Goal: Task Accomplishment & Management: Complete application form

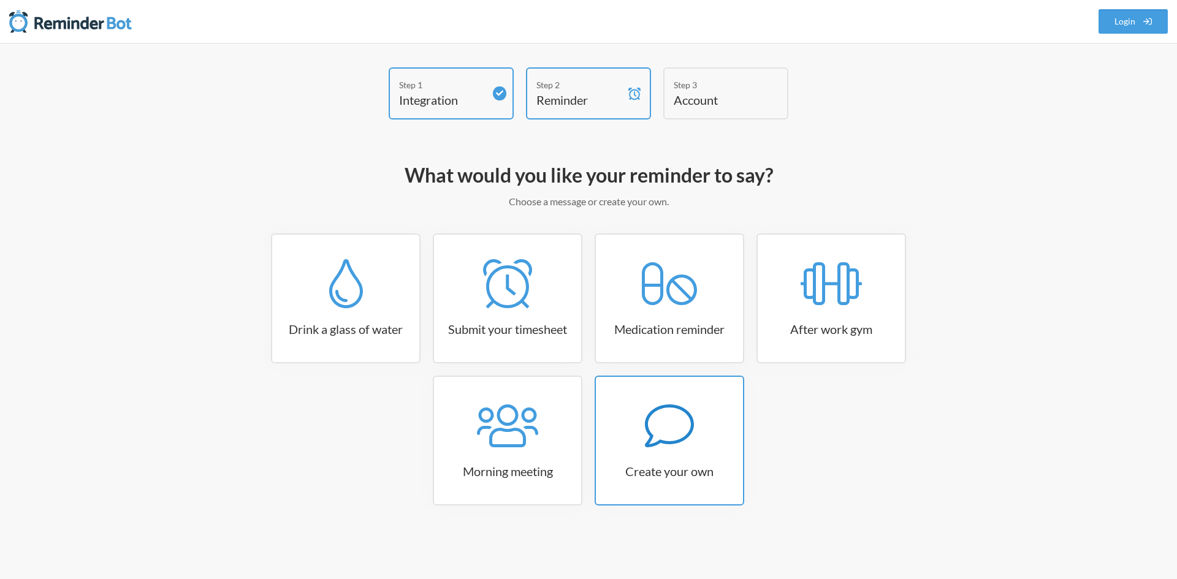
click at [688, 461] on link "Create your own" at bounding box center [670, 441] width 150 height 130
select select "07:30:00"
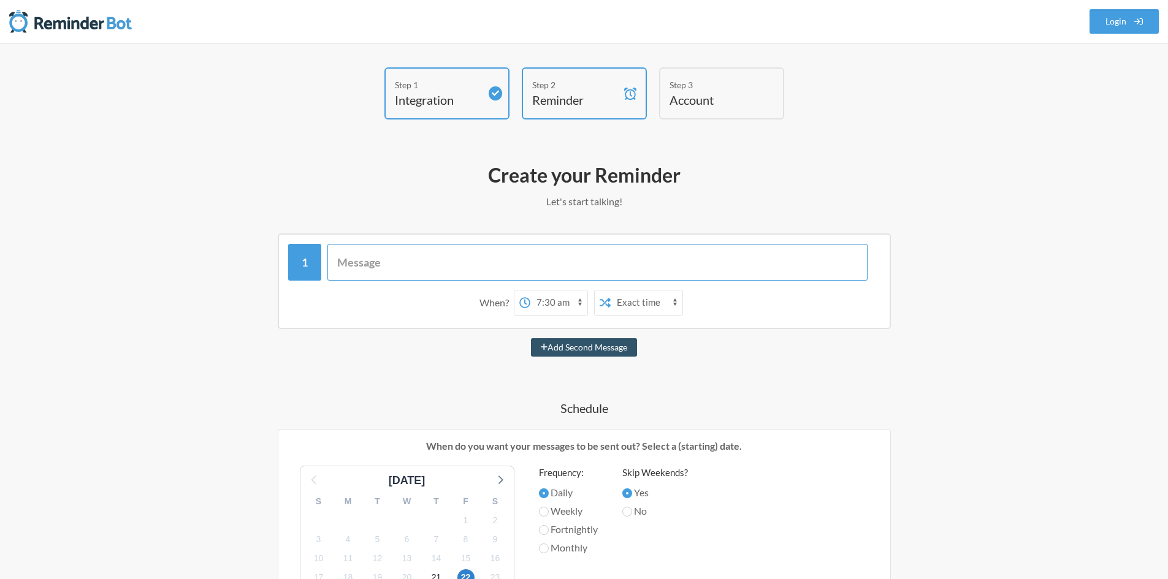
click at [416, 268] on input "text" at bounding box center [597, 262] width 540 height 37
click at [543, 302] on select "12:00 am 12:15 am 12:30 am 12:45 am 1:00 am 1:15 am 1:30 am 1:45 am 2:00 am 2:1…" at bounding box center [528, 303] width 57 height 25
select select "D09BF451HM4"
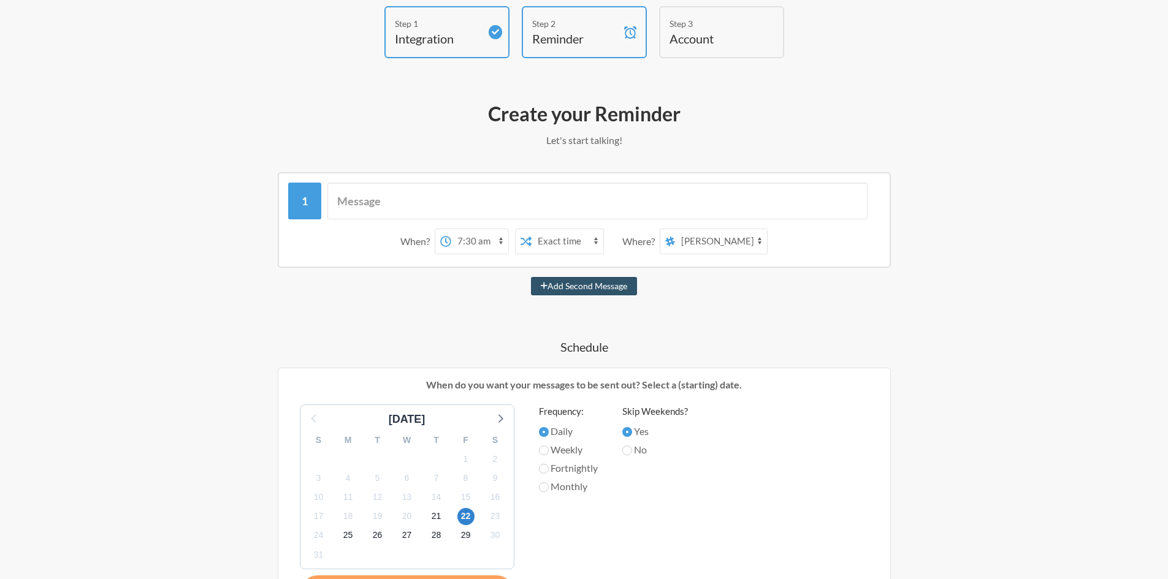
click at [548, 241] on select "Exact time Random time" at bounding box center [567, 241] width 72 height 25
drag, startPoint x: 554, startPoint y: 241, endPoint x: 541, endPoint y: 244, distance: 13.2
click at [554, 241] on select "Exact time Random time" at bounding box center [567, 241] width 72 height 25
click at [468, 243] on select "12:00 am 12:15 am 12:30 am 12:45 am 1:00 am 1:15 am 1:30 am 1:45 am 2:00 am 2:1…" at bounding box center [479, 241] width 57 height 25
select select "08:30:00"
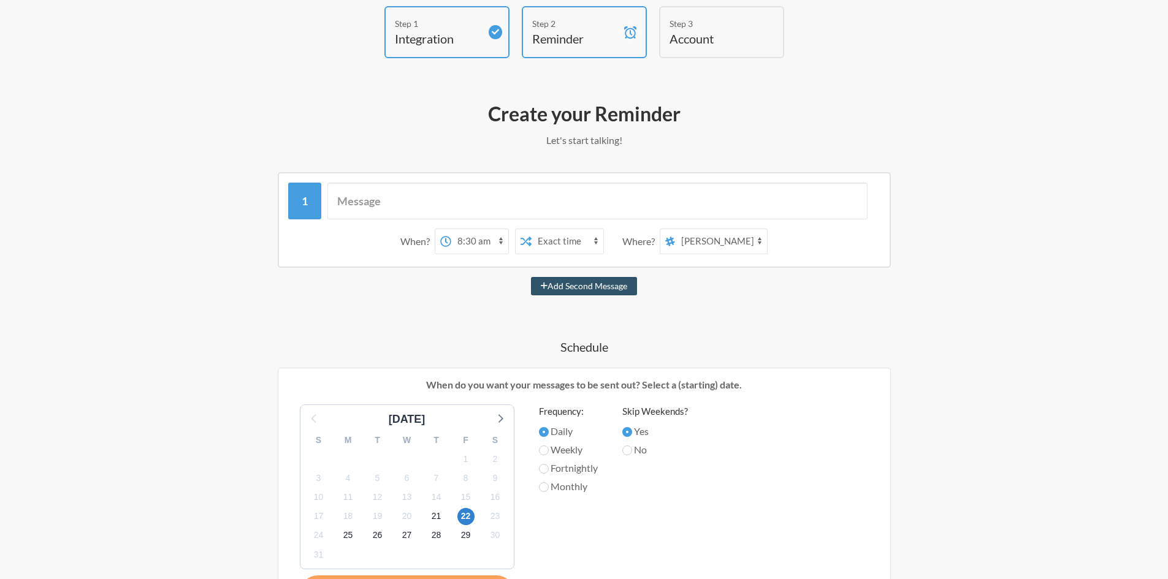
click at [451, 229] on select "12:00 am 12:15 am 12:30 am 12:45 am 1:00 am 1:15 am 1:30 am 1:45 am 2:00 am 2:1…" at bounding box center [479, 241] width 57 height 25
click at [583, 246] on select "Exact time Random time" at bounding box center [567, 241] width 72 height 25
click at [582, 243] on select "Exact time Random time" at bounding box center [567, 241] width 72 height 25
click at [717, 245] on select "application-development general random [PERSON_NAME] [PERSON_NAME] [PERSON_NAME…" at bounding box center [721, 241] width 92 height 25
select select "D09BF45403G"
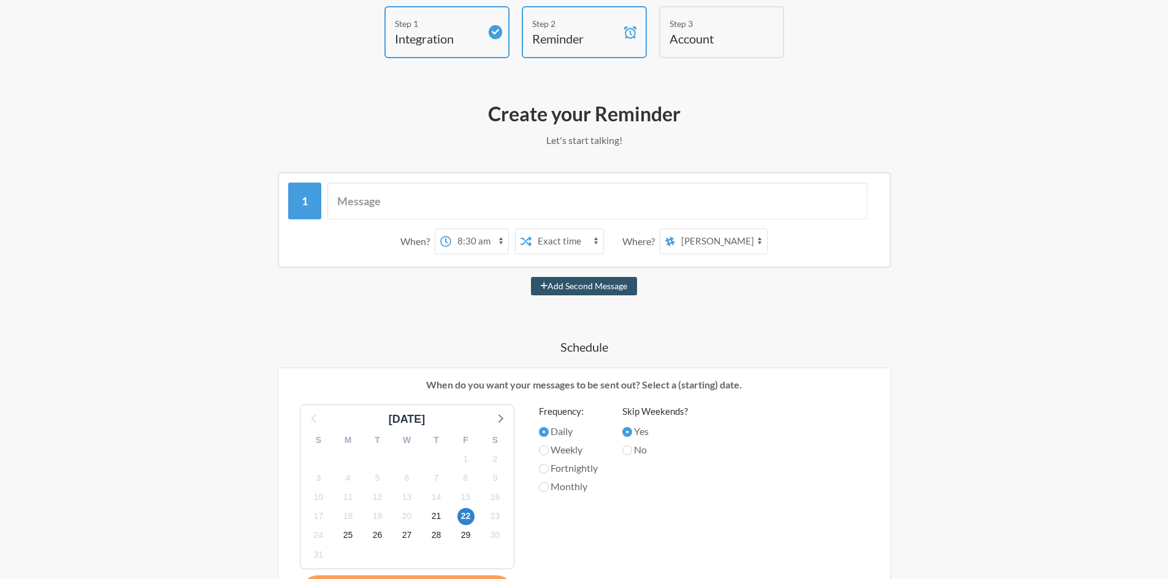
click at [676, 229] on select "application-development general random [PERSON_NAME] [PERSON_NAME] [PERSON_NAME…" at bounding box center [721, 241] width 92 height 25
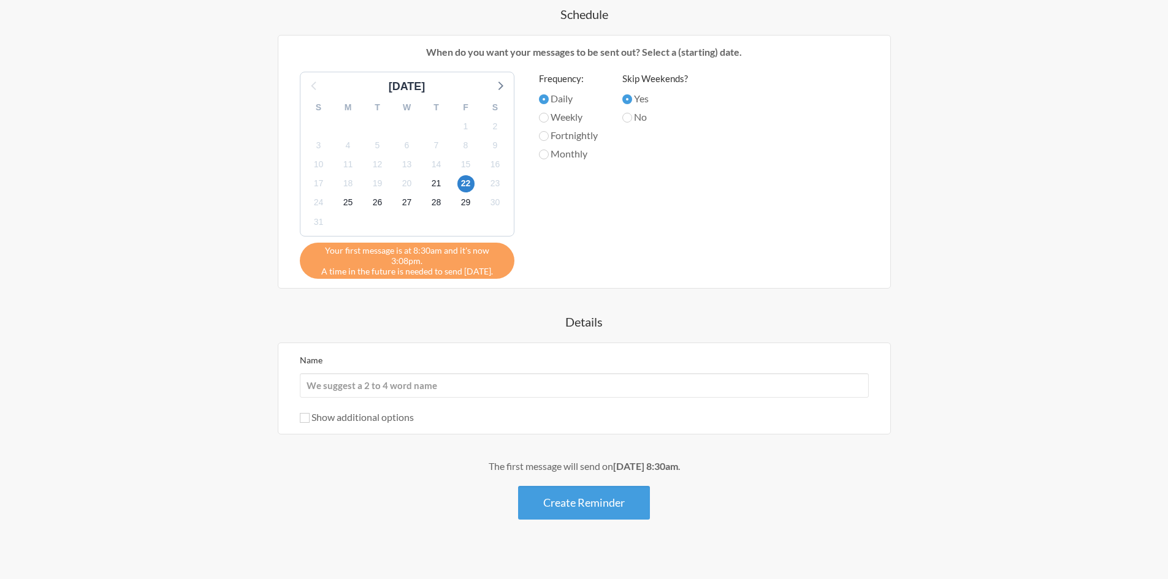
scroll to position [398, 0]
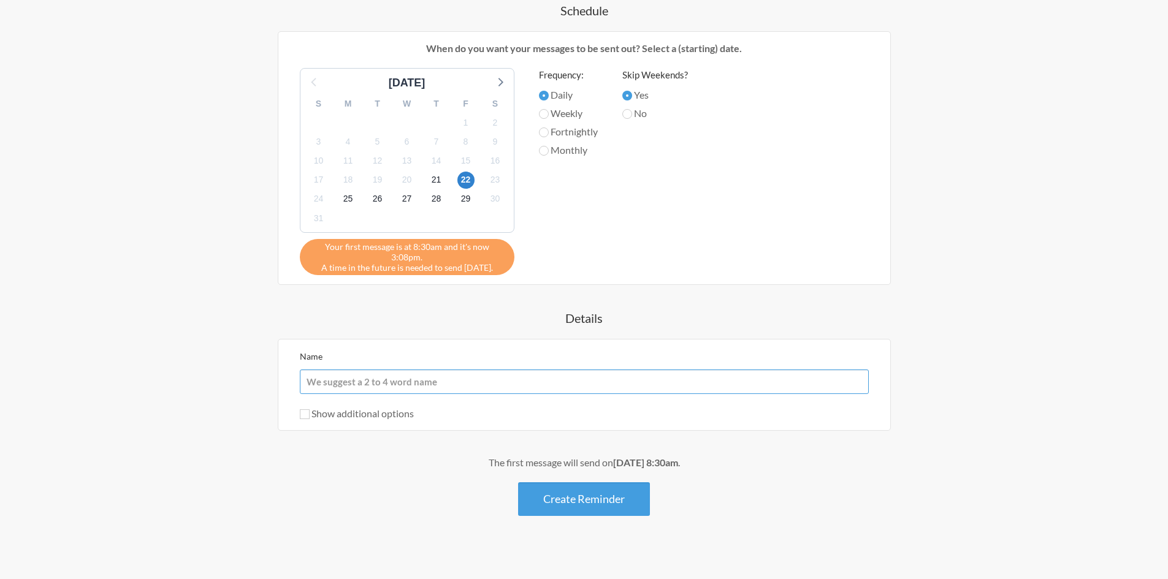
click at [394, 373] on input "Name" at bounding box center [584, 382] width 569 height 25
click at [422, 370] on input "Name" at bounding box center [584, 382] width 569 height 25
click at [123, 400] on div "Step 1 Integration Step 2 Reminder Step 3 Account What would you like your remi…" at bounding box center [584, 117] width 1168 height 945
click at [414, 370] on input "Name" at bounding box center [584, 382] width 569 height 25
paste input "[URL][DOMAIN_NAME]"
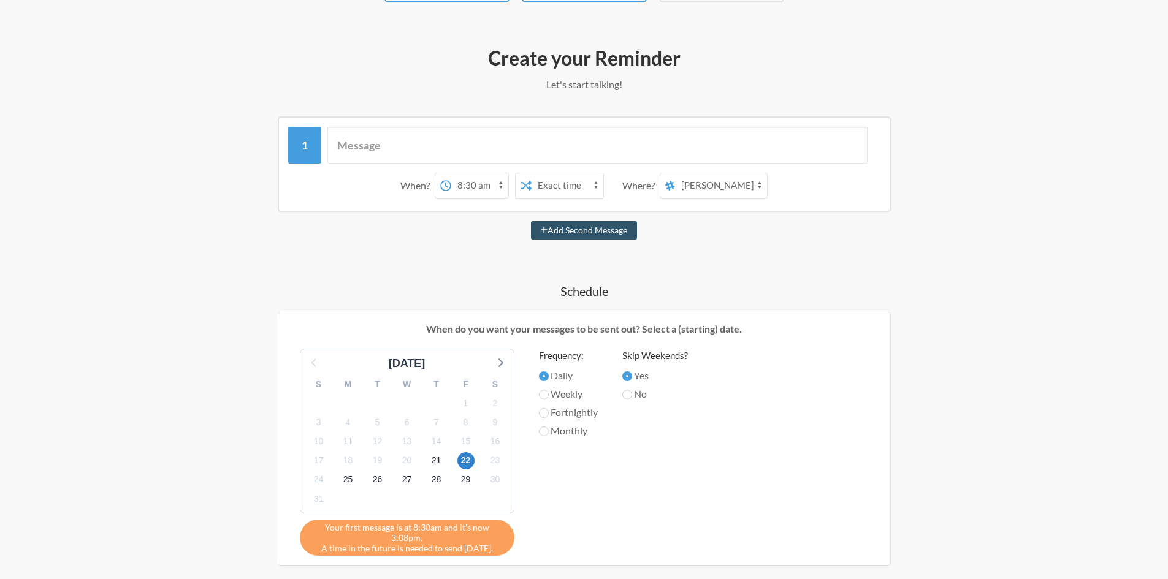
scroll to position [0, 0]
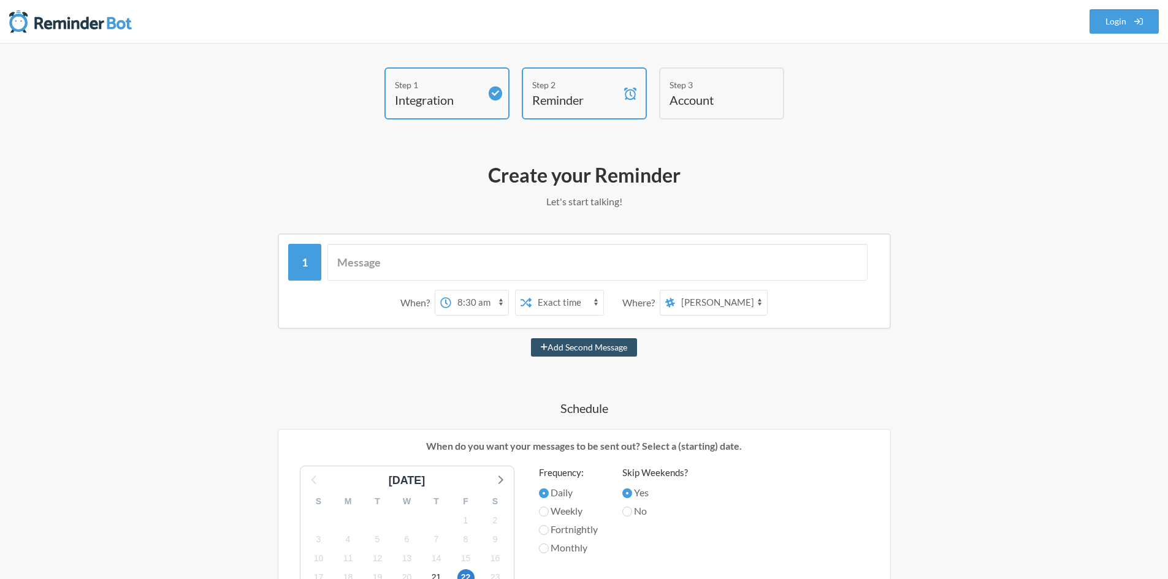
type input "[URL][DOMAIN_NAME]"
click at [742, 300] on select "application-development general random [PERSON_NAME] [PERSON_NAME] [PERSON_NAME…" at bounding box center [721, 303] width 92 height 25
select select "D09BF451HM4"
click at [676, 291] on select "application-development general random [PERSON_NAME] [PERSON_NAME] [PERSON_NAME…" at bounding box center [721, 303] width 92 height 25
click at [491, 297] on select "12:00 am 12:15 am 12:30 am 12:45 am 1:00 am 1:15 am 1:30 am 1:45 am 2:00 am 2:1…" at bounding box center [479, 303] width 57 height 25
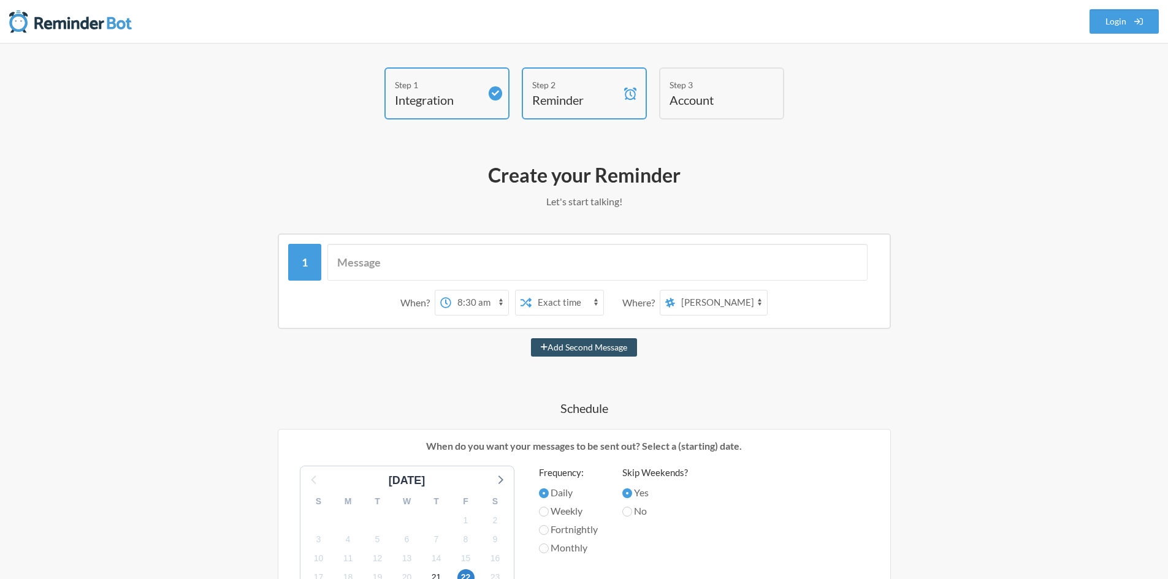
select select "15:15:00"
click at [451, 291] on select "12:00 am 12:15 am 12:30 am 12:45 am 1:00 am 1:15 am 1:30 am 1:45 am 2:00 am 2:1…" at bounding box center [479, 303] width 57 height 25
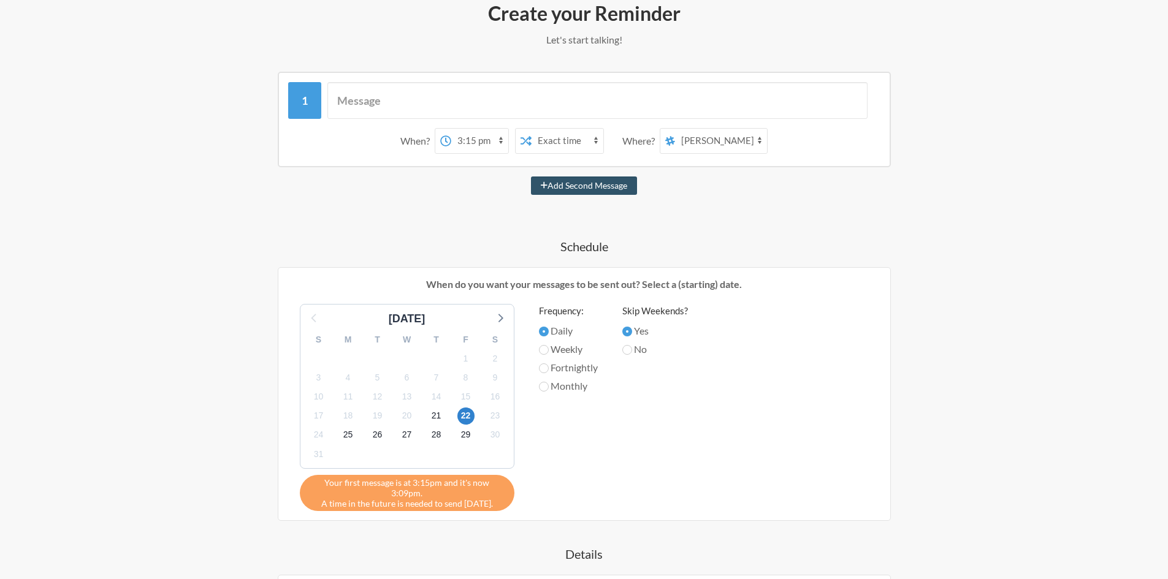
scroll to position [184, 0]
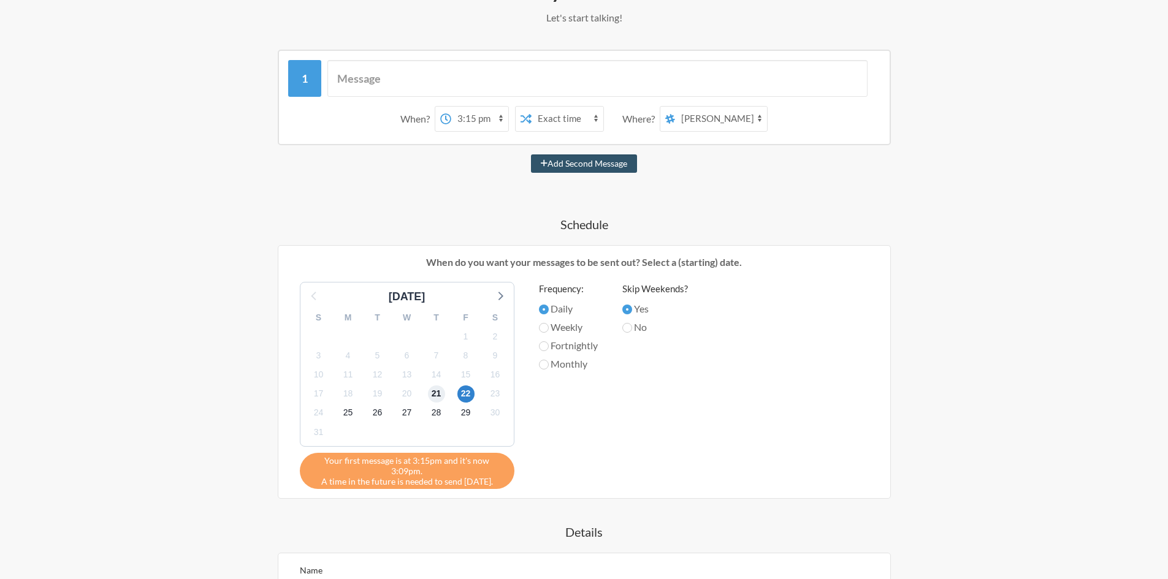
click at [435, 395] on span "21" at bounding box center [436, 394] width 17 height 17
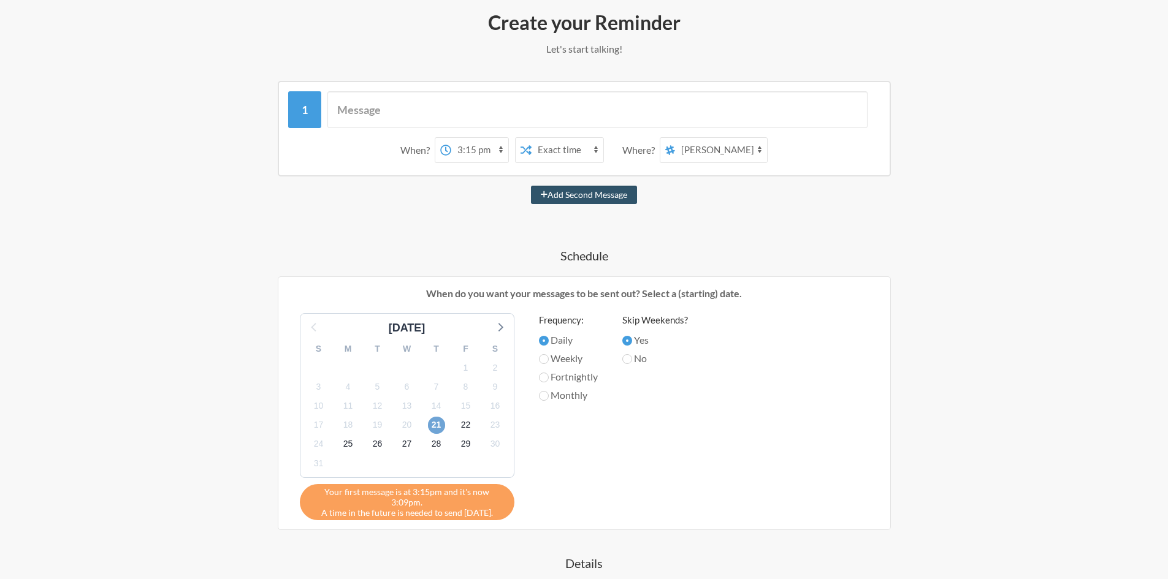
scroll to position [0, 0]
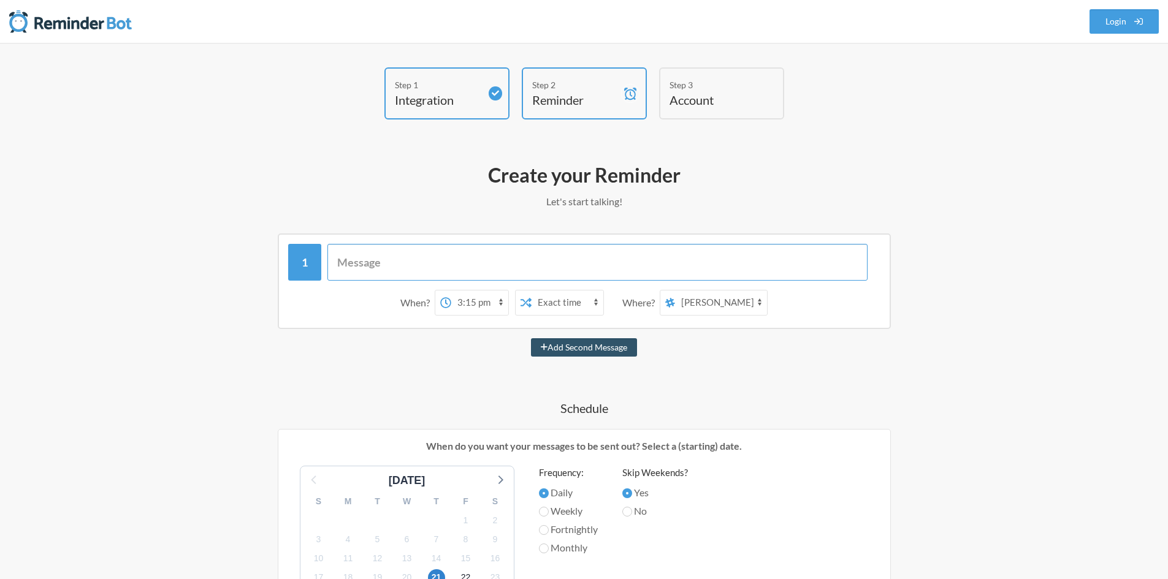
click at [370, 278] on input "text" at bounding box center [597, 262] width 540 height 37
paste input "[URL][DOMAIN_NAME]"
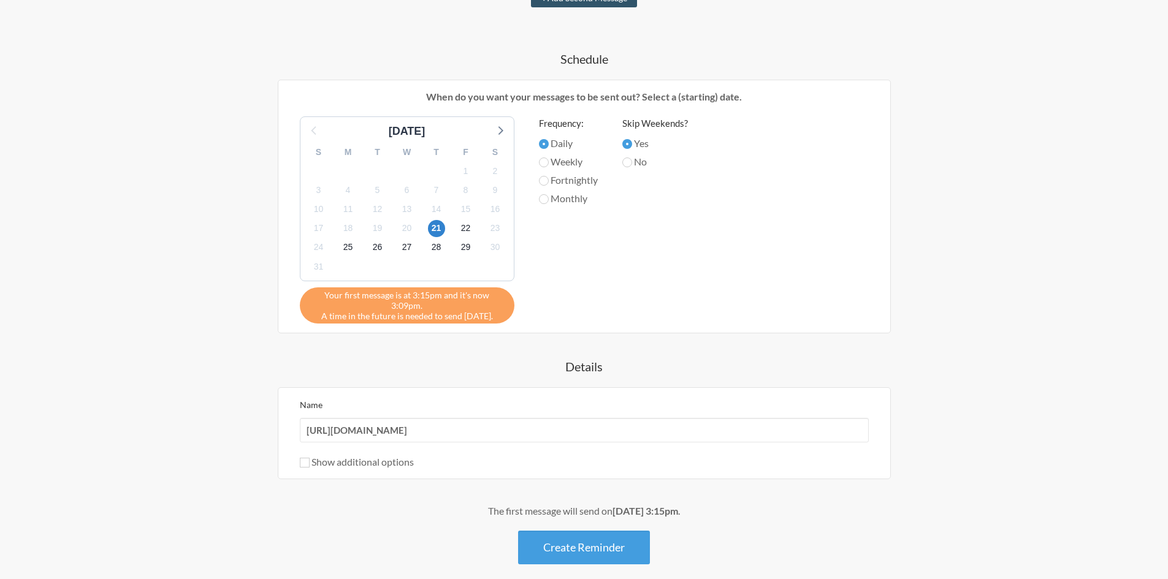
scroll to position [398, 0]
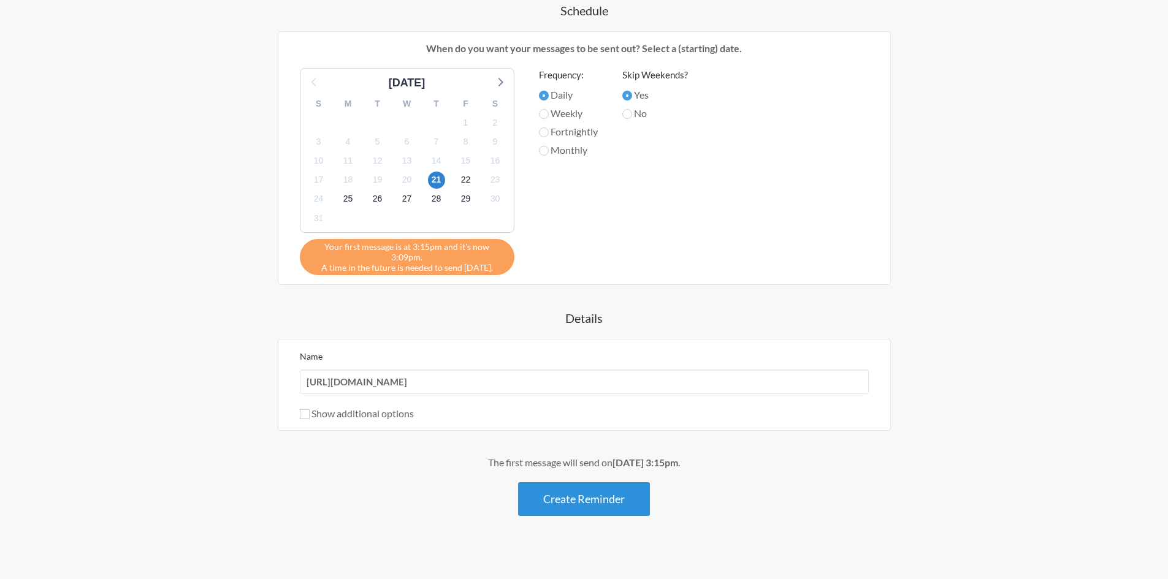
type input "[URL][DOMAIN_NAME]"
click at [589, 492] on button "Create Reminder" at bounding box center [584, 499] width 132 height 34
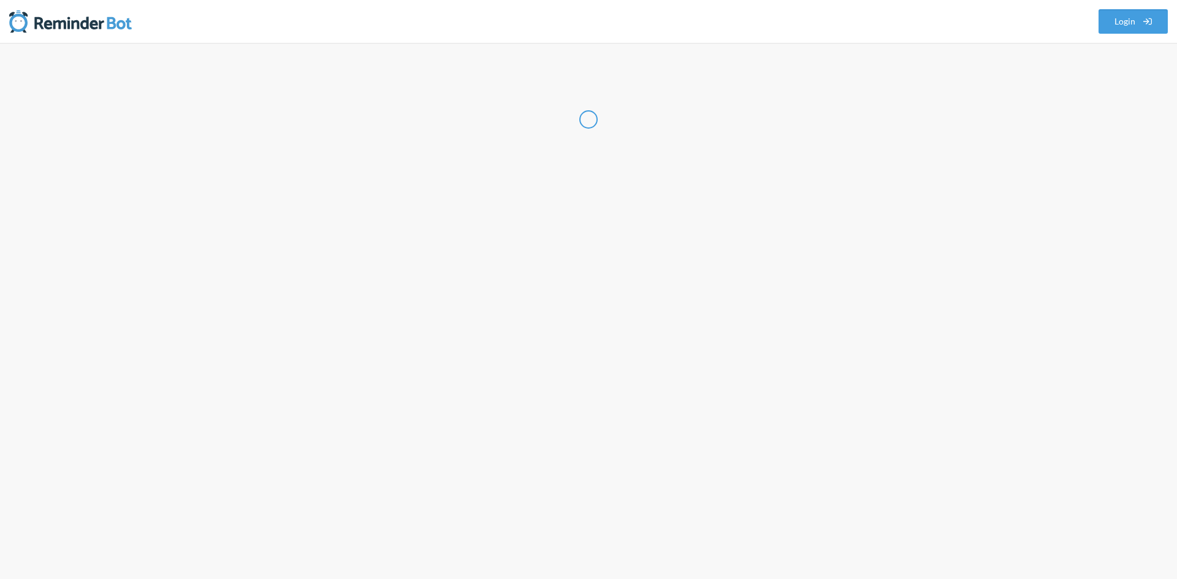
select select "IN"
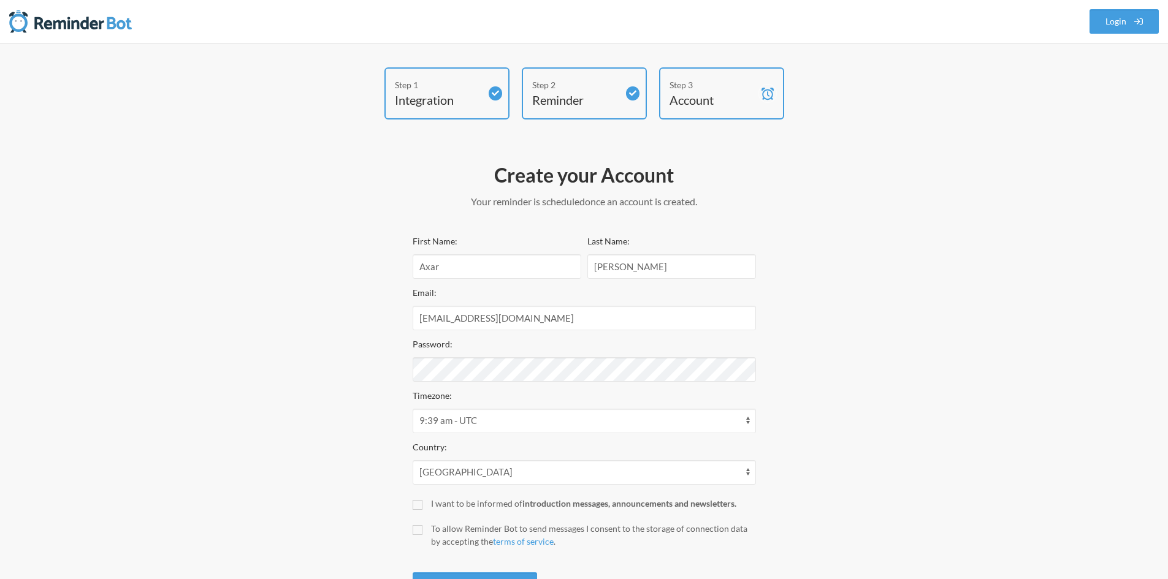
scroll to position [58, 0]
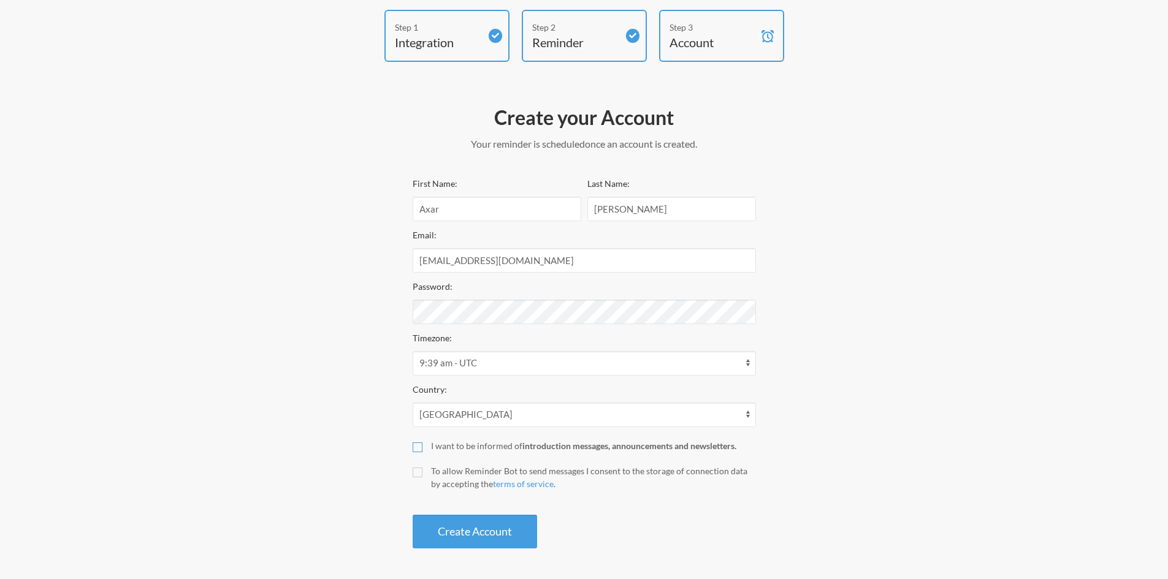
click at [417, 446] on input "I want to be informed of introduction messages, announcements and newsletters." at bounding box center [418, 448] width 10 height 10
checkbox input "true"
click at [421, 479] on label "To allow Reminder Bot to send messages I consent to the storage of connection d…" at bounding box center [584, 478] width 343 height 26
click at [421, 478] on input "To allow Reminder Bot to send messages I consent to the storage of connection d…" at bounding box center [418, 473] width 10 height 10
checkbox input "true"
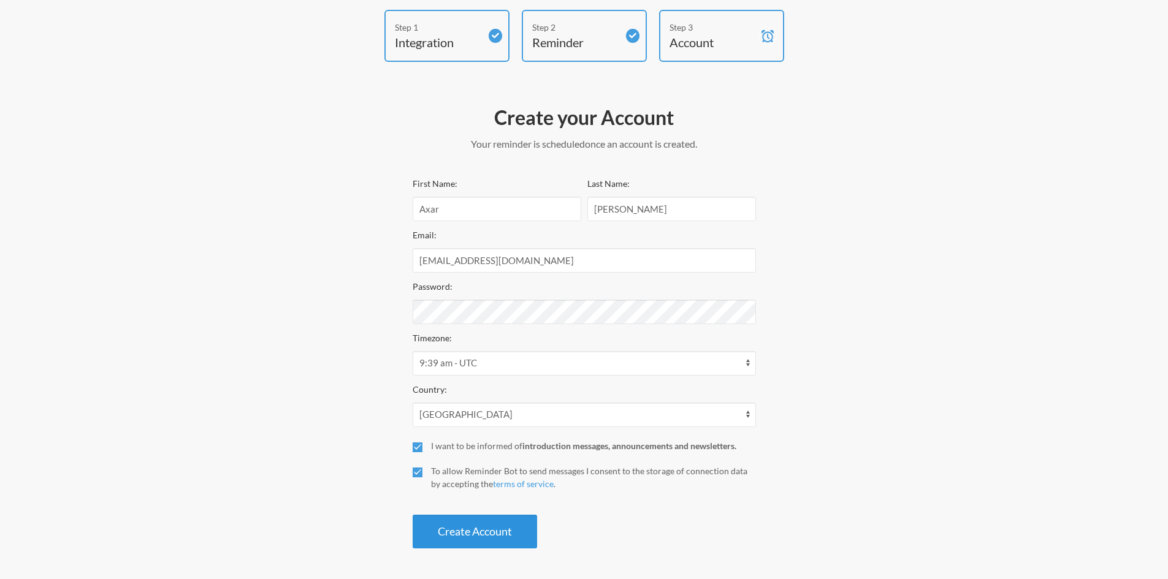
click at [473, 531] on button "Create Account" at bounding box center [475, 532] width 124 height 34
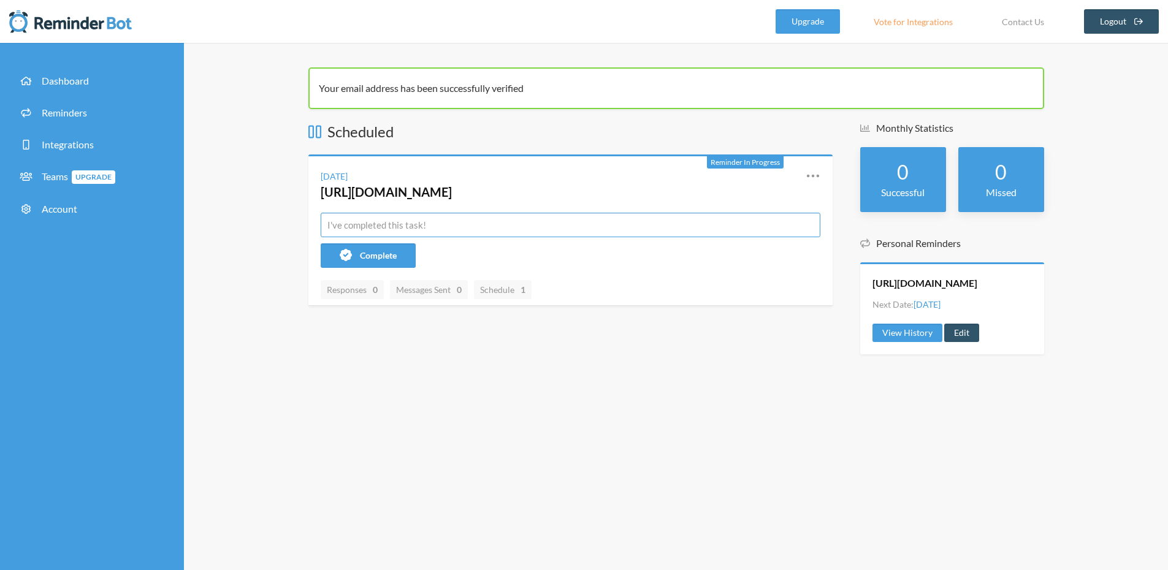
click at [408, 237] on input "text" at bounding box center [571, 225] width 500 height 25
click at [460, 399] on div "Your email address has been successfully verified Scheduled Reminder In Progres…" at bounding box center [676, 306] width 984 height 527
click at [417, 237] on input "text" at bounding box center [571, 225] width 500 height 25
click at [452, 196] on link "[URL][DOMAIN_NAME]" at bounding box center [386, 192] width 131 height 15
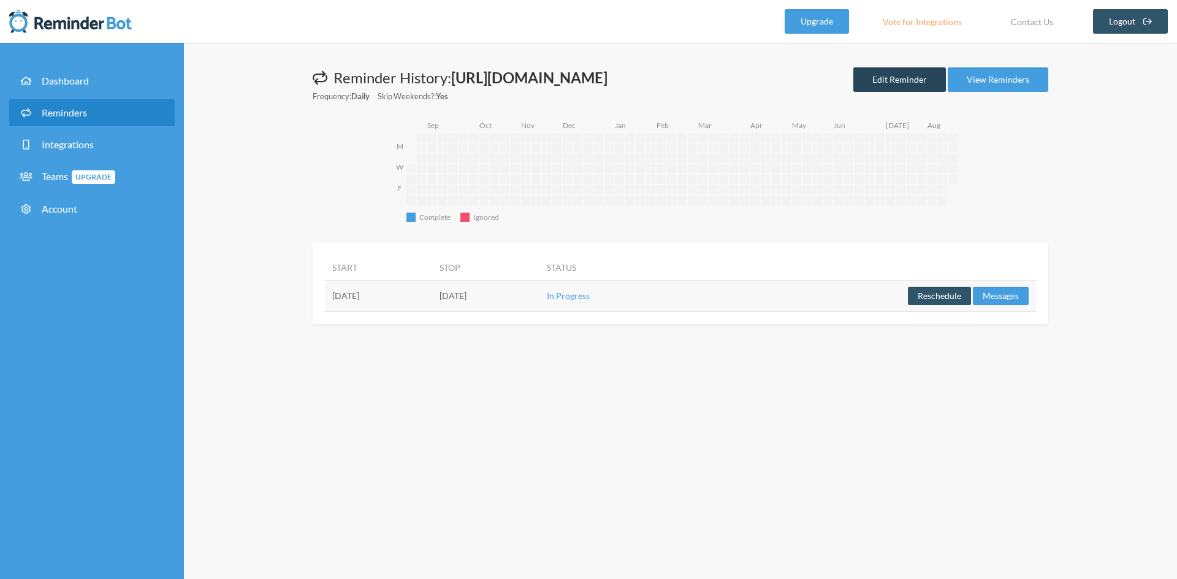
click at [923, 92] on link "Edit Reminder" at bounding box center [899, 79] width 93 height 25
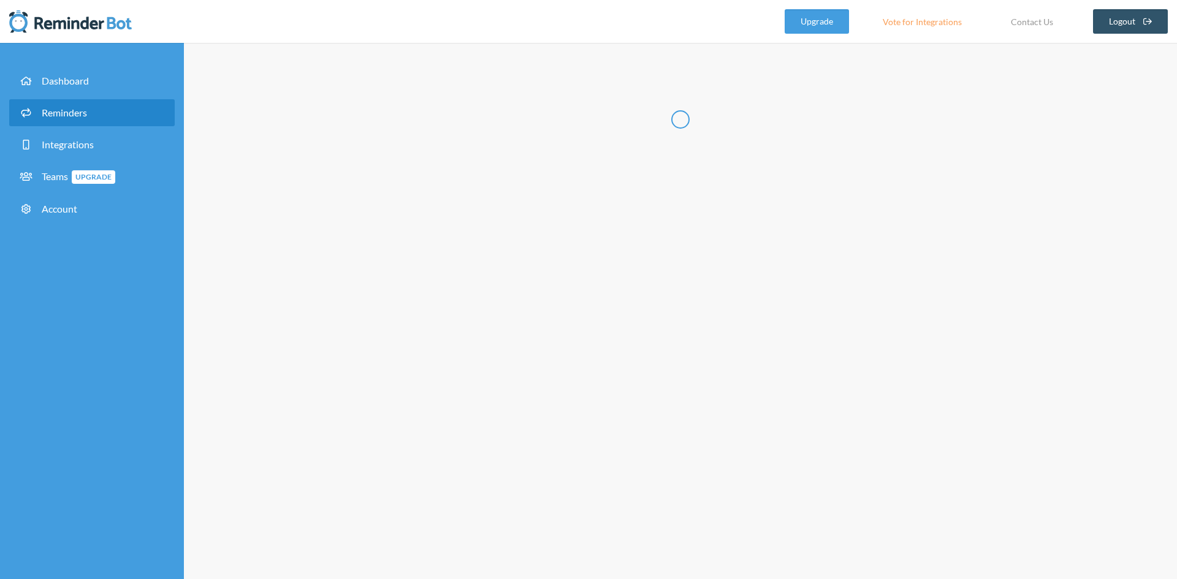
type input "[URL][DOMAIN_NAME]"
select select "15:15:00"
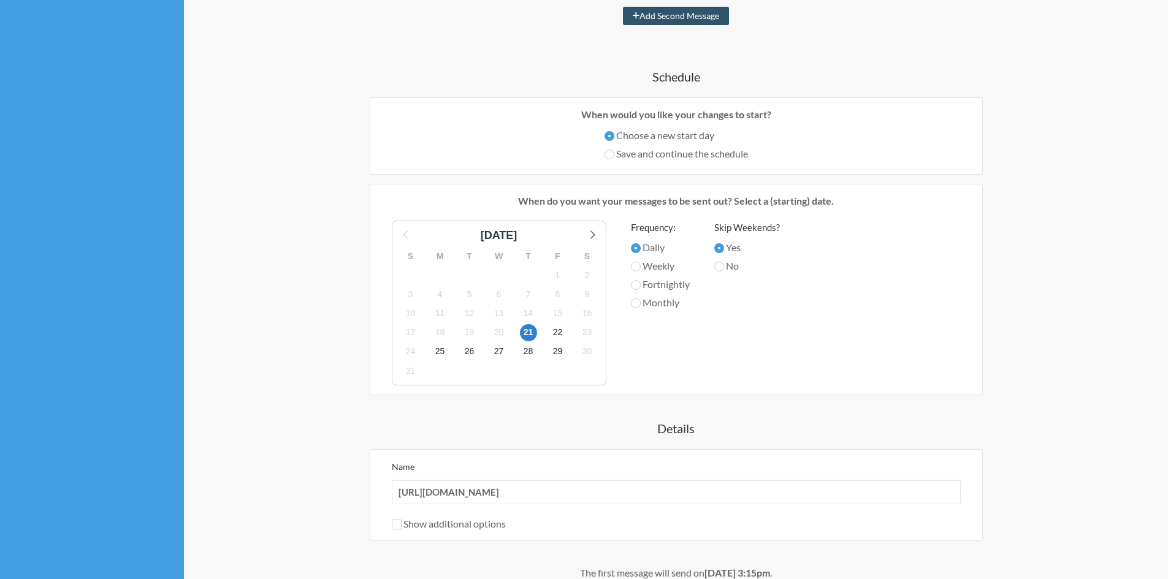
scroll to position [307, 0]
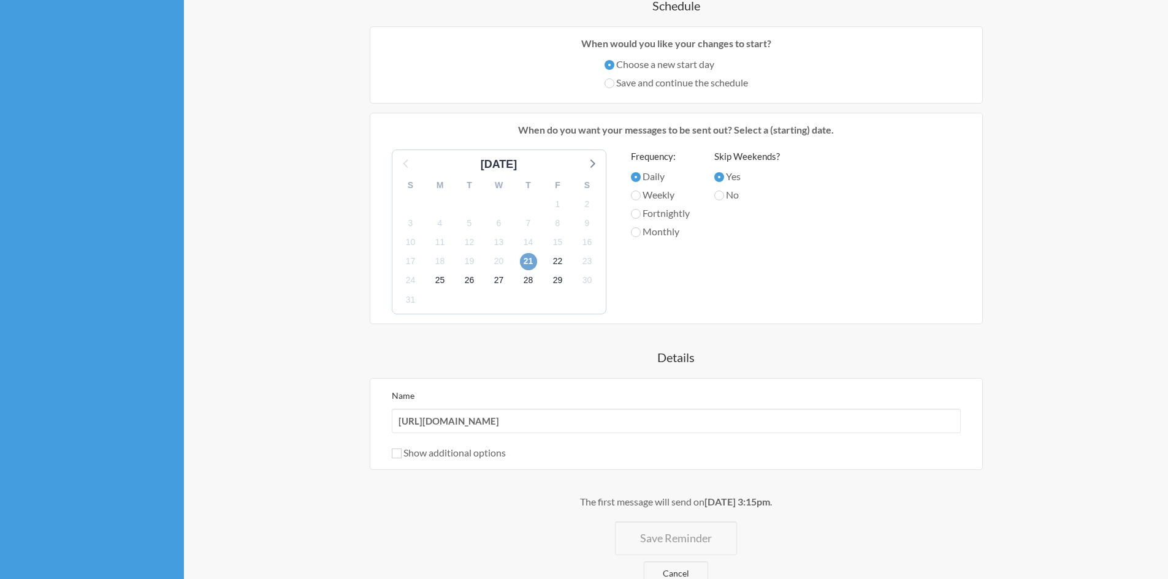
click at [533, 270] on span "21" at bounding box center [528, 261] width 17 height 17
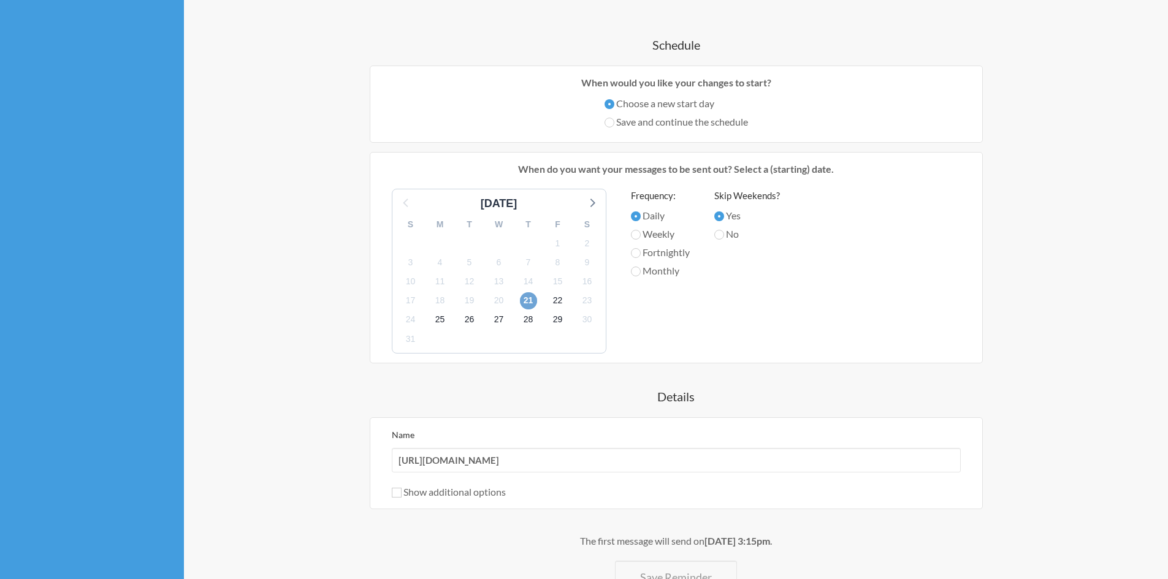
scroll to position [245, 0]
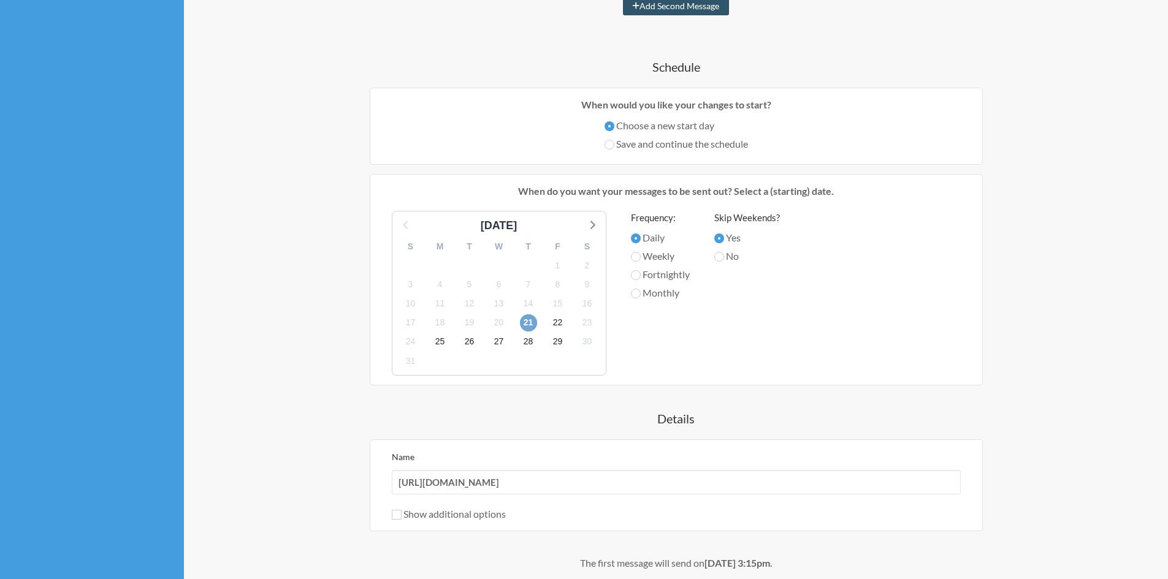
select select "D09BF451HM4"
click at [638, 151] on label "Save and continue the schedule" at bounding box center [675, 144] width 143 height 15
click at [614, 150] on input "Save and continue the schedule" at bounding box center [609, 145] width 10 height 10
radio input "true"
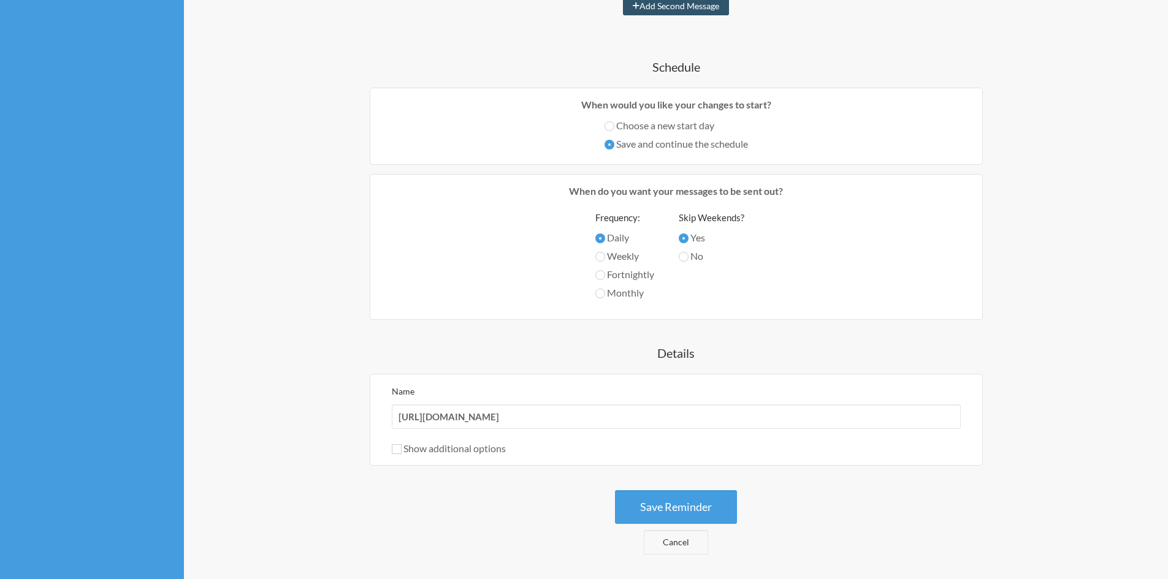
click at [629, 133] on label "Choose a new start day" at bounding box center [675, 125] width 143 height 15
click at [614, 131] on input "Choose a new start day" at bounding box center [609, 126] width 10 height 10
radio input "true"
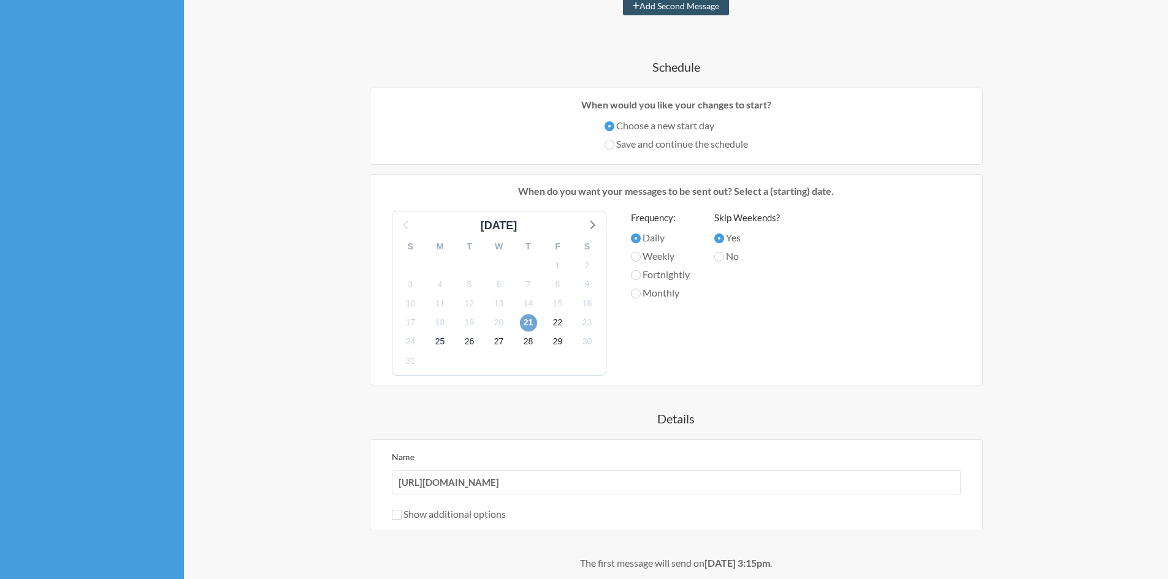
click at [533, 332] on span "21" at bounding box center [528, 322] width 17 height 17
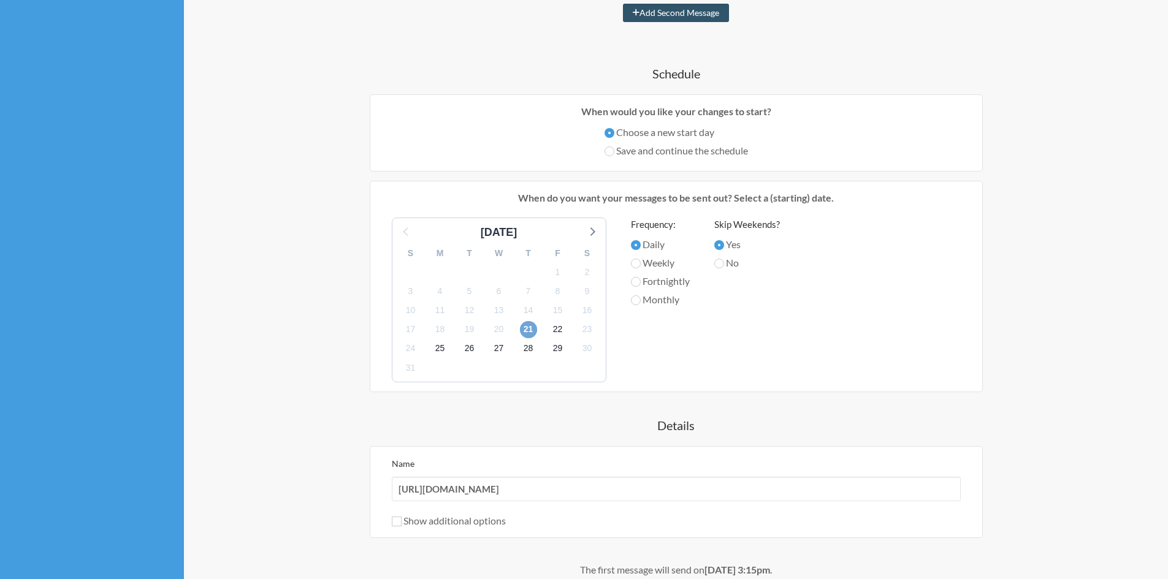
scroll to position [238, 0]
click at [647, 308] on label "Monthly" at bounding box center [660, 300] width 59 height 15
click at [641, 306] on input "Monthly" at bounding box center [636, 301] width 10 height 10
radio input "true"
click at [644, 253] on label "Daily" at bounding box center [660, 245] width 59 height 15
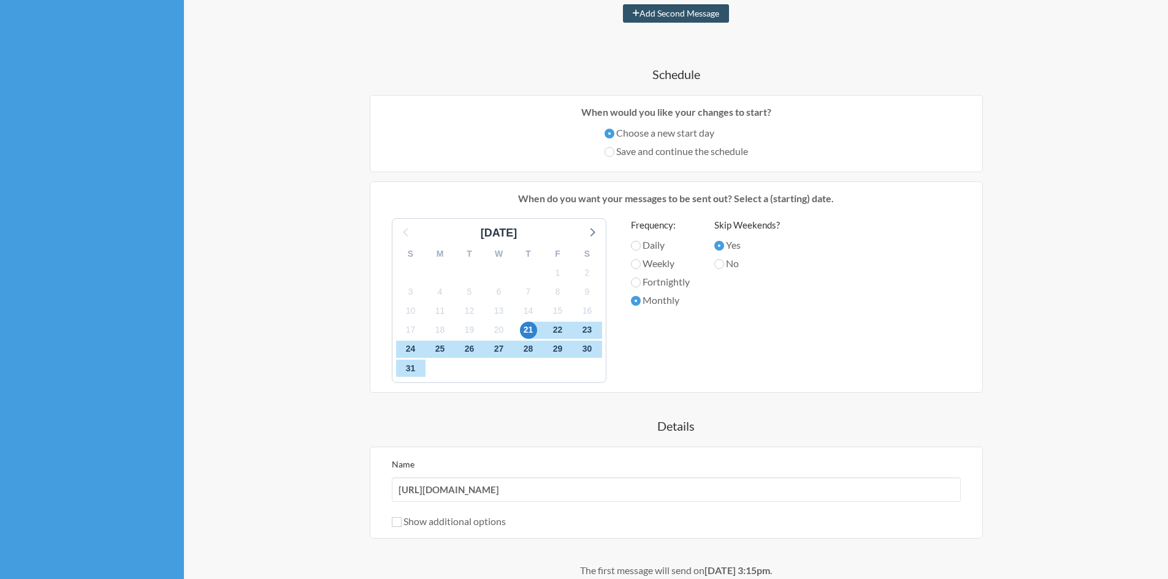
click at [641, 251] on input "Daily" at bounding box center [636, 246] width 10 height 10
radio input "true"
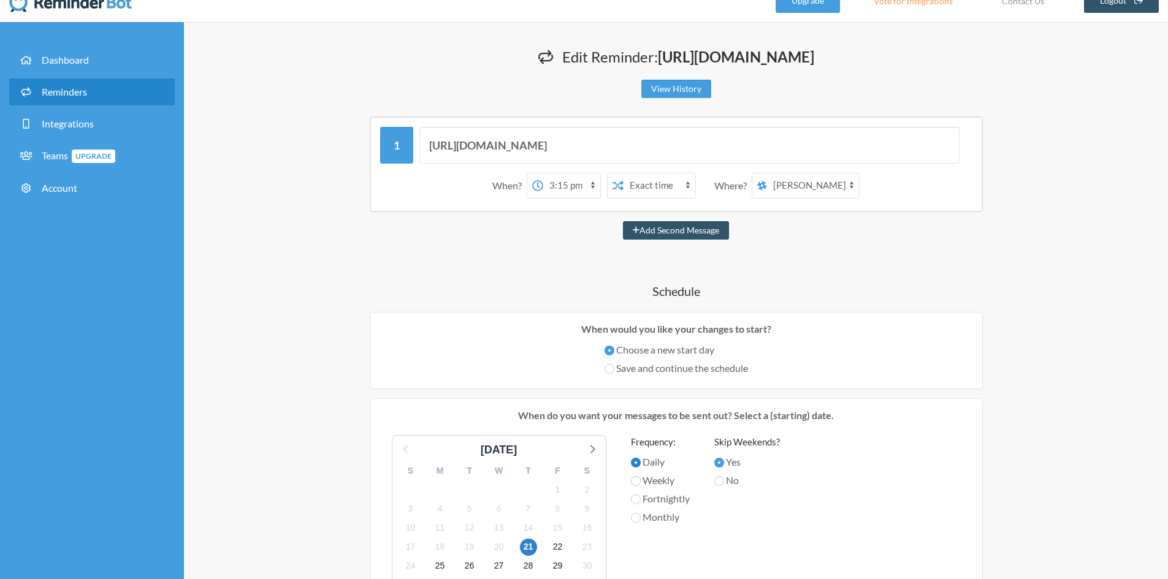
scroll to position [0, 0]
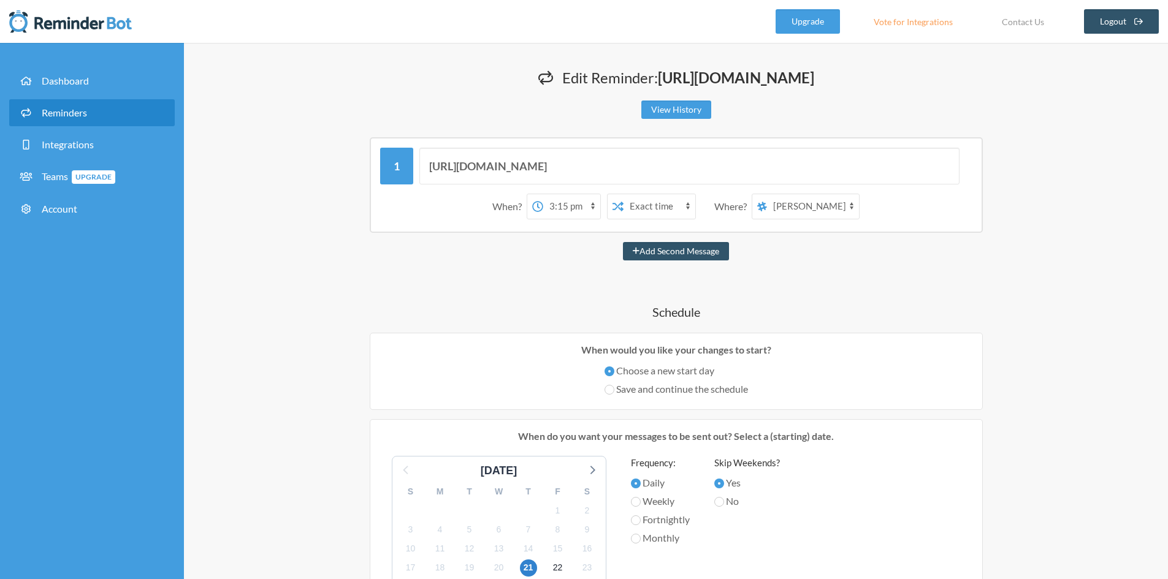
click at [681, 219] on select "Exact time Random time" at bounding box center [659, 206] width 72 height 25
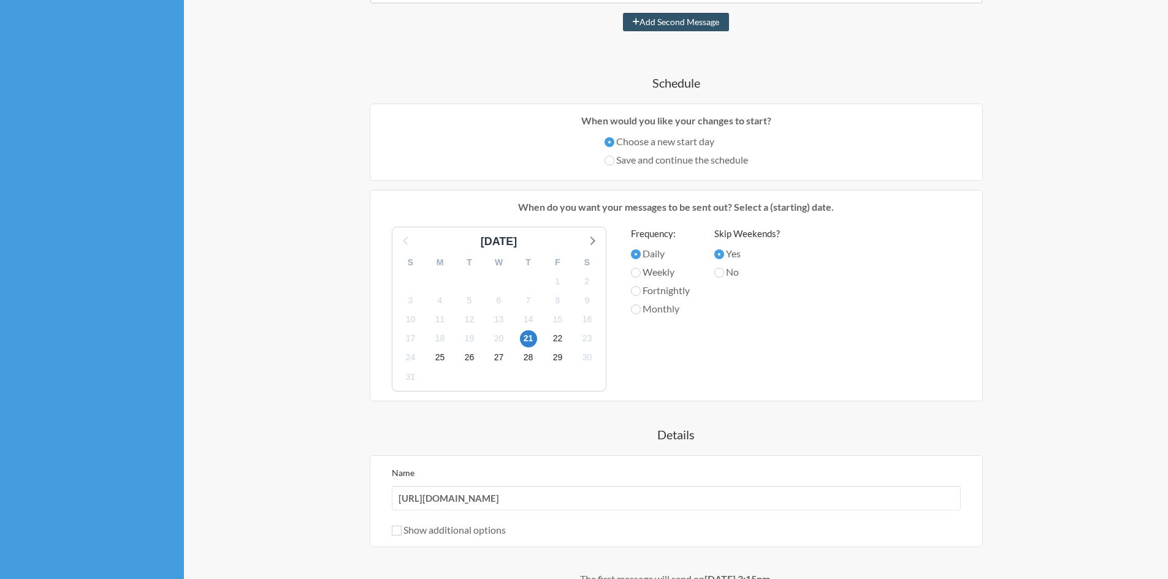
scroll to position [245, 0]
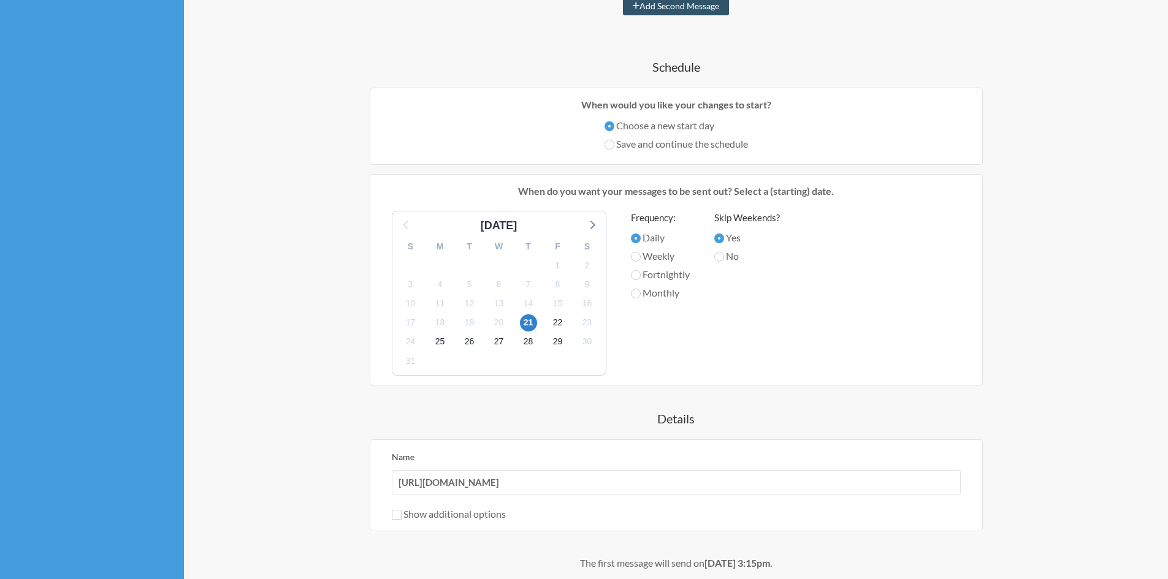
click at [619, 151] on label "Save and continue the schedule" at bounding box center [675, 144] width 143 height 15
click at [614, 150] on input "Save and continue the schedule" at bounding box center [609, 145] width 10 height 10
radio input "true"
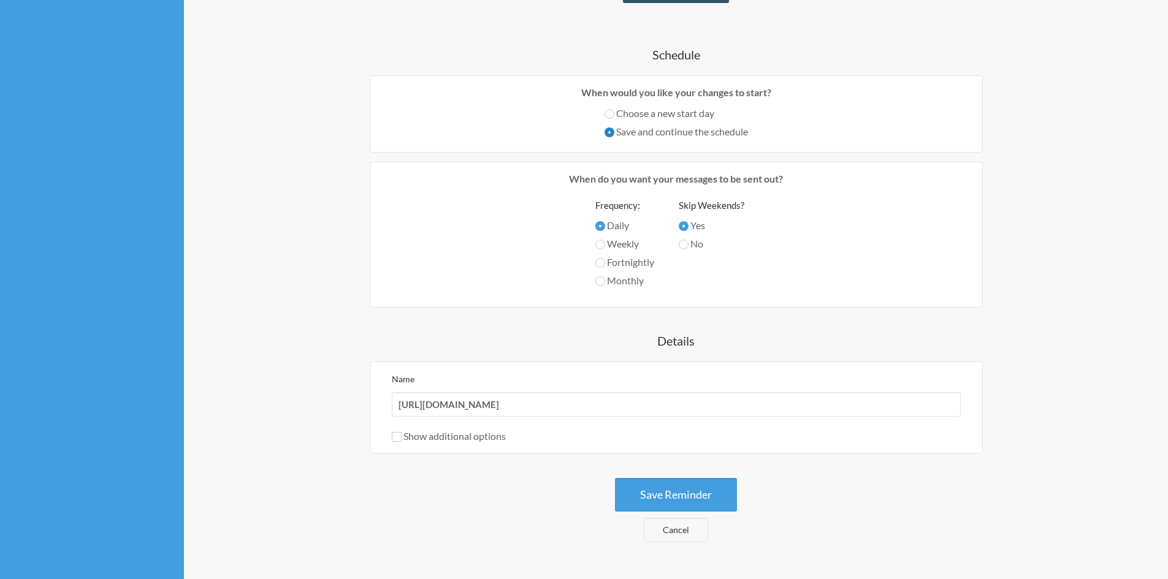
scroll to position [390, 0]
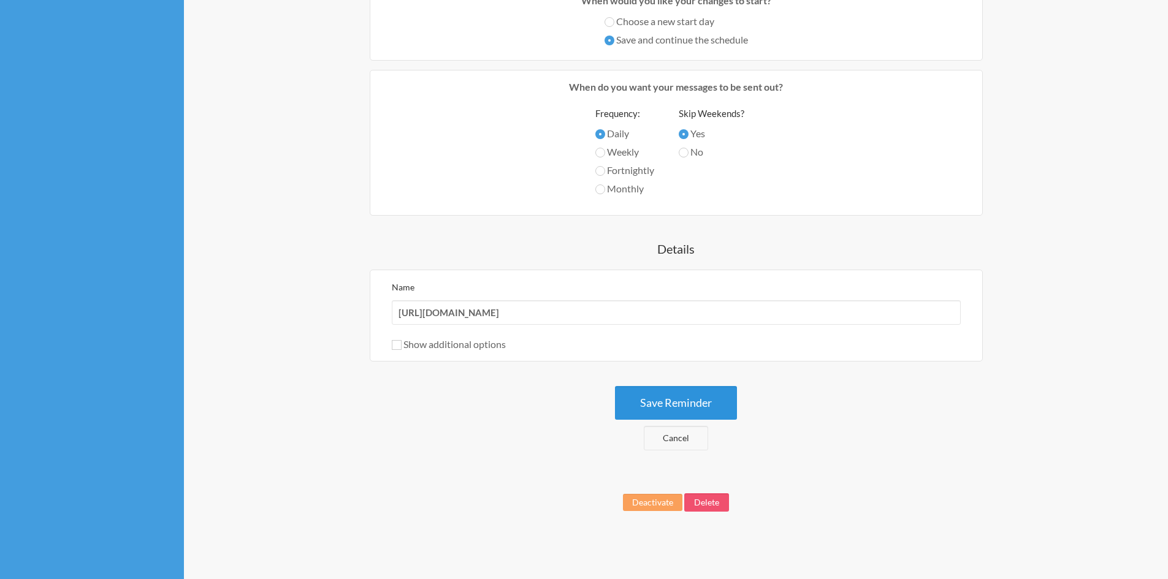
click at [668, 407] on button "Save Reminder" at bounding box center [676, 403] width 122 height 34
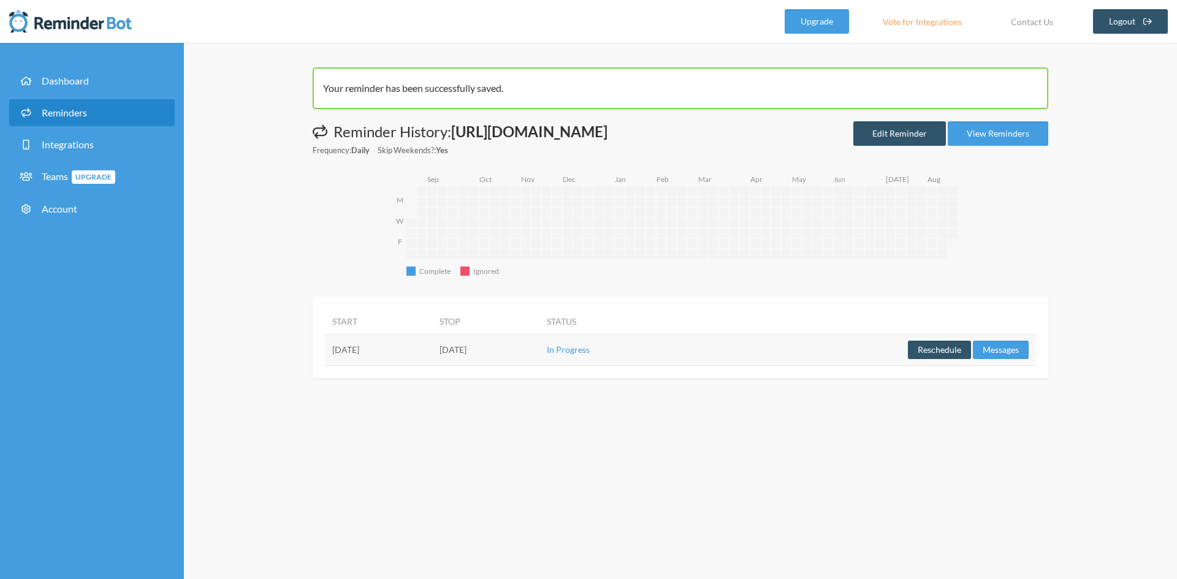
click at [82, 158] on li "Integrations" at bounding box center [92, 147] width 166 height 32
click at [83, 150] on span "Integrations" at bounding box center [68, 145] width 52 height 12
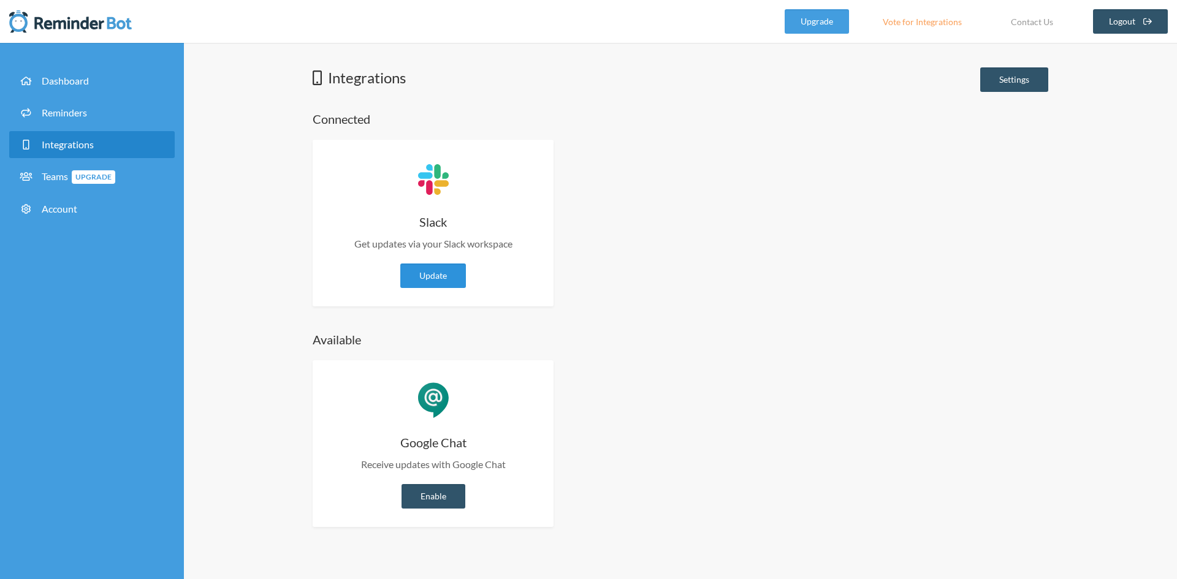
click at [442, 281] on link "Update" at bounding box center [433, 276] width 66 height 25
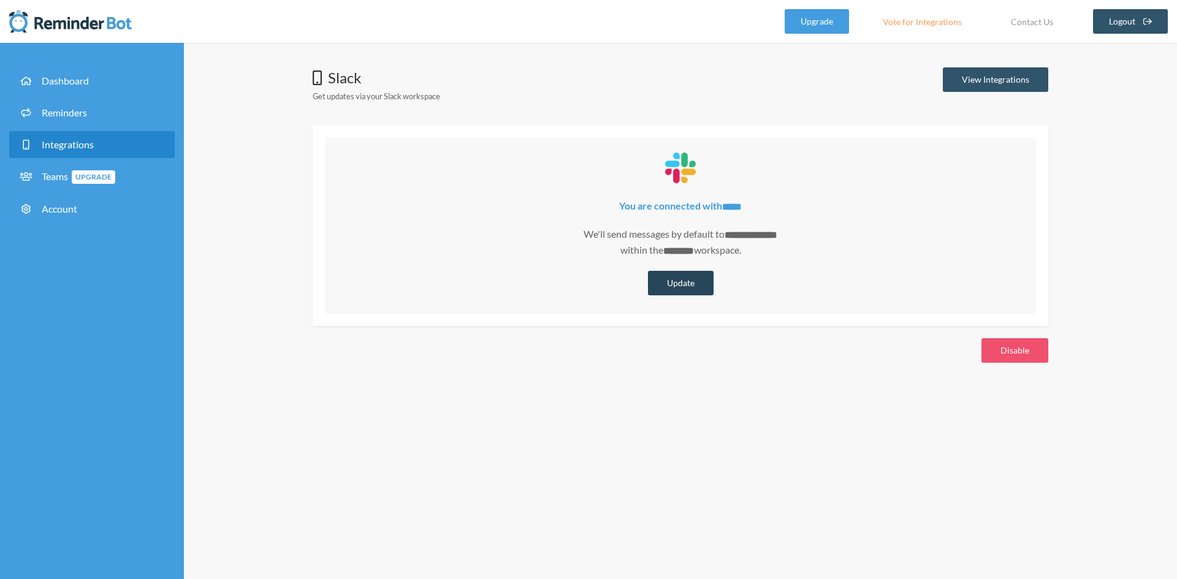
click at [687, 283] on button "Update" at bounding box center [681, 283] width 66 height 25
select select "**********"
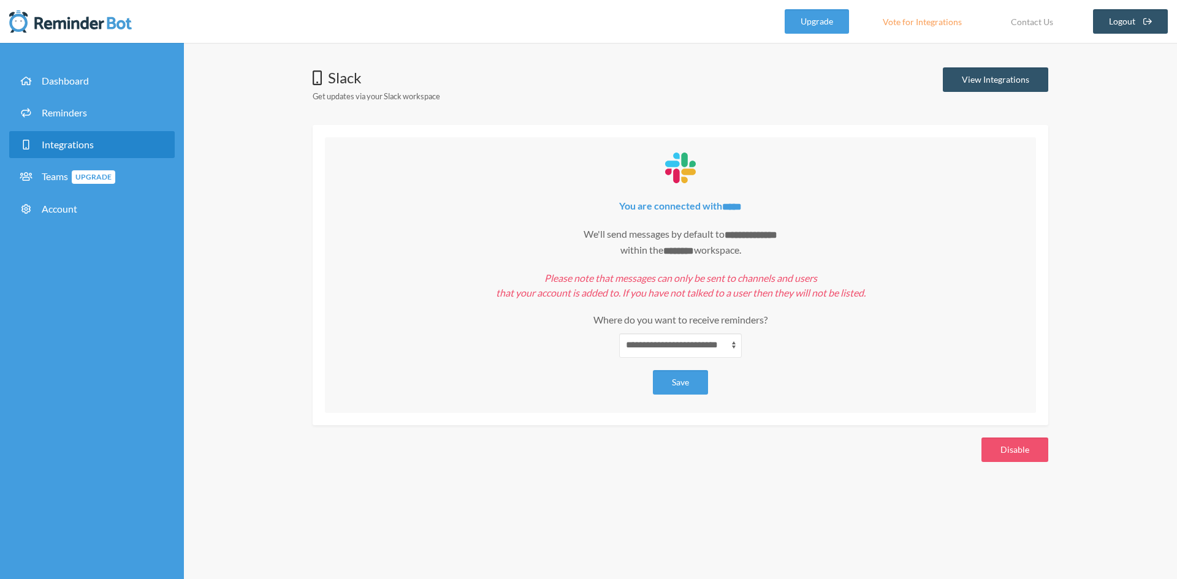
drag, startPoint x: 566, startPoint y: 280, endPoint x: 931, endPoint y: 286, distance: 364.2
click at [931, 286] on p "Please note that messages can only be sent to channels and users that your acco…" at bounding box center [680, 285] width 687 height 29
click at [676, 376] on button "Save" at bounding box center [680, 382] width 55 height 25
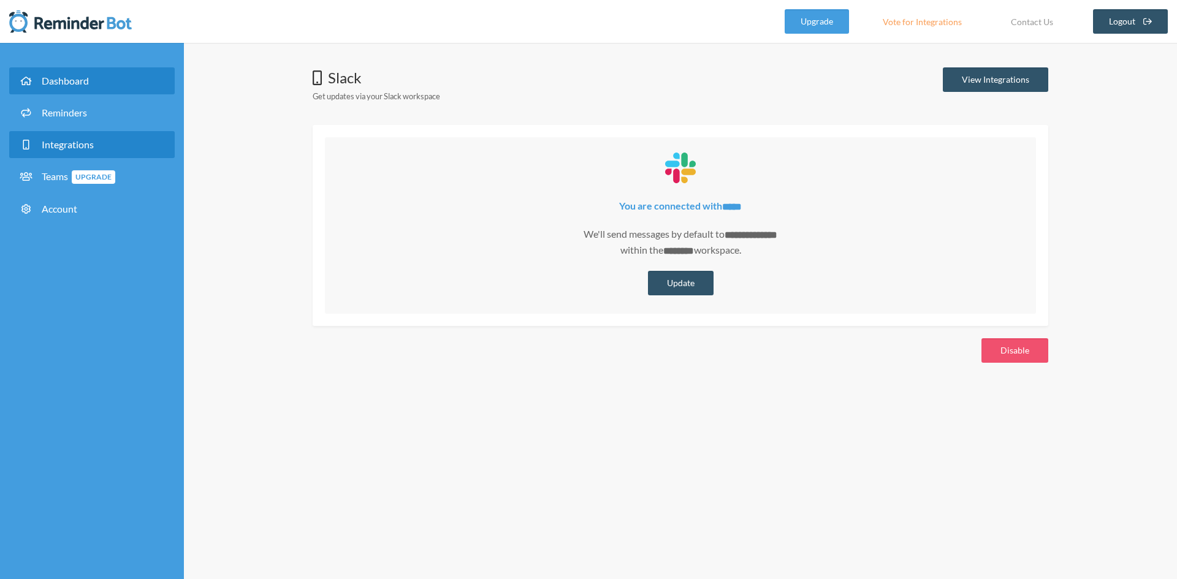
click at [84, 79] on span "Dashboard" at bounding box center [65, 81] width 47 height 12
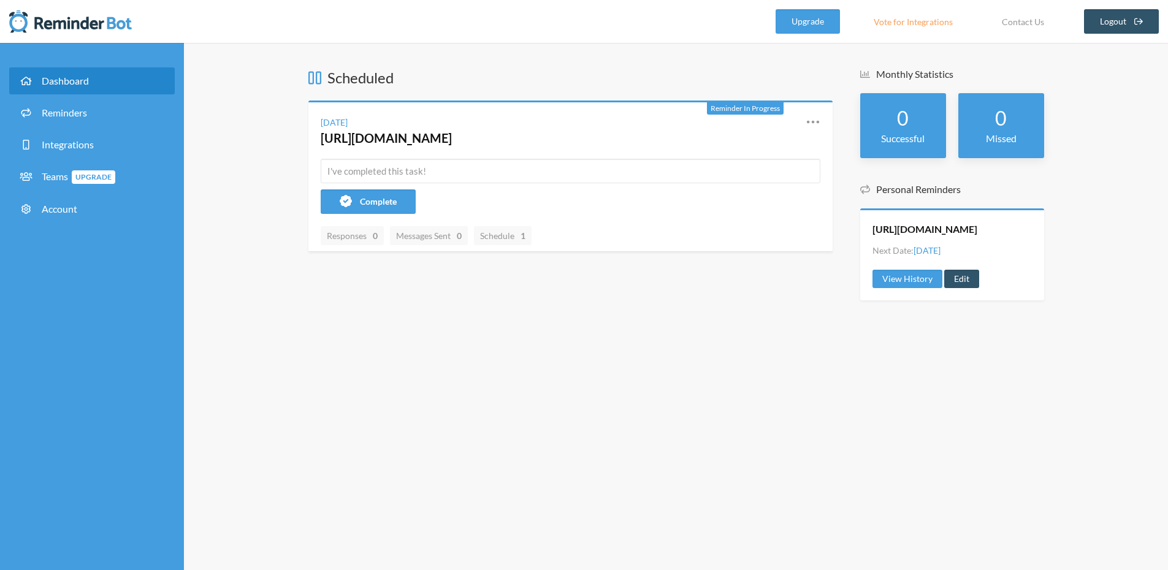
click at [1044, 75] on h5 "Monthly Statistics" at bounding box center [952, 73] width 184 height 13
click at [56, 204] on span "Account" at bounding box center [60, 209] width 36 height 12
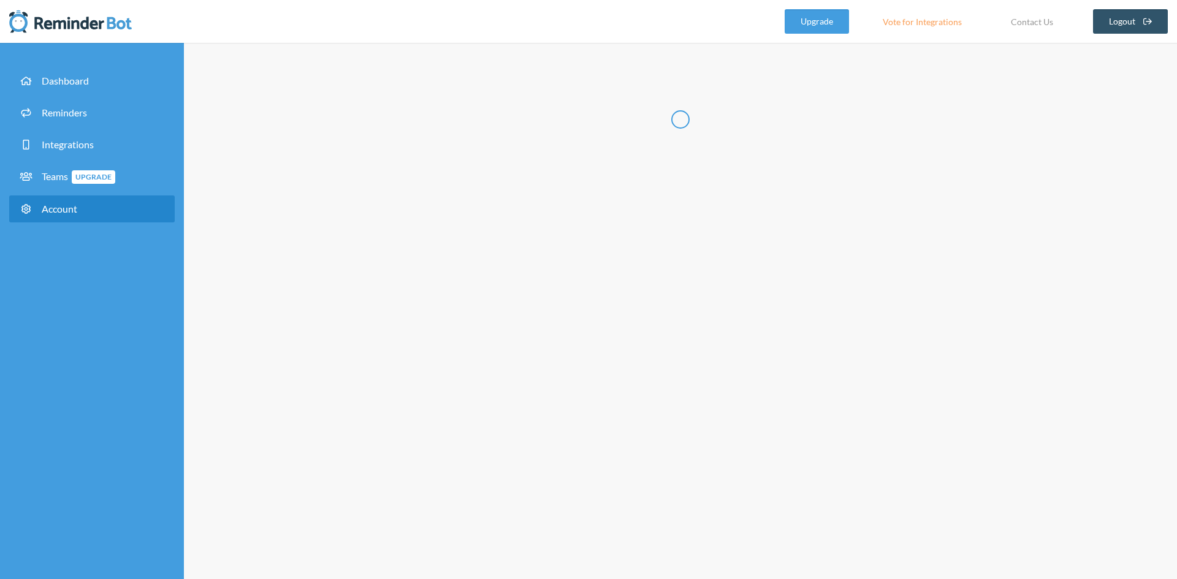
type input "****"
type input "*******"
type input "**********"
select select "**"
checkbox input "****"
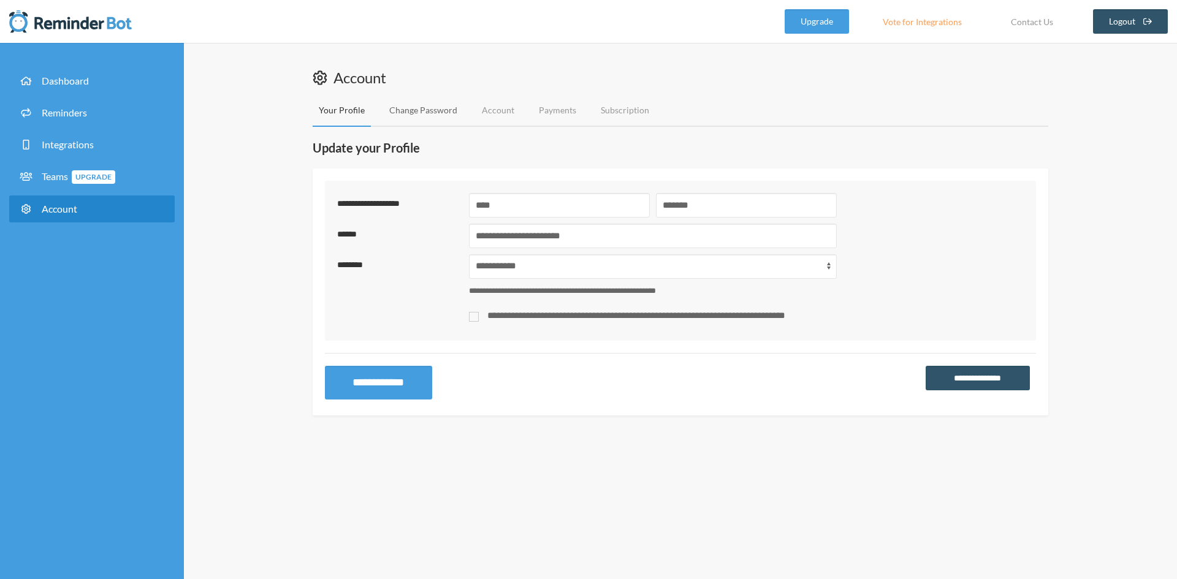
click at [411, 116] on link "Change Password" at bounding box center [423, 110] width 80 height 32
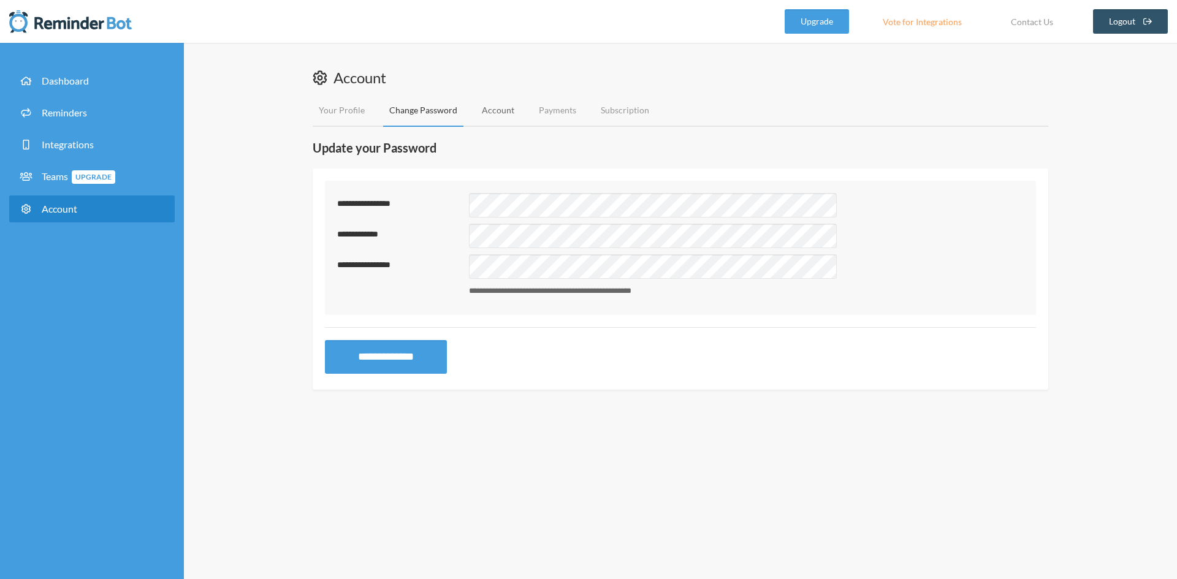
click at [498, 114] on link "Account" at bounding box center [498, 110] width 45 height 32
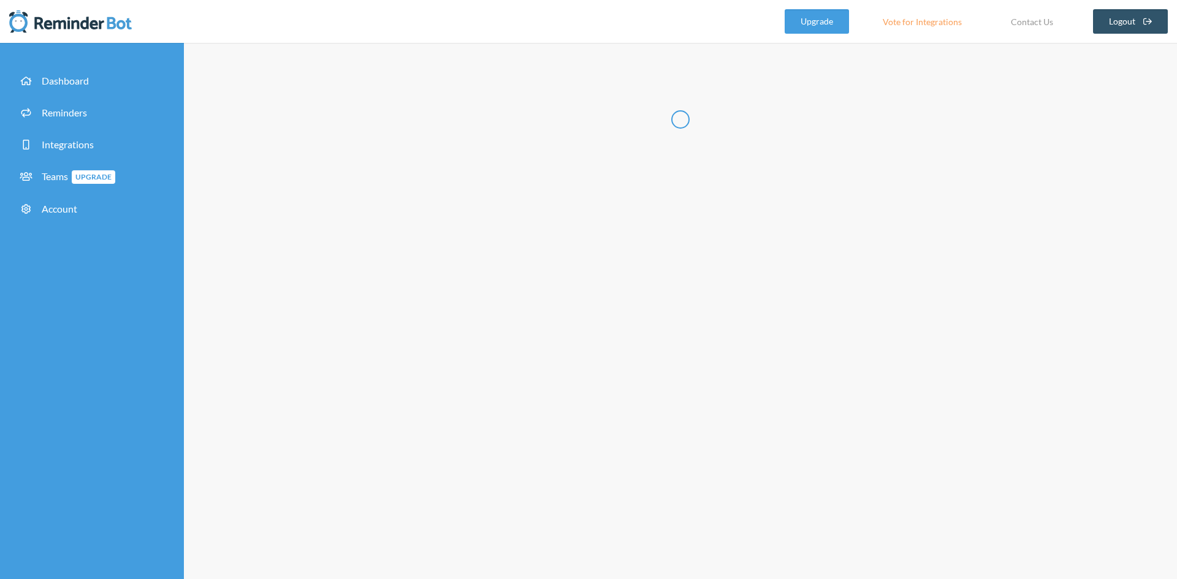
type input "**********"
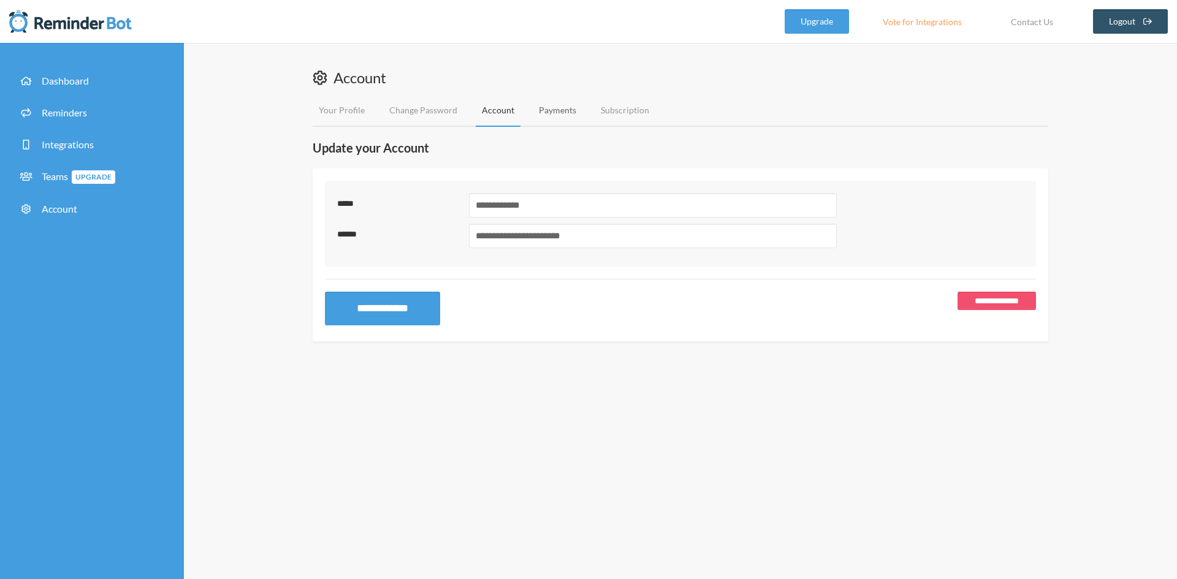
click at [554, 115] on link "Payments" at bounding box center [558, 110] width 50 height 32
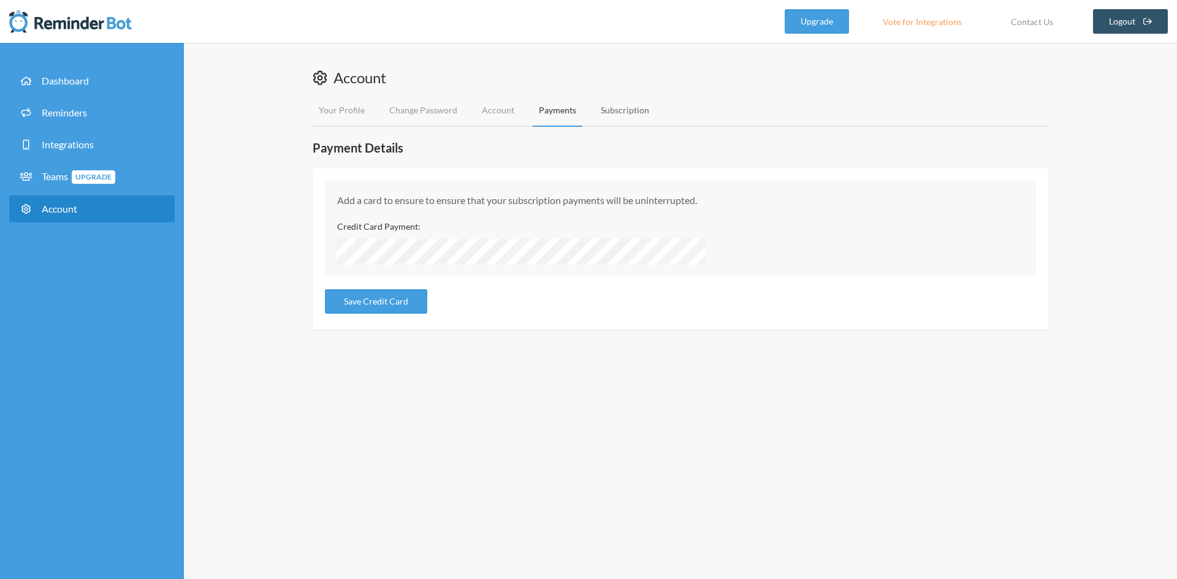
click at [614, 115] on link "Subscription" at bounding box center [625, 110] width 61 height 32
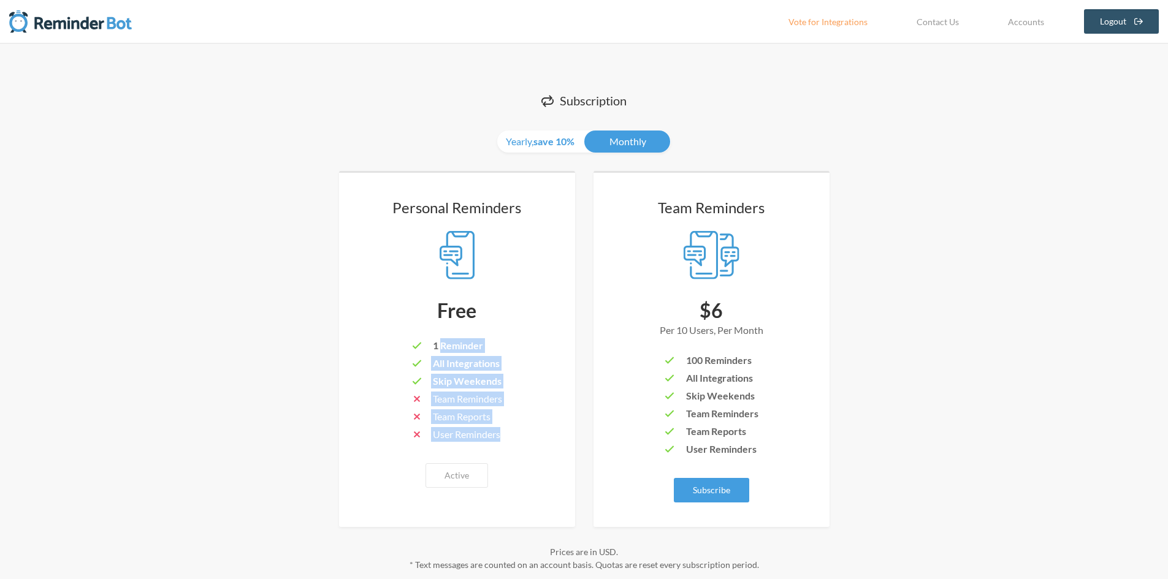
drag, startPoint x: 440, startPoint y: 343, endPoint x: 516, endPoint y: 343, distance: 76.0
click at [515, 343] on div "1 Reminder All Integrations Skip Weekends Team Reminders Team Reports User Remi…" at bounding box center [457, 391] width 187 height 107
click at [251, 194] on div "Subscription Yearly, save 10% Monthly Personal Reminders Free 1 Reminder All In…" at bounding box center [584, 425] width 736 height 716
drag, startPoint x: 686, startPoint y: 362, endPoint x: 798, endPoint y: 359, distance: 112.2
click at [793, 359] on div "100 Reminders All Integrations Skip Weekends Team Reminders Team Reports User R…" at bounding box center [711, 406] width 187 height 107
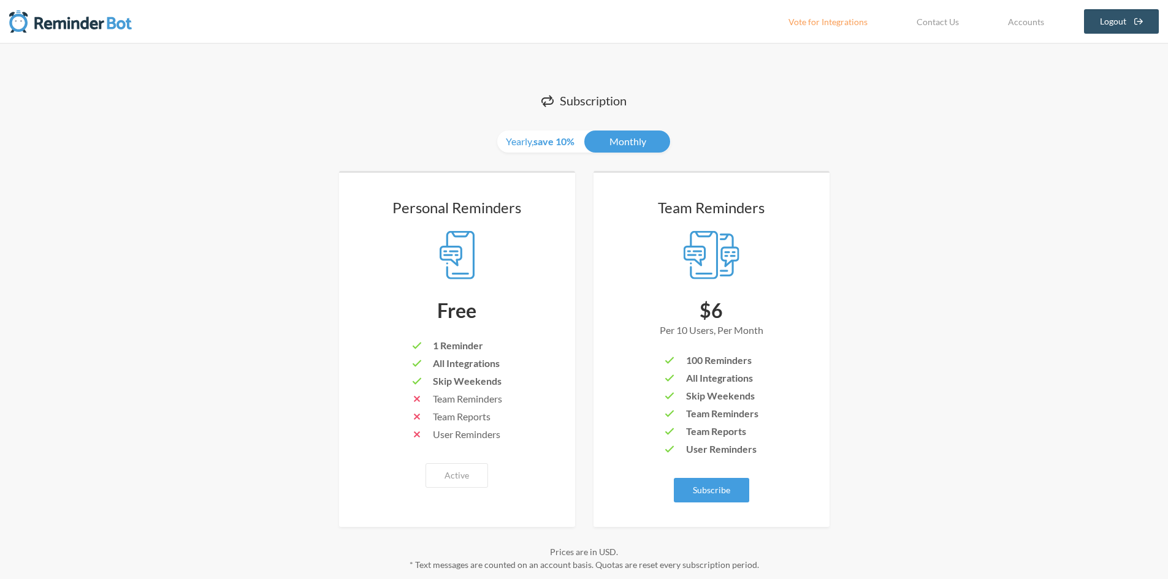
click at [798, 359] on div "100 Reminders All Integrations Skip Weekends Team Reminders Team Reports User R…" at bounding box center [711, 406] width 187 height 107
drag, startPoint x: 689, startPoint y: 314, endPoint x: 764, endPoint y: 314, distance: 75.4
click at [757, 314] on div "$6" at bounding box center [711, 311] width 187 height 26
click at [764, 314] on div "$6" at bounding box center [711, 311] width 187 height 26
click at [38, 25] on img at bounding box center [70, 21] width 123 height 25
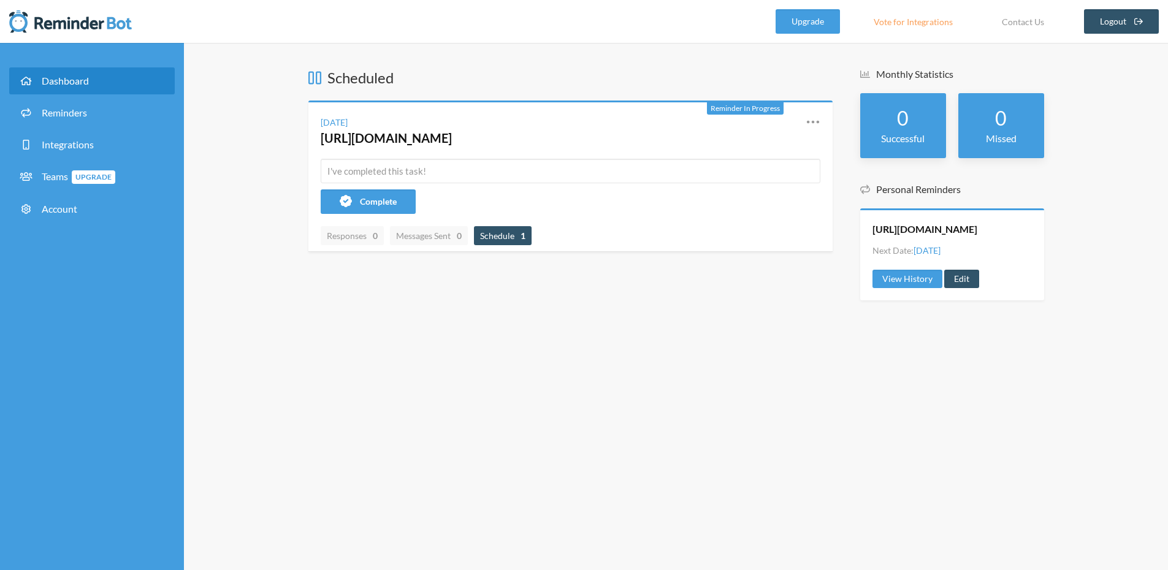
click at [506, 245] on span "Schedule 1" at bounding box center [503, 235] width 58 height 19
click at [832, 303] on td "Friday, August 22 3:15 PM" at bounding box center [763, 290] width 137 height 26
click at [942, 409] on div "Scheduled Reminder In Progress Friday, August 22 https://docs.google.com/forms/…" at bounding box center [676, 306] width 984 height 527
click at [832, 303] on td "Friday, August 22 3:15 PM" at bounding box center [763, 290] width 137 height 26
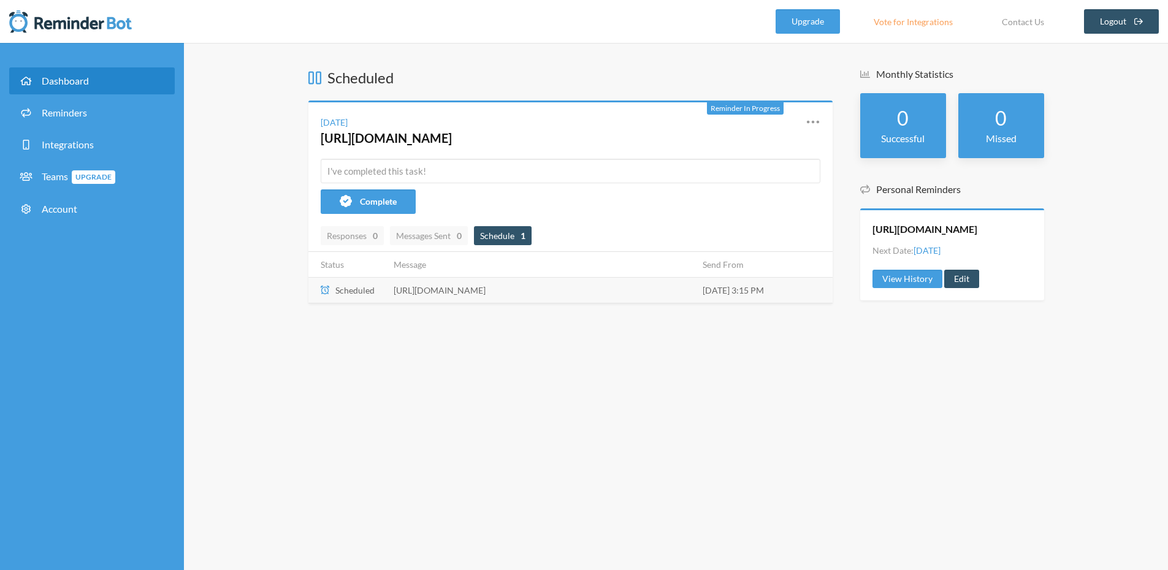
click at [683, 303] on td "[URL][DOMAIN_NAME]" at bounding box center [540, 290] width 309 height 26
click at [695, 303] on td "[URL][DOMAIN_NAME]" at bounding box center [540, 290] width 309 height 26
click at [495, 337] on div "Scheduled Reminder In Progress Friday, August 22 https://docs.google.com/forms/…" at bounding box center [570, 206] width 524 height 279
click at [496, 303] on td "[URL][DOMAIN_NAME]" at bounding box center [540, 290] width 309 height 26
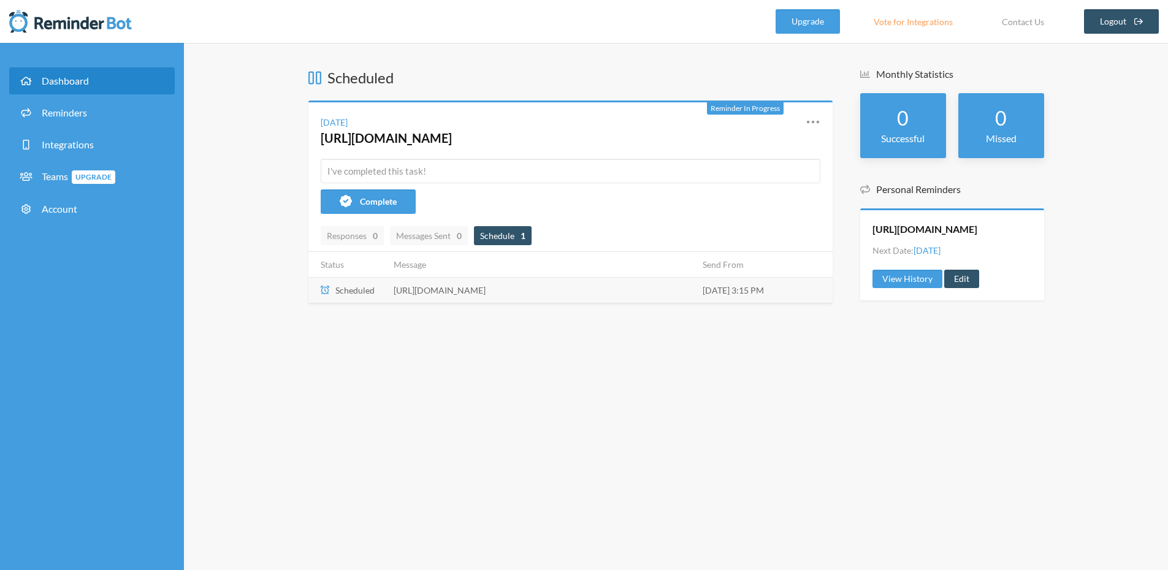
click at [496, 303] on td "[URL][DOMAIN_NAME]" at bounding box center [540, 290] width 309 height 26
click at [524, 457] on div "Scheduled Reminder In Progress Friday, August 22 https://docs.google.com/forms/…" at bounding box center [676, 306] width 984 height 527
click at [452, 133] on link "[URL][DOMAIN_NAME]" at bounding box center [386, 138] width 131 height 15
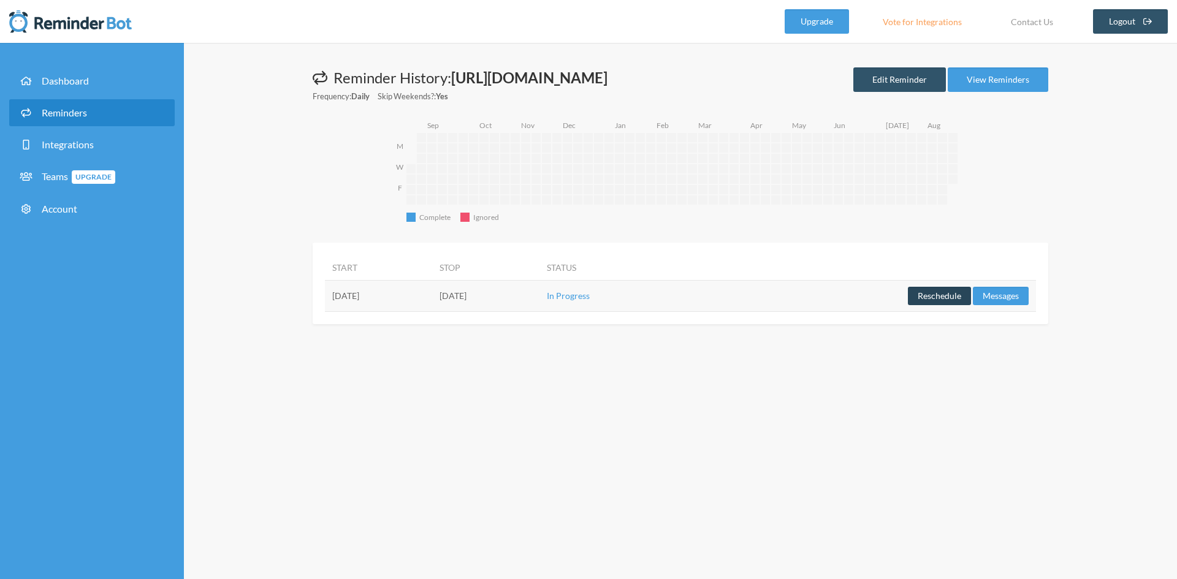
click at [928, 305] on button "Reschedule" at bounding box center [939, 296] width 63 height 18
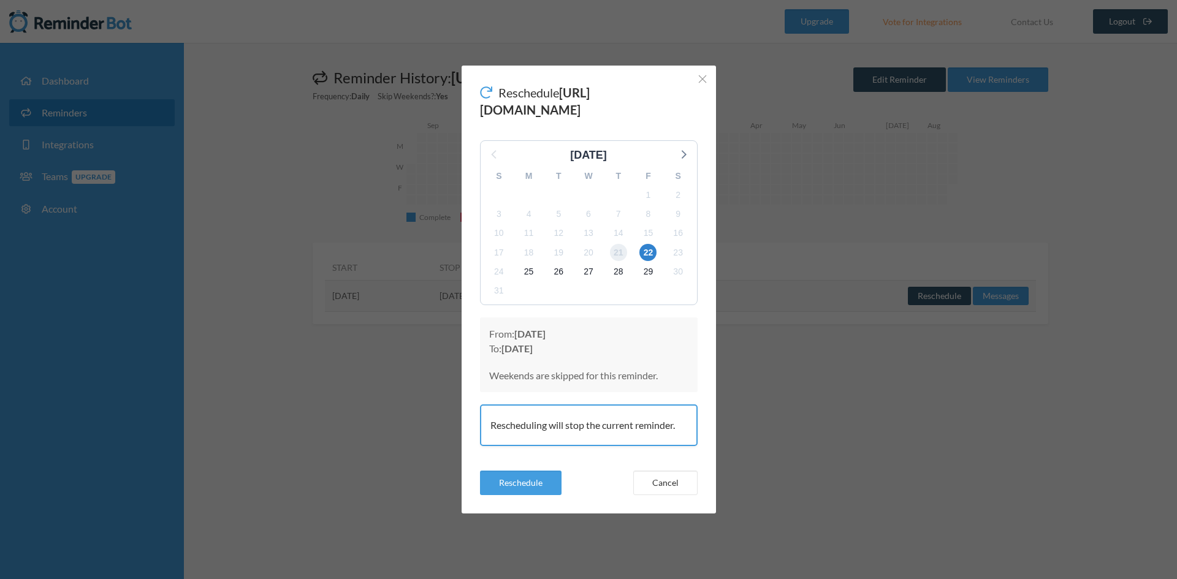
click at [620, 254] on span "21" at bounding box center [618, 252] width 17 height 17
click at [663, 495] on button "Cancel" at bounding box center [665, 483] width 64 height 25
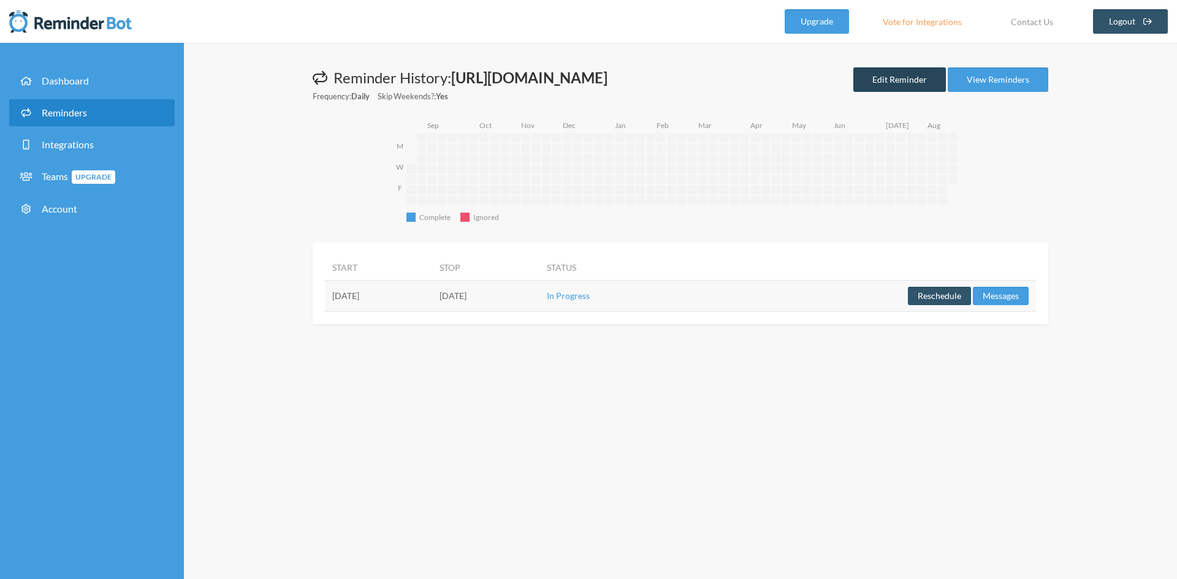
click at [901, 92] on link "Edit Reminder" at bounding box center [899, 79] width 93 height 25
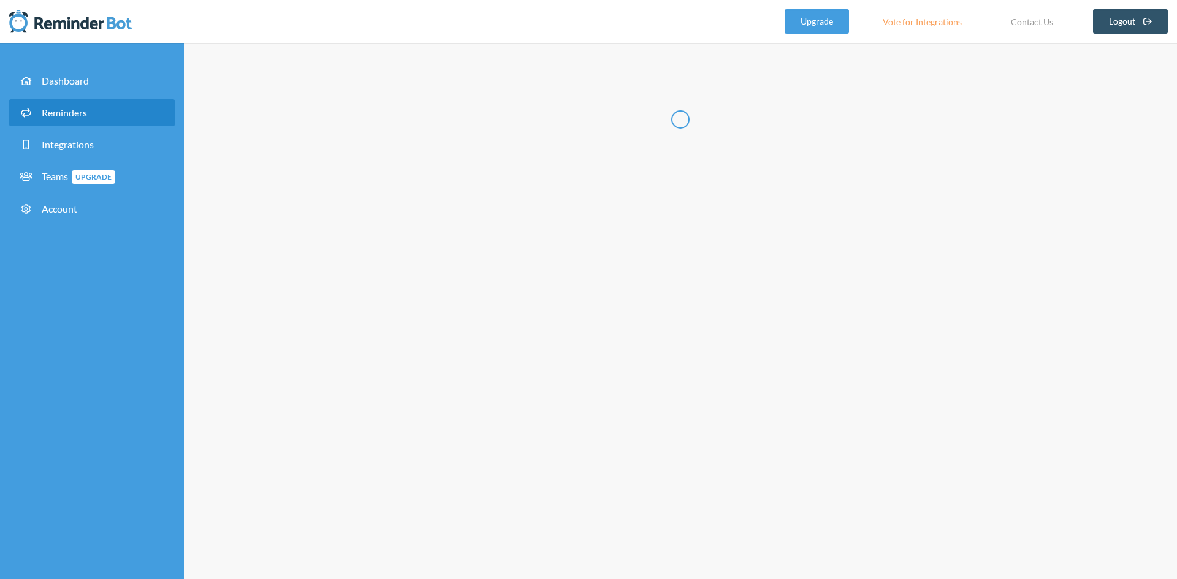
type input "[URL][DOMAIN_NAME]"
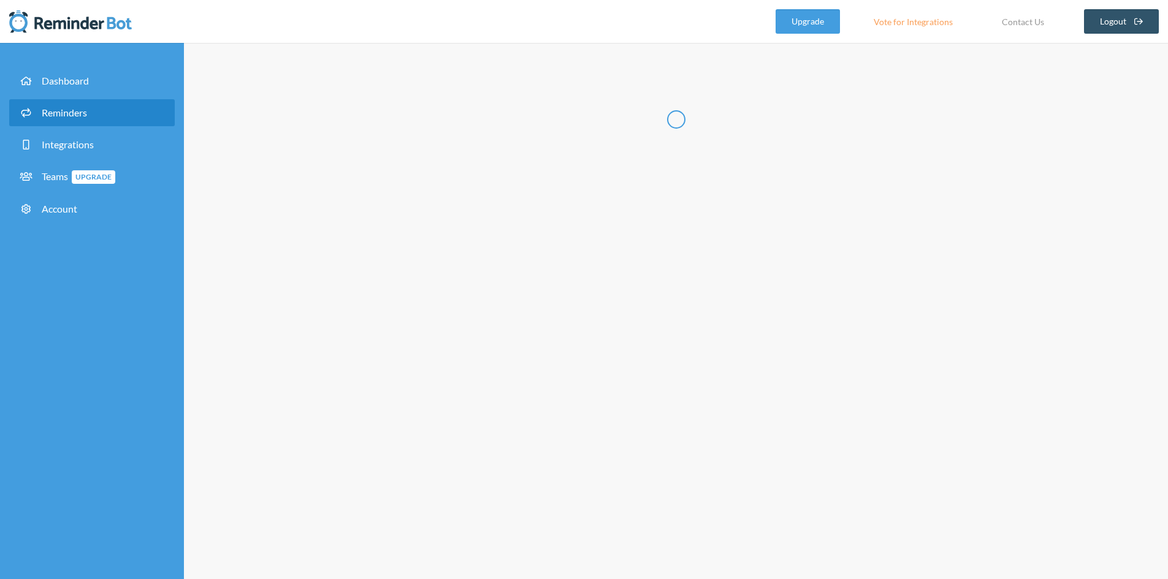
select select "15:15:00"
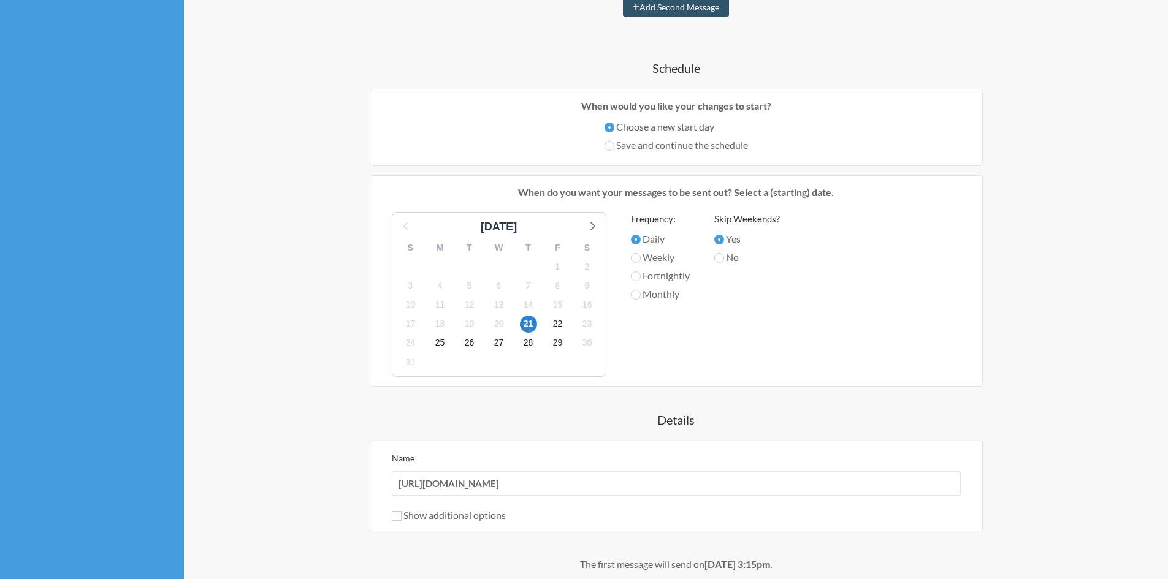
scroll to position [245, 0]
click at [528, 332] on span "21" at bounding box center [528, 322] width 17 height 17
select select "D09BF451HM4"
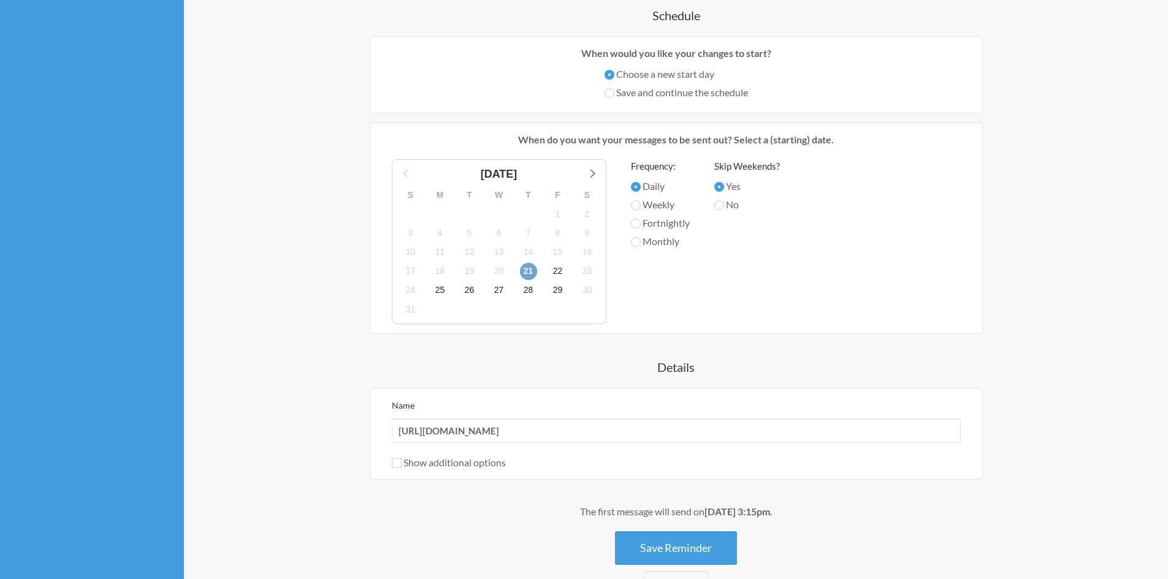
scroll to position [368, 0]
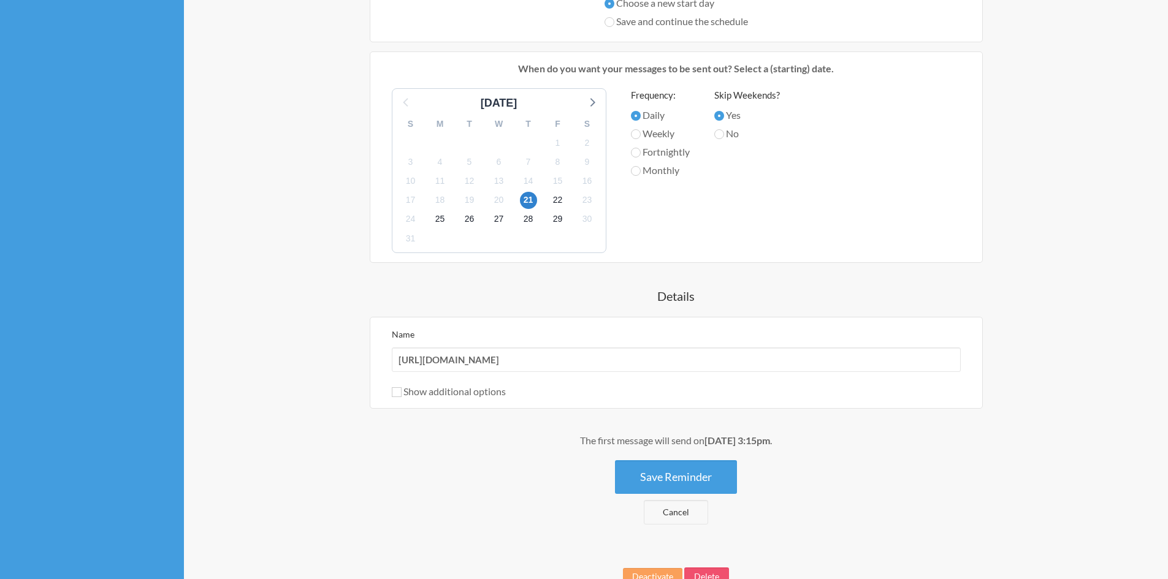
click at [470, 397] on label "Show additional options" at bounding box center [449, 392] width 114 height 12
click at [402, 397] on input "Show additional options" at bounding box center [397, 392] width 10 height 10
checkbox input "true"
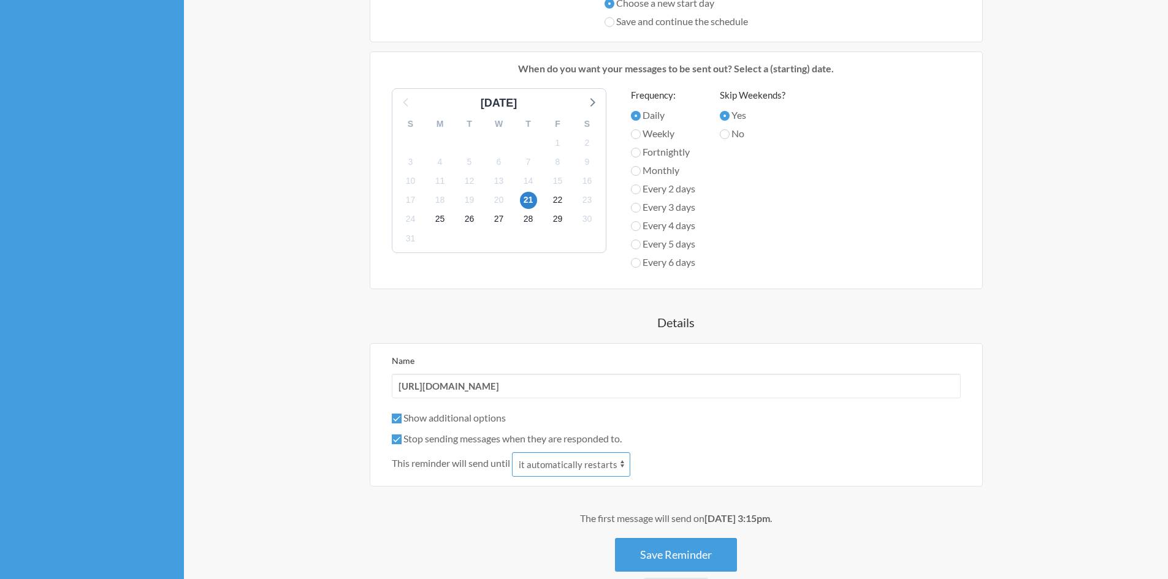
click at [624, 477] on select "it automatically restarts it is replied to" at bounding box center [571, 464] width 118 height 25
drag, startPoint x: 697, startPoint y: 503, endPoint x: 615, endPoint y: 501, distance: 82.2
click at [697, 477] on div "This reminder will send until it automatically restarts it is replied to" at bounding box center [676, 464] width 569 height 25
click at [425, 444] on label "Stop sending messages when they are responded to." at bounding box center [507, 439] width 230 height 12
click at [402, 444] on input "Stop sending messages when they are responded to." at bounding box center [397, 440] width 10 height 10
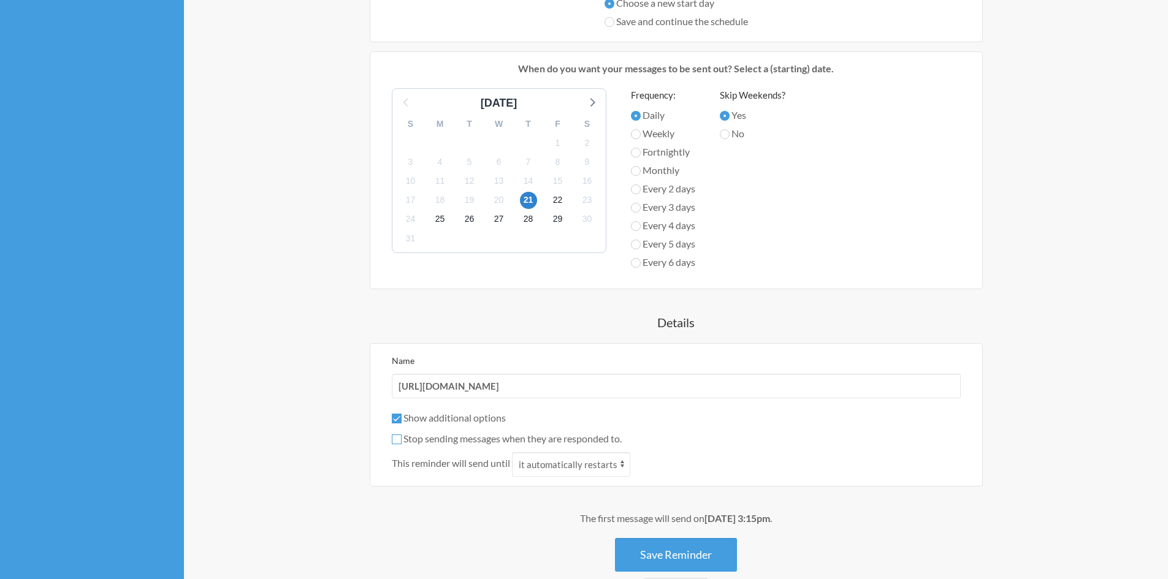
click at [400, 444] on input "Stop sending messages when they are responded to." at bounding box center [397, 440] width 10 height 10
click at [394, 444] on input "Stop sending messages when they are responded to." at bounding box center [397, 440] width 10 height 10
checkbox input "false"
click at [339, 490] on div "https://docs.google.com/forms/d/e/1FAIpQLSeLRP6nwUZnp_K1qkaDeZdPKTZQRg85HwAQtn2…" at bounding box center [676, 187] width 736 height 834
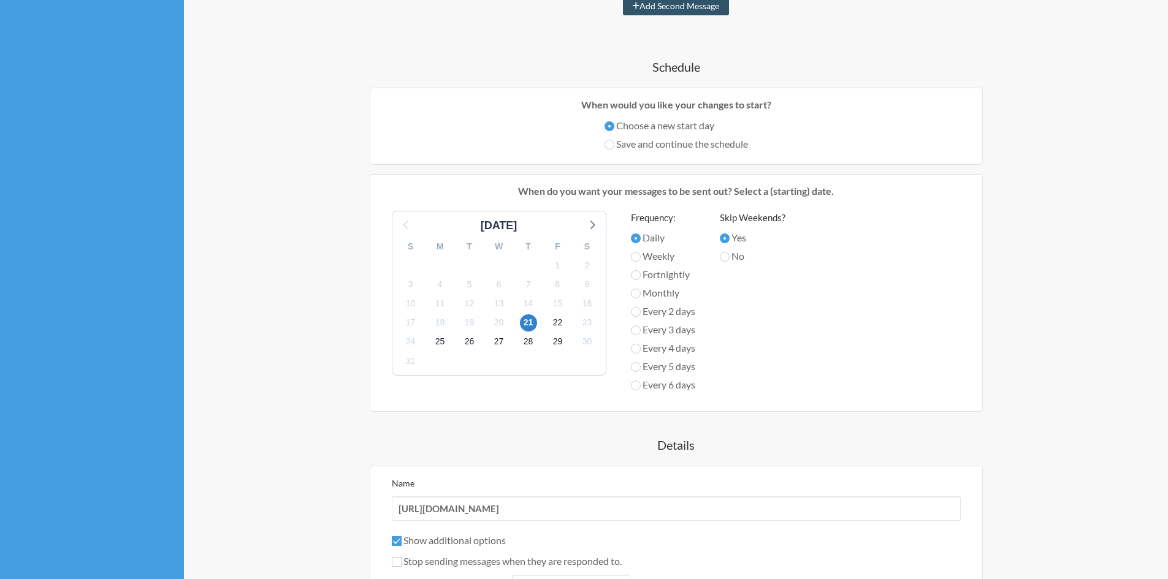
scroll to position [184, 0]
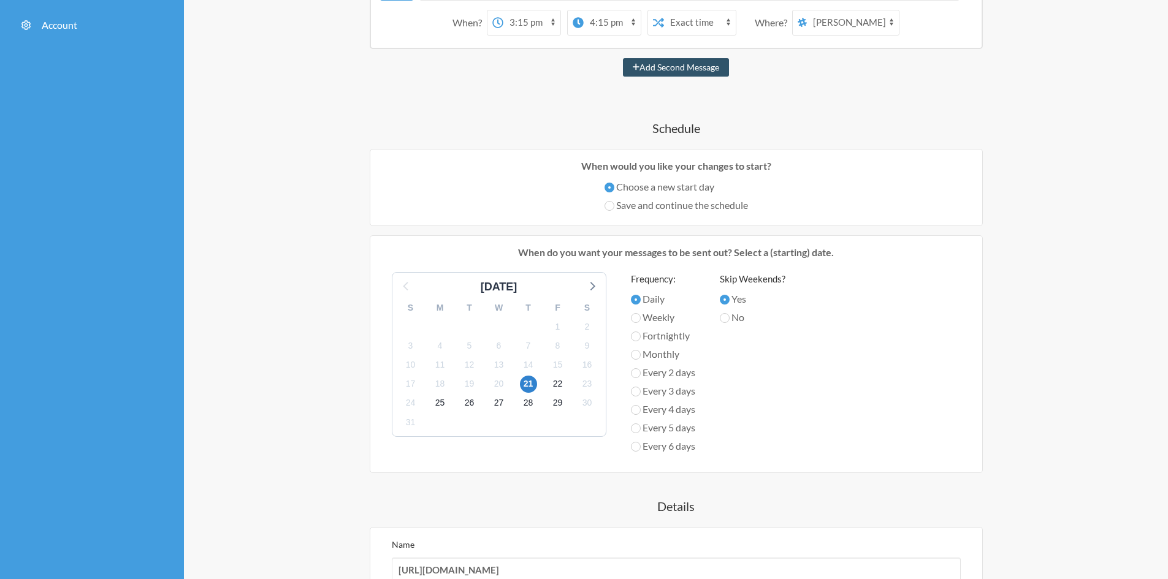
click at [639, 213] on label "Save and continue the schedule" at bounding box center [675, 205] width 143 height 15
click at [614, 211] on input "Save and continue the schedule" at bounding box center [609, 206] width 10 height 10
radio input "true"
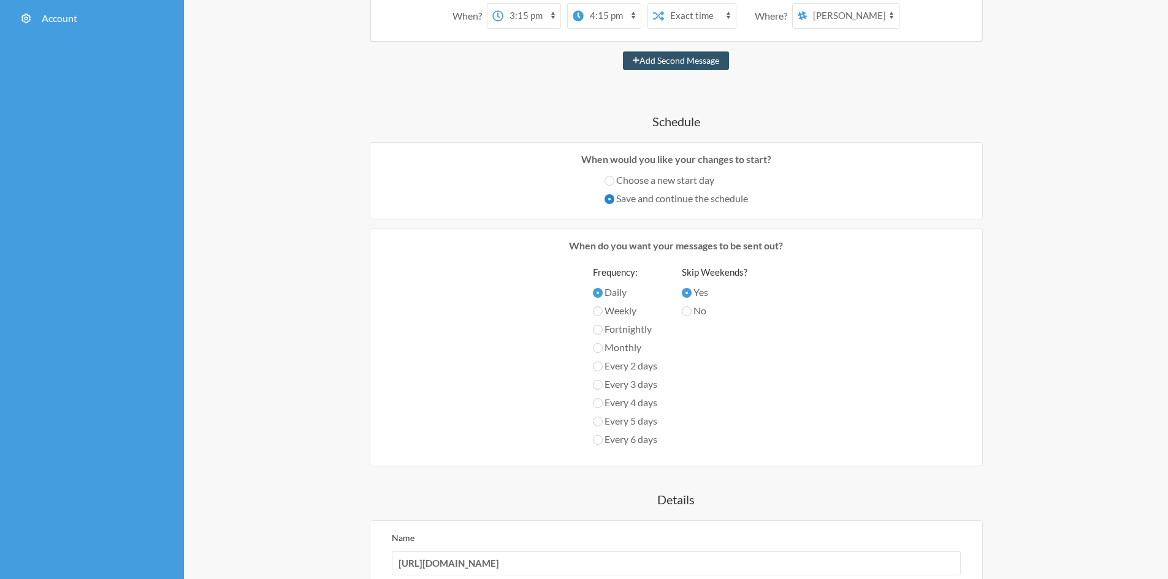
scroll to position [123, 0]
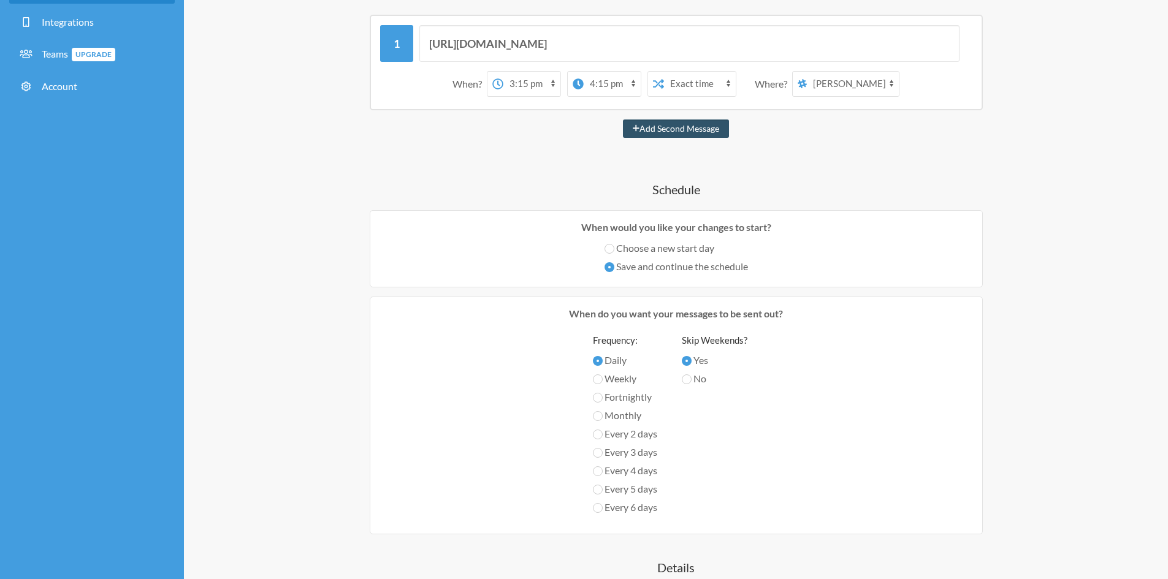
click at [543, 96] on select "12:00 am 12:15 am 12:30 am 12:45 am 1:00 am 1:15 am 1:30 am 1:45 am 2:00 am 2:1…" at bounding box center [531, 84] width 57 height 25
select select "15:30:00"
click at [503, 96] on select "12:00 am 12:15 am 12:30 am 12:45 am 1:00 am 1:15 am 1:30 am 1:45 am 2:00 am 2:1…" at bounding box center [531, 84] width 57 height 25
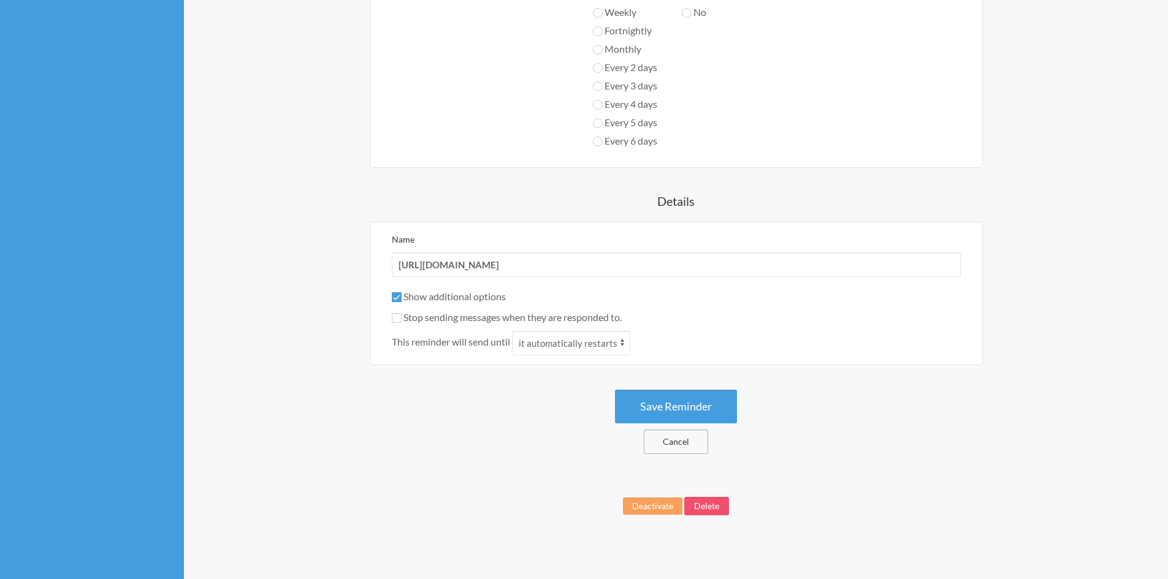
scroll to position [534, 0]
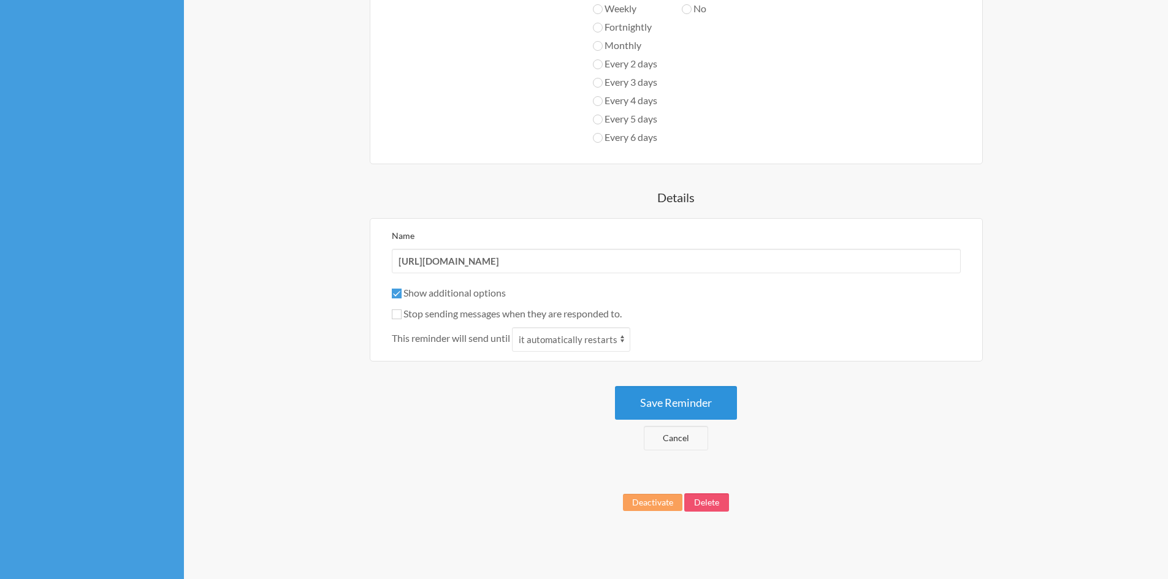
click at [694, 401] on button "Save Reminder" at bounding box center [676, 403] width 122 height 34
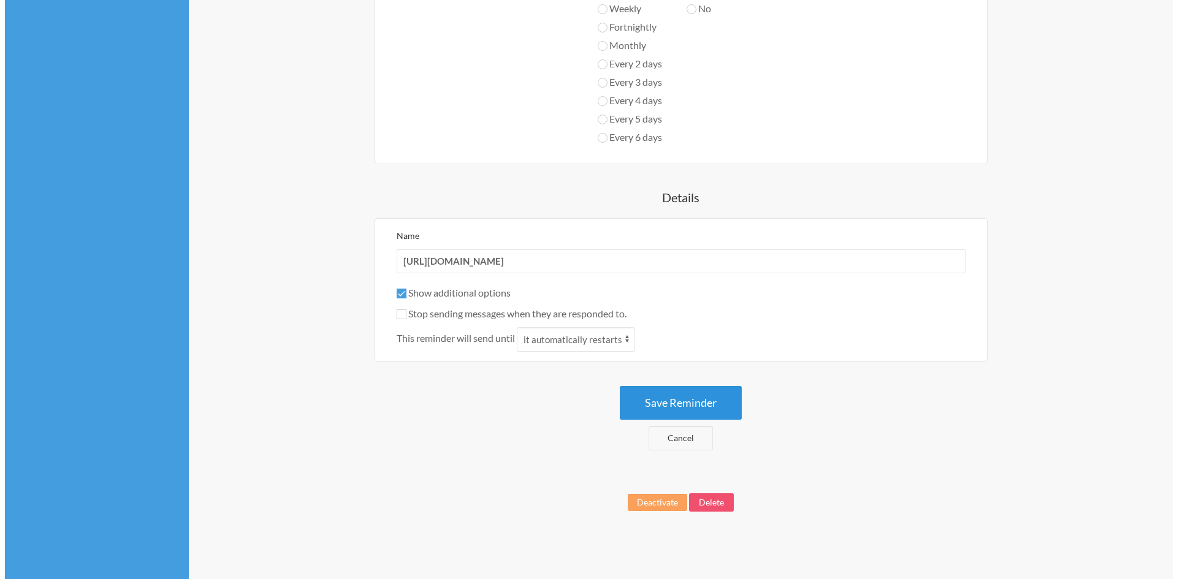
scroll to position [0, 0]
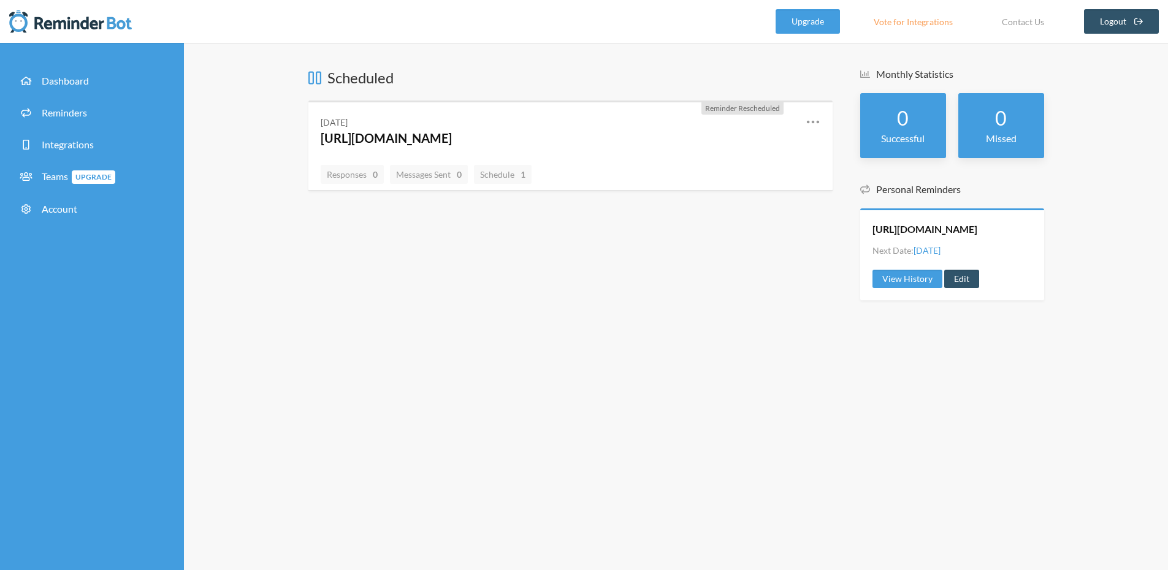
scroll to position [9, 0]
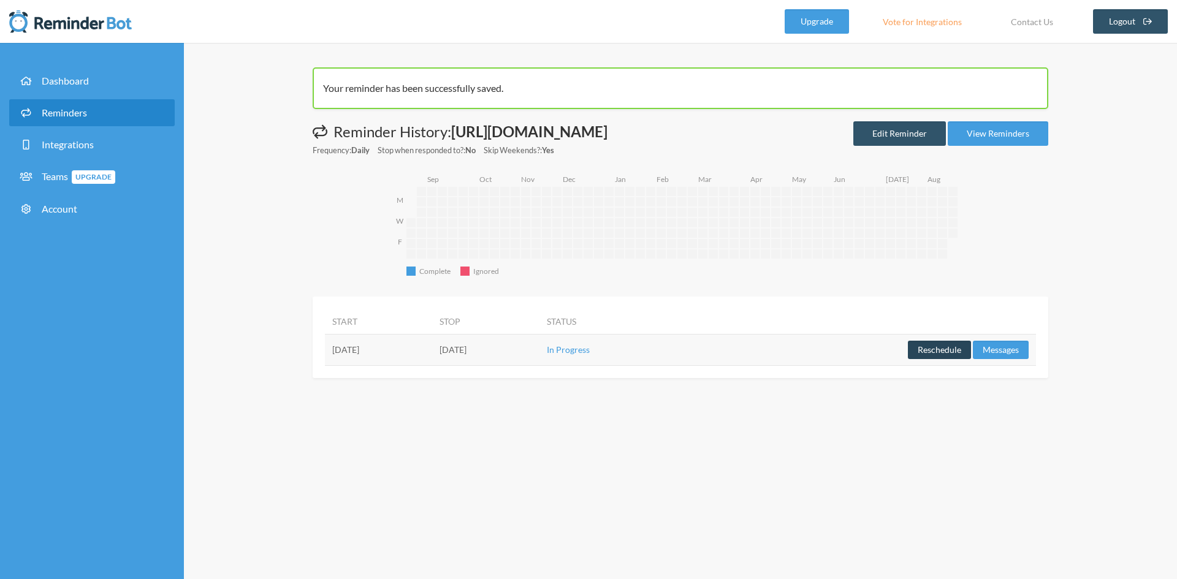
click at [948, 359] on button "Reschedule" at bounding box center [939, 350] width 63 height 18
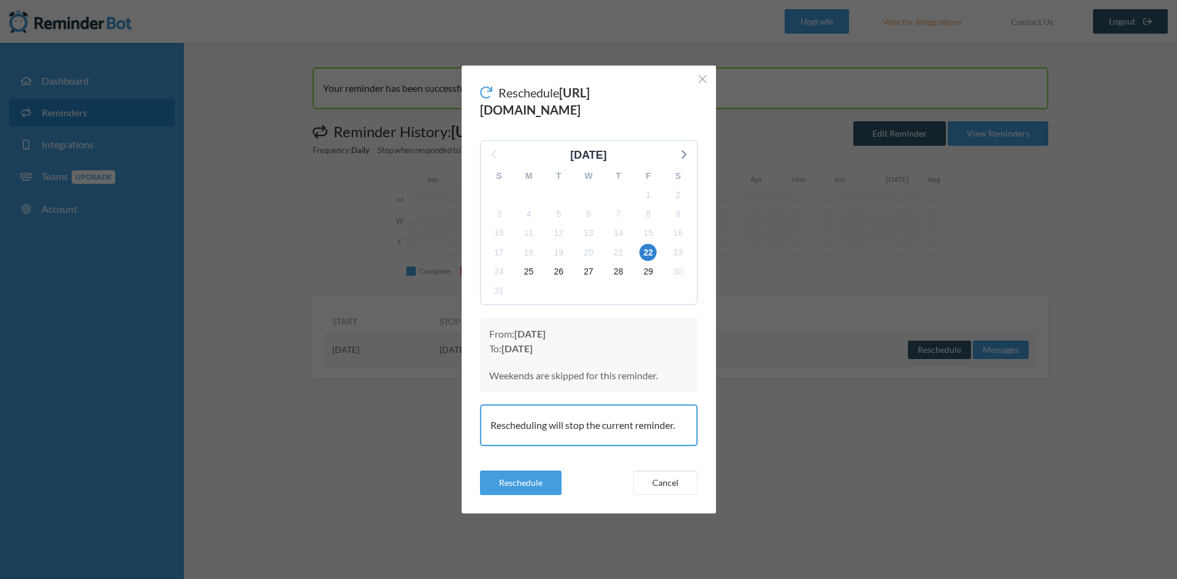
click at [627, 262] on div "21" at bounding box center [618, 252] width 30 height 19
click at [623, 261] on span "21" at bounding box center [618, 252] width 17 height 17
click at [536, 495] on button "Reschedule" at bounding box center [521, 483] width 82 height 25
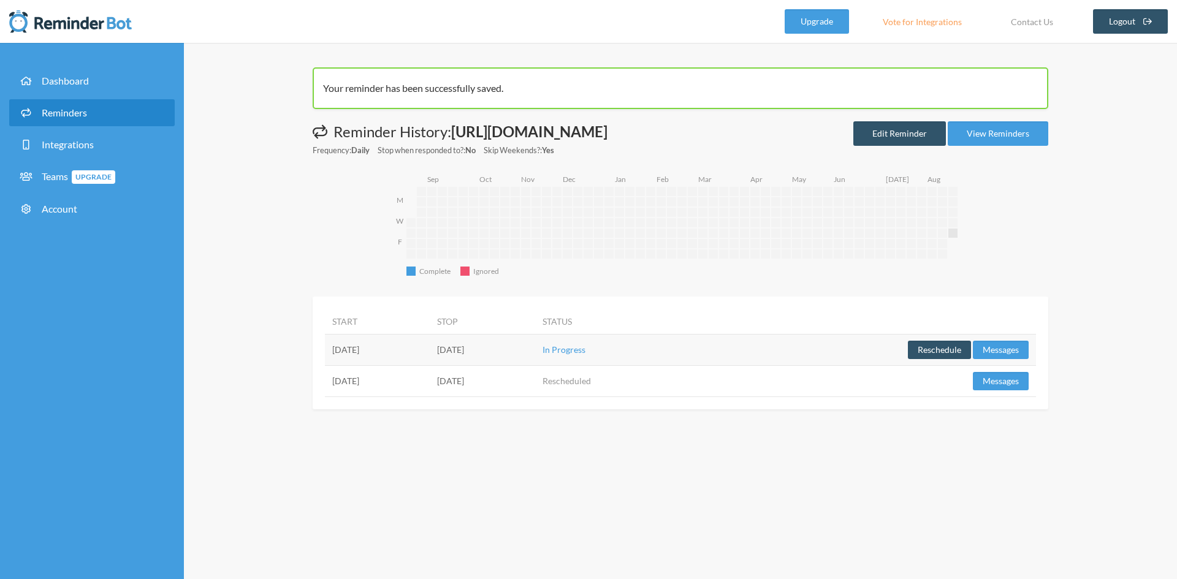
click at [864, 513] on div "Your reminder has been successfully saved. Messages are not sending from this d…" at bounding box center [680, 311] width 993 height 536
click at [1117, 331] on div "Your reminder has been successfully saved. Messages are not sending from this d…" at bounding box center [680, 311] width 993 height 536
click at [519, 365] on td "Friday, August 22" at bounding box center [482, 349] width 105 height 31
click at [381, 365] on td "Thursday, August 21" at bounding box center [377, 349] width 105 height 31
click at [951, 359] on button "Reschedule" at bounding box center [939, 350] width 63 height 18
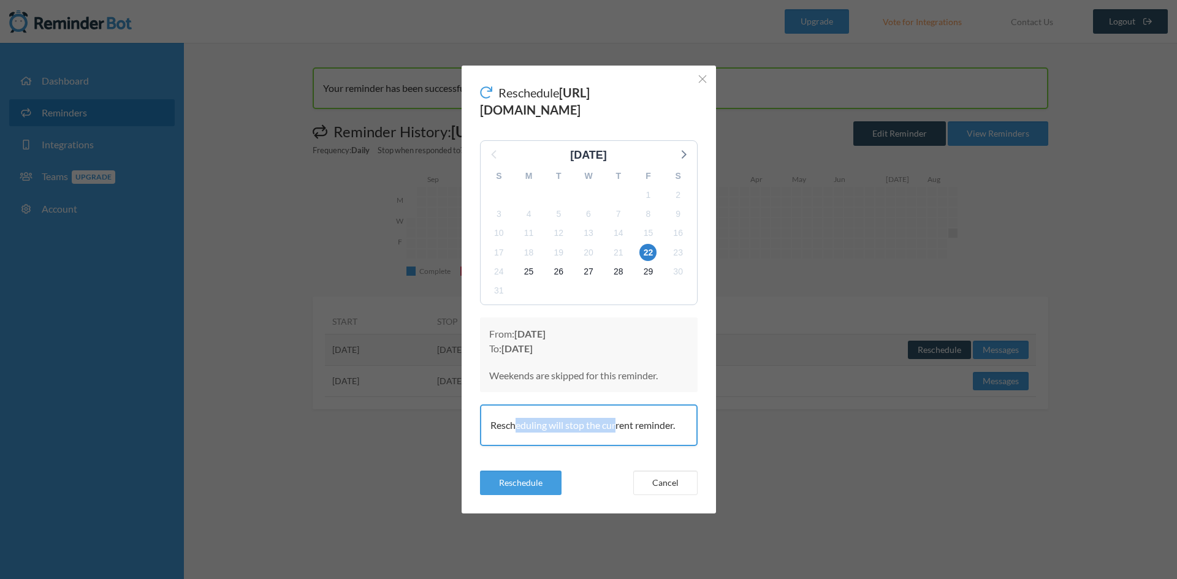
drag, startPoint x: 514, startPoint y: 446, endPoint x: 616, endPoint y: 440, distance: 101.9
click at [616, 440] on div "Rescheduling will stop the current reminder." at bounding box center [589, 426] width 218 height 42
click at [623, 261] on span "21" at bounding box center [618, 252] width 17 height 17
click at [665, 494] on button "Cancel" at bounding box center [665, 483] width 64 height 25
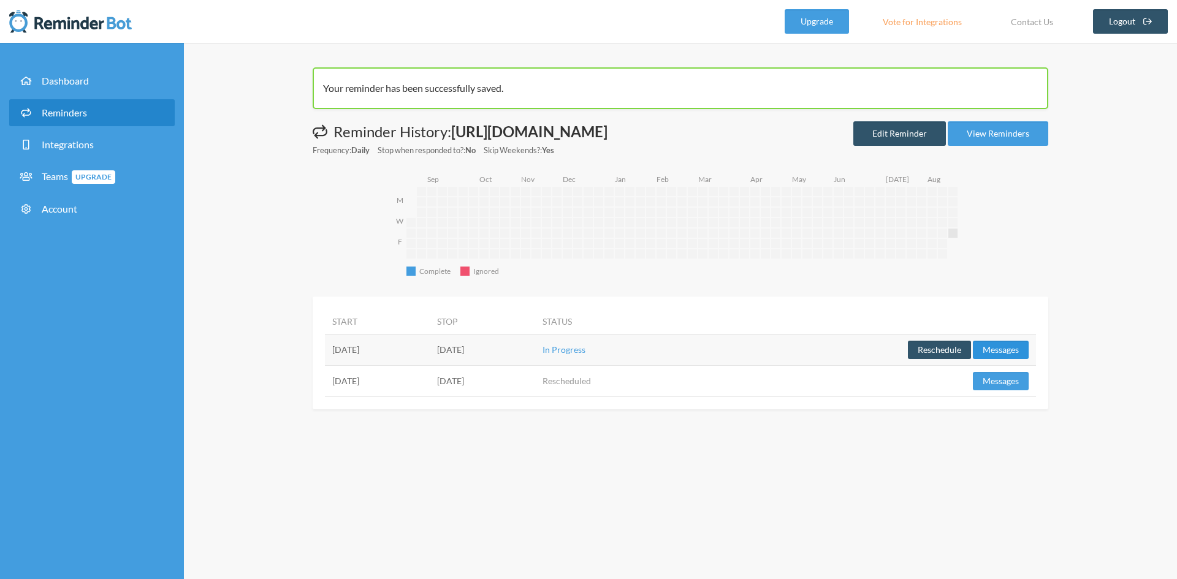
click at [1005, 359] on button "Messages" at bounding box center [1001, 350] width 56 height 18
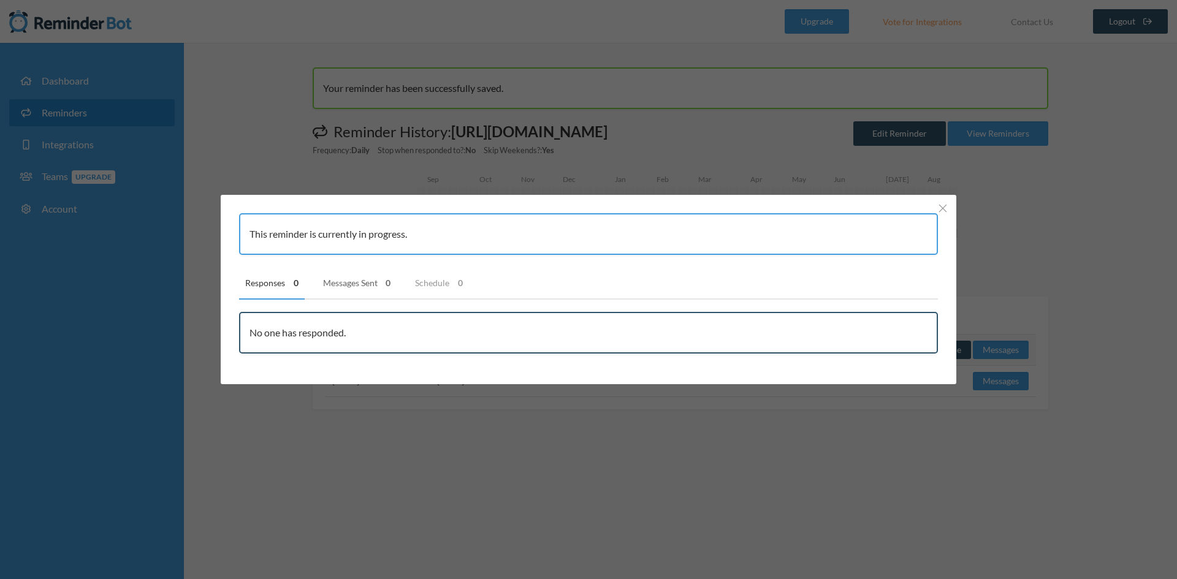
click at [341, 291] on link "Messages Sent 0" at bounding box center [357, 283] width 80 height 32
click at [419, 285] on link "Schedule 0" at bounding box center [439, 283] width 60 height 32
click at [288, 289] on link "Responses 0" at bounding box center [272, 283] width 66 height 32
click at [913, 277] on ul "Responses 0 Messages Sent 0 Schedule 0" at bounding box center [582, 283] width 711 height 32
click at [950, 205] on div "This reminder is currently in progress. Responses 0 Messages Sent 0 Schedule 0 …" at bounding box center [589, 289] width 736 height 189
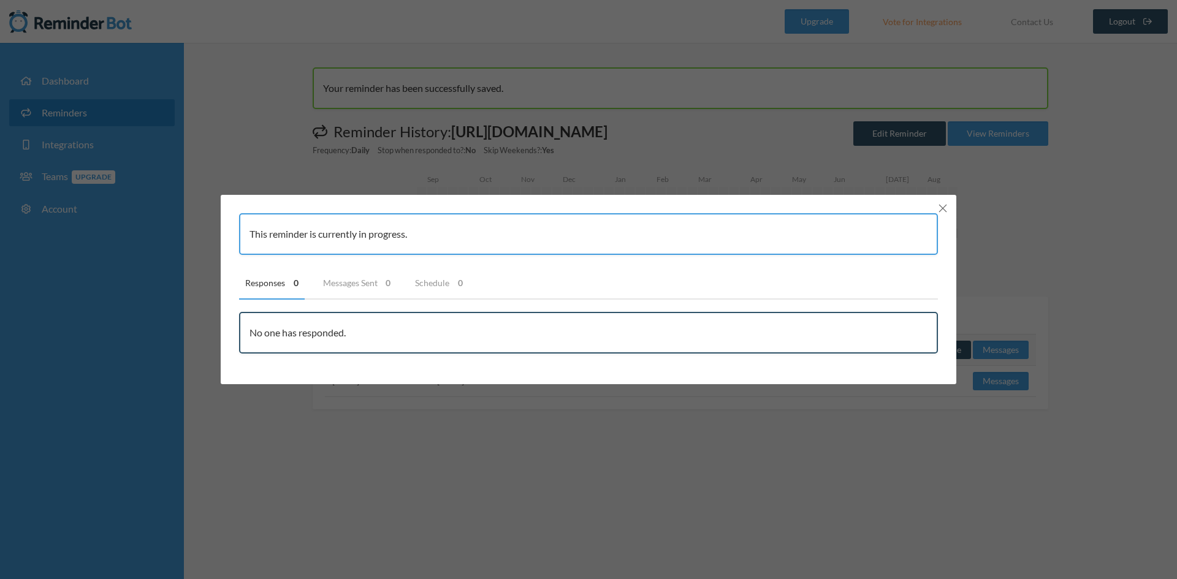
click at [942, 207] on icon "Close" at bounding box center [943, 208] width 9 height 9
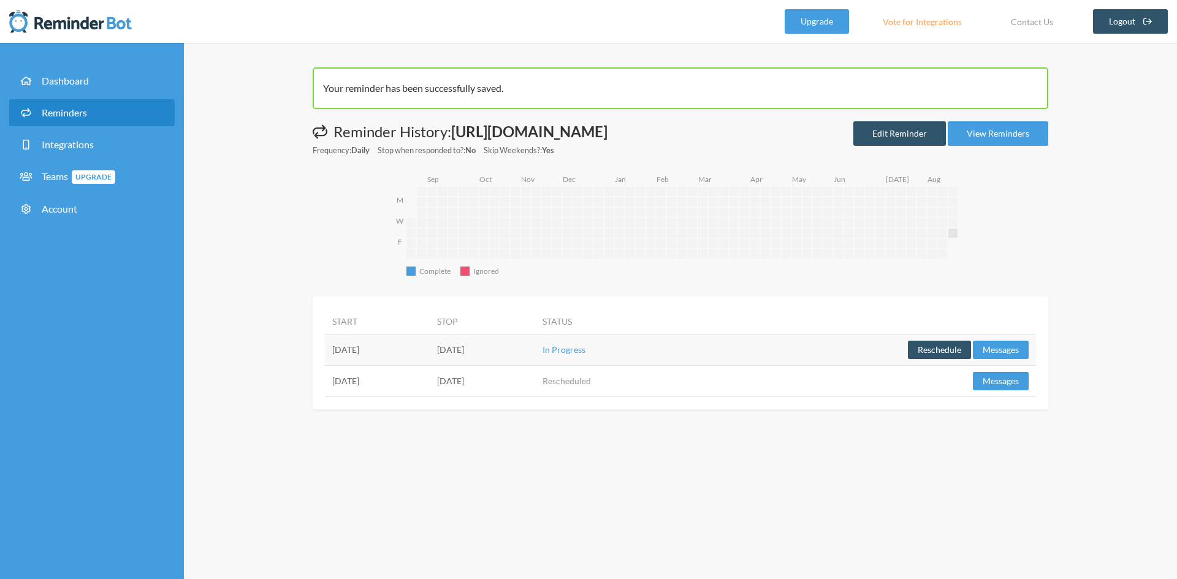
click at [1095, 351] on div "Your reminder has been successfully saved. Messages are not sending from this d…" at bounding box center [680, 311] width 993 height 536
click at [894, 146] on link "Edit Reminder" at bounding box center [899, 133] width 93 height 25
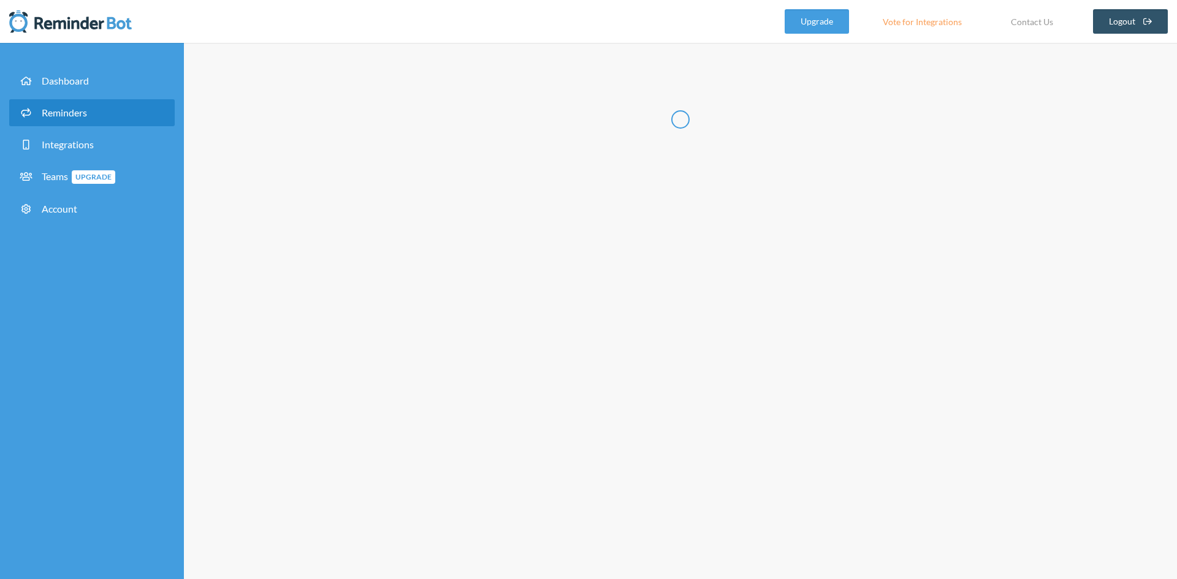
type input "[URL][DOMAIN_NAME]"
checkbox input "true"
checkbox input "false"
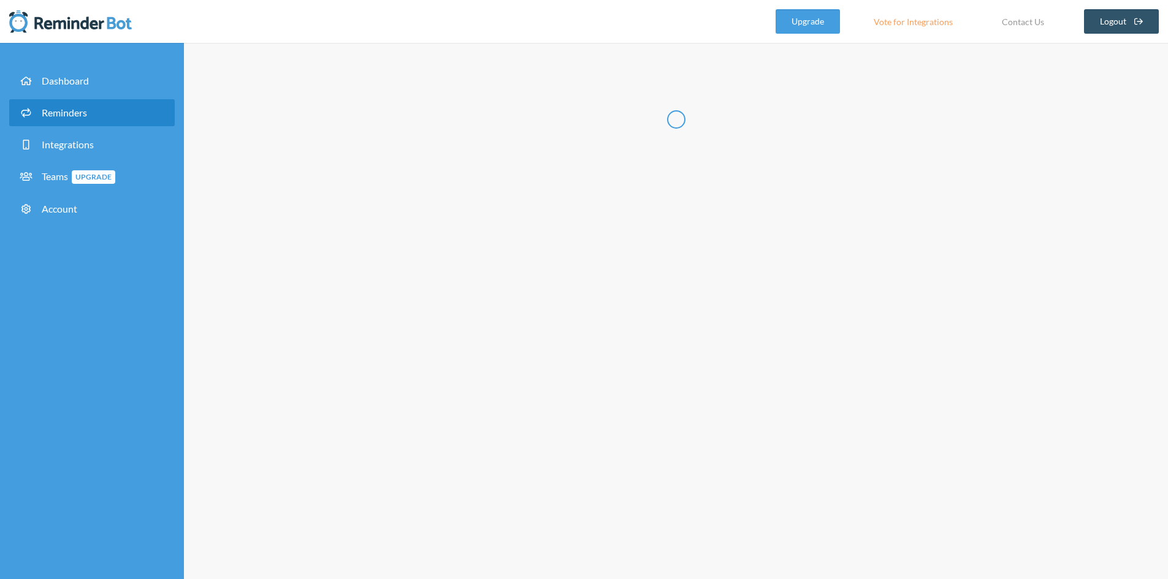
select select "15:30:00"
select select "16:15:00"
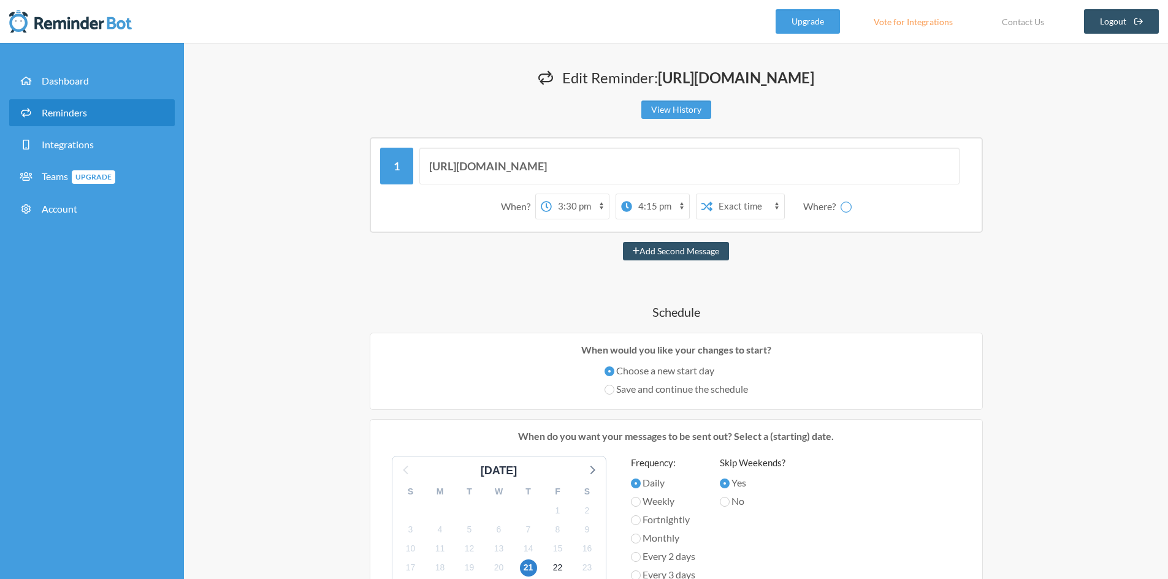
select select "D09BF451HM4"
click at [611, 219] on select "12:00 am 12:15 am 12:30 am 12:45 am 1:00 am 1:15 am 1:30 am 1:45 am 2:00 am 2:1…" at bounding box center [612, 206] width 57 height 25
click at [525, 219] on select "12:00 am 12:15 am 12:30 am 12:45 am 1:00 am 1:15 am 1:30 am 1:45 am 2:00 am 2:1…" at bounding box center [531, 206] width 57 height 25
click at [609, 219] on select "12:00 am 12:15 am 12:30 am 12:45 am 1:00 am 1:15 am 1:30 am 1:45 am 2:00 am 2:1…" at bounding box center [612, 206] width 57 height 25
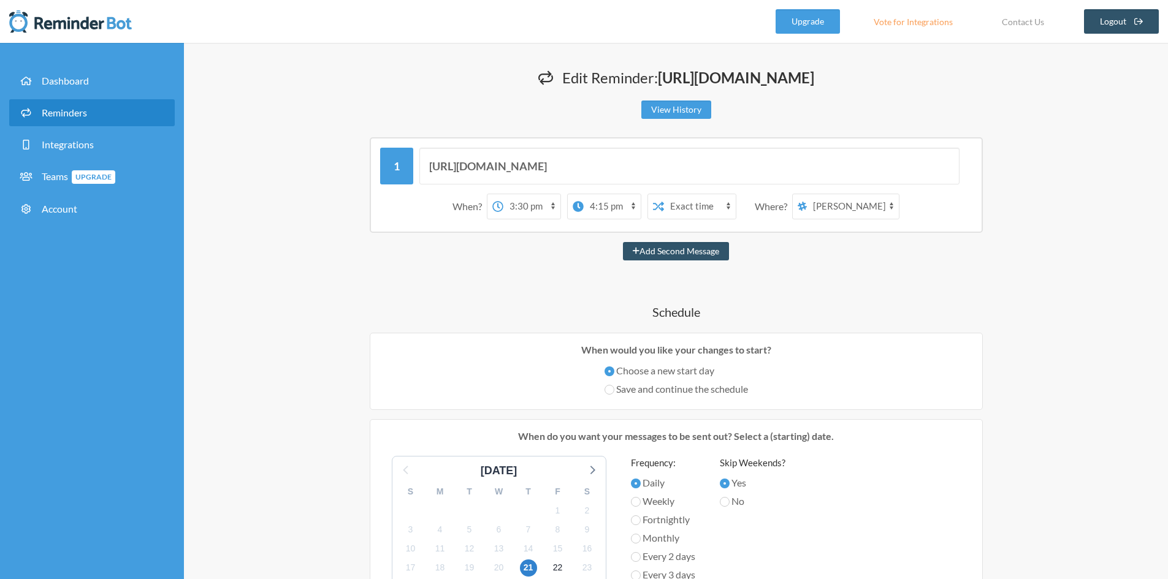
click at [578, 212] on icon at bounding box center [578, 206] width 11 height 11
click at [560, 219] on select "12:00 am 12:15 am 12:30 am 12:45 am 1:00 am 1:15 am 1:30 am 1:45 am 2:00 am 2:1…" at bounding box center [531, 206] width 57 height 25
click at [578, 212] on icon at bounding box center [578, 206] width 11 height 11
click at [560, 219] on select "12:00 am 12:15 am 12:30 am 12:45 am 1:00 am 1:15 am 1:30 am 1:45 am 2:00 am 2:1…" at bounding box center [531, 206] width 57 height 25
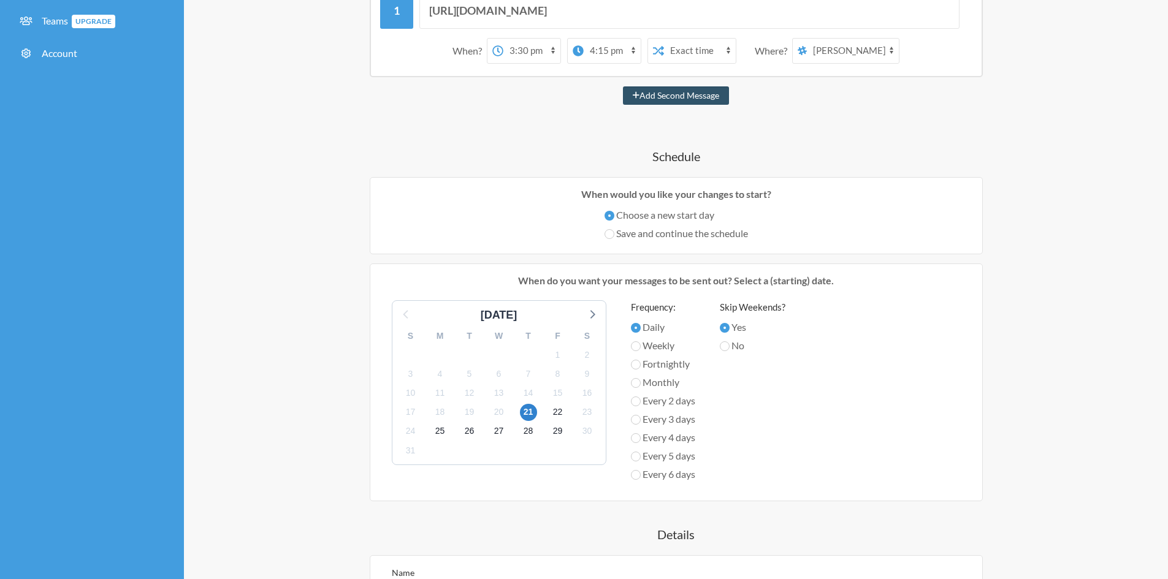
scroll to position [184, 0]
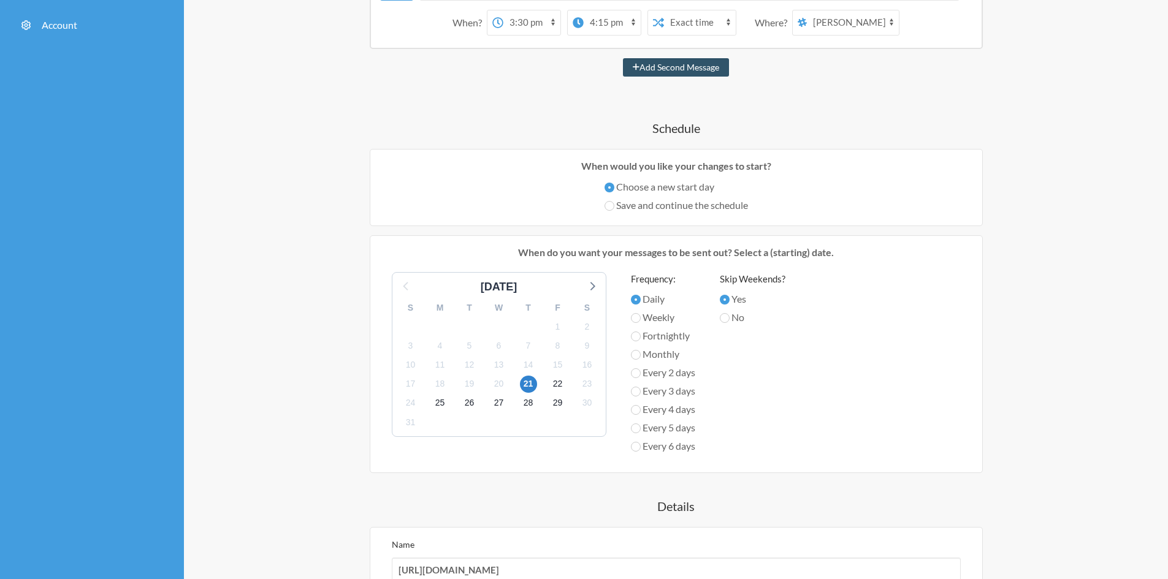
click at [698, 35] on select "Exact time Random time" at bounding box center [700, 22] width 72 height 25
click at [646, 213] on label "Save and continue the schedule" at bounding box center [675, 205] width 143 height 15
click at [614, 211] on input "Save and continue the schedule" at bounding box center [609, 206] width 10 height 10
radio input "true"
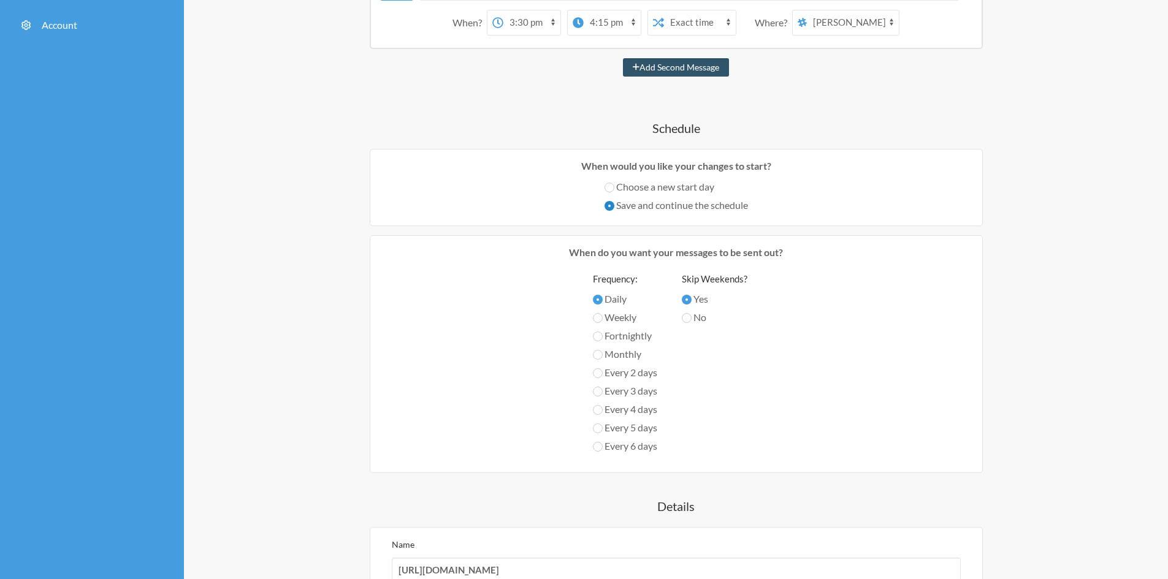
scroll to position [0, 0]
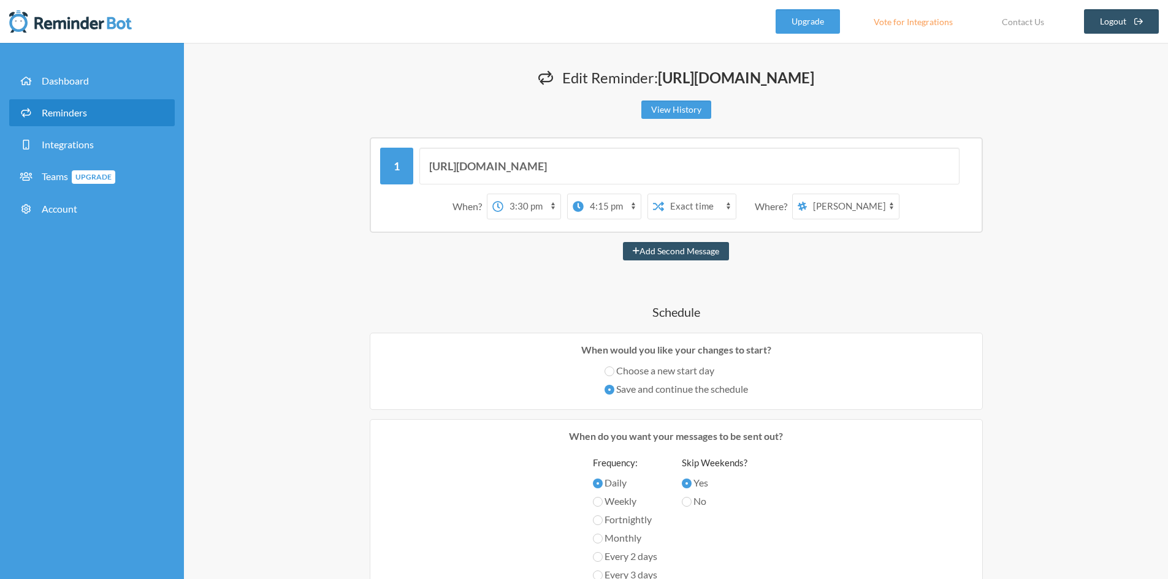
click at [598, 219] on select "12:00 am 12:15 am 12:30 am 12:45 am 1:00 am 1:15 am 1:30 am 1:45 am 2:00 am 2:1…" at bounding box center [612, 206] width 57 height 25
select select "15:45:00"
click at [584, 219] on select "12:00 am 12:15 am 12:30 am 12:45 am 1:00 am 1:15 am 1:30 am 1:45 am 2:00 am 2:1…" at bounding box center [612, 206] width 57 height 25
click at [1061, 216] on div "Edit Reminder: https://docs.google.com/forms/d/e/1FAIpQLSeLRP6nwUZnp_K1qkaDeZdP…" at bounding box center [676, 557] width 785 height 980
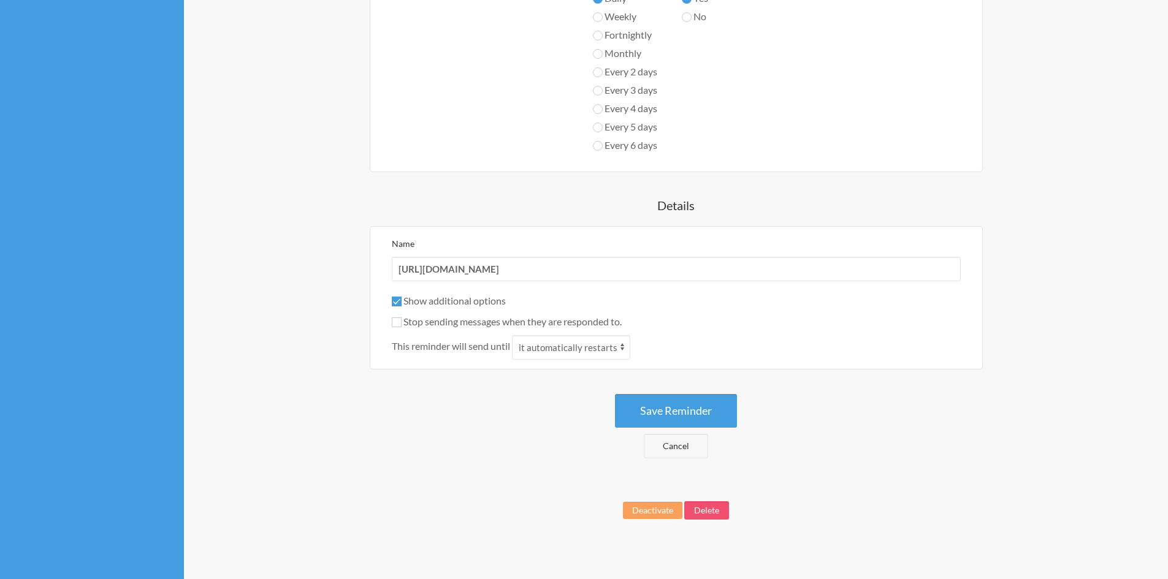
scroll to position [473, 0]
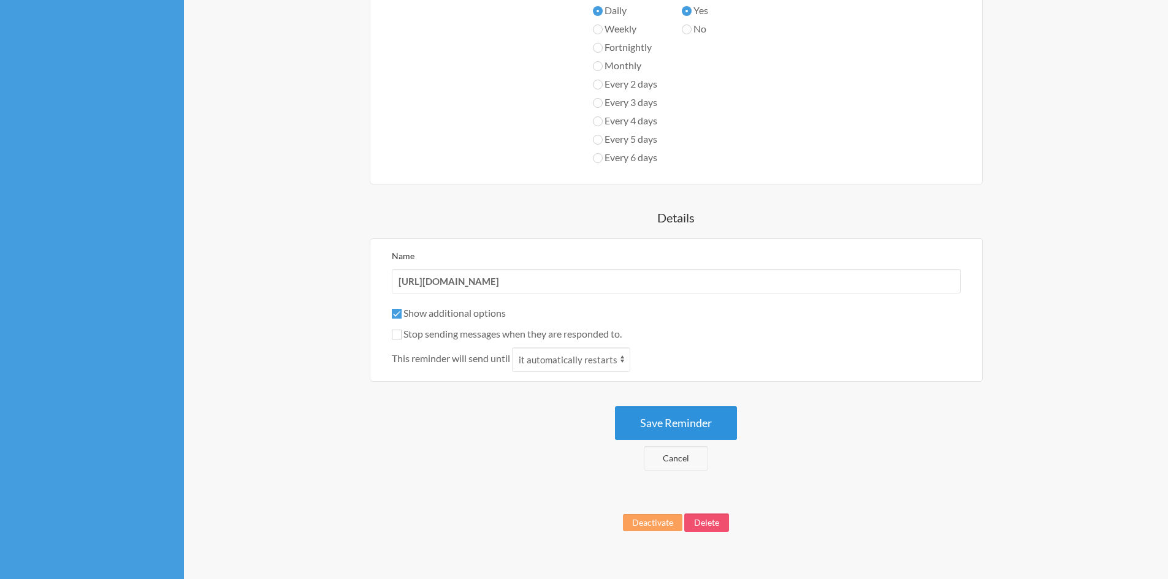
click at [681, 440] on button "Save Reminder" at bounding box center [676, 423] width 122 height 34
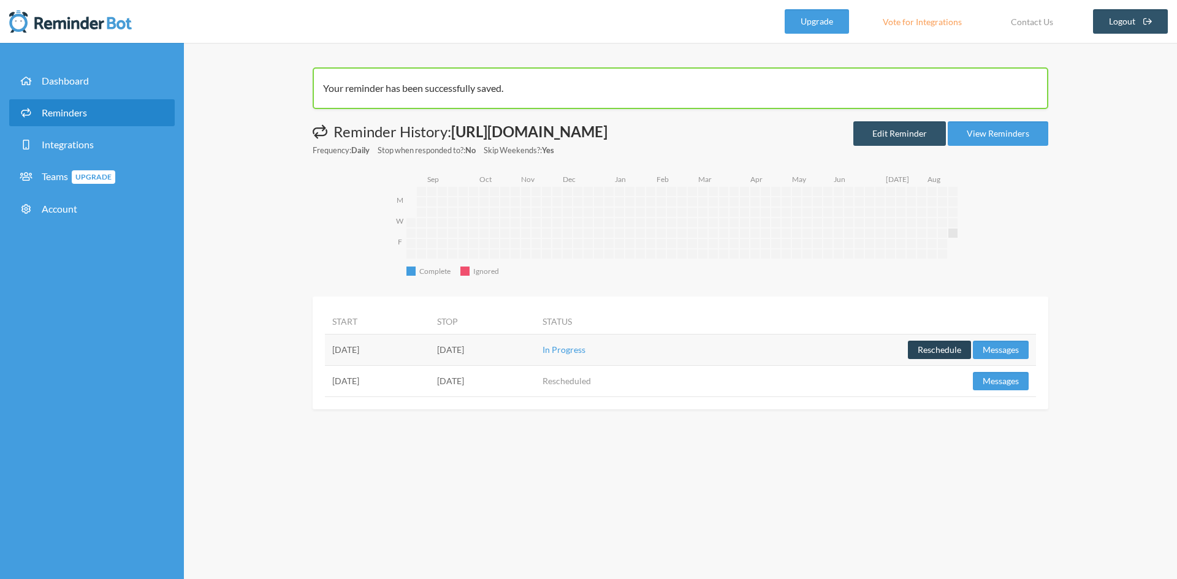
click at [934, 359] on button "Reschedule" at bounding box center [939, 350] width 63 height 18
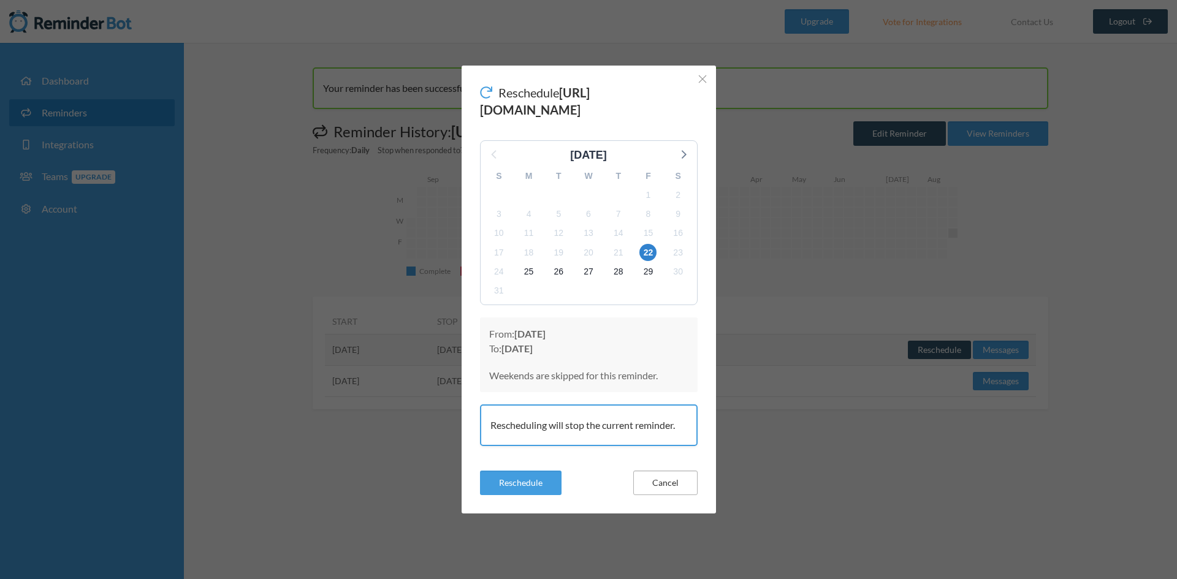
click at [661, 493] on button "Cancel" at bounding box center [665, 483] width 64 height 25
click at [657, 495] on button "Cancel" at bounding box center [665, 483] width 64 height 25
click at [672, 487] on button "Cancel" at bounding box center [665, 483] width 64 height 25
click at [668, 490] on button "Cancel" at bounding box center [665, 483] width 64 height 25
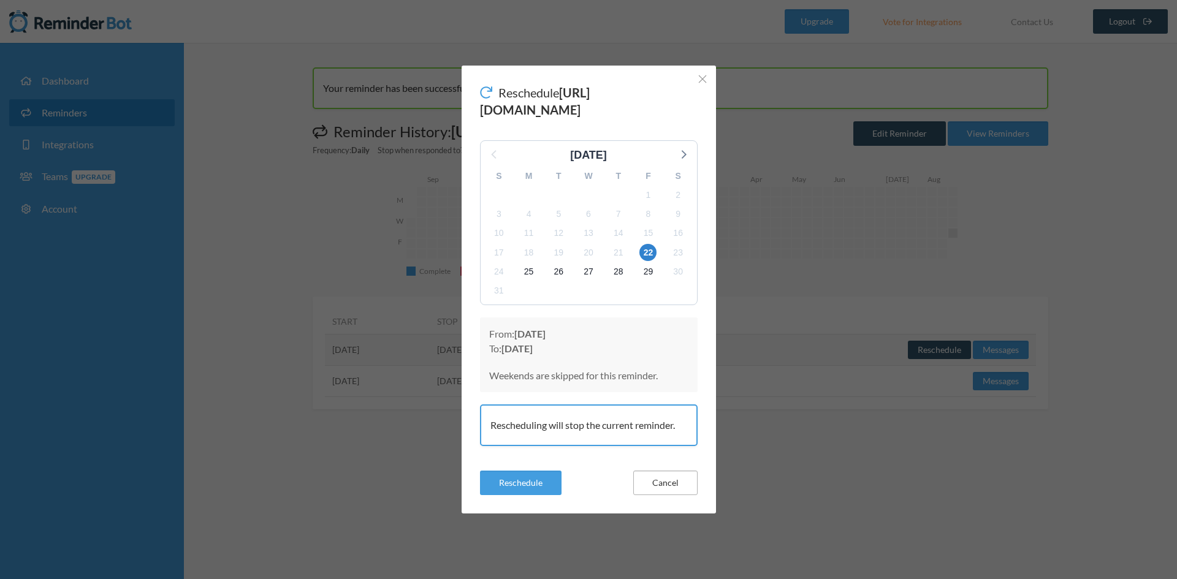
click at [668, 490] on button "Cancel" at bounding box center [665, 483] width 64 height 25
click at [699, 75] on icon "Close" at bounding box center [702, 79] width 9 height 9
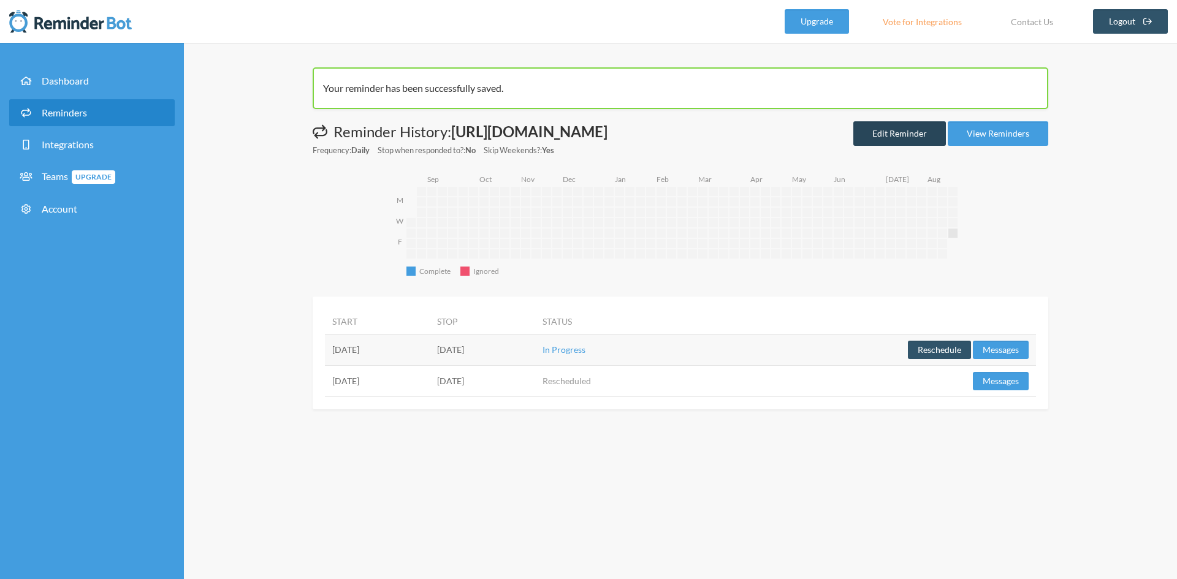
click at [882, 146] on link "Edit Reminder" at bounding box center [899, 133] width 93 height 25
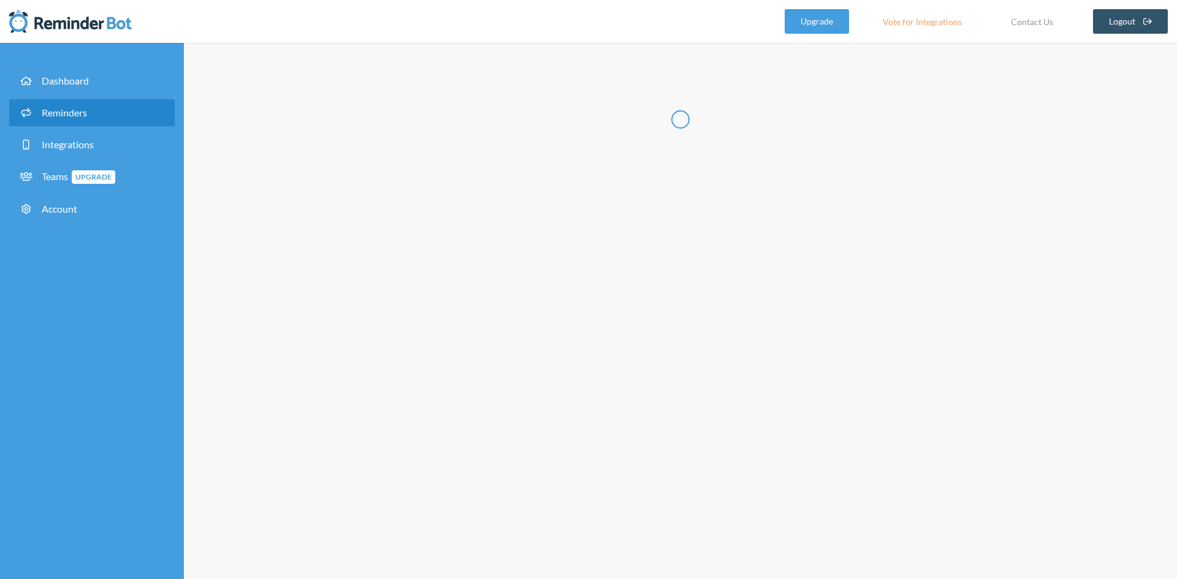
type input "[URL][DOMAIN_NAME]"
checkbox input "true"
checkbox input "false"
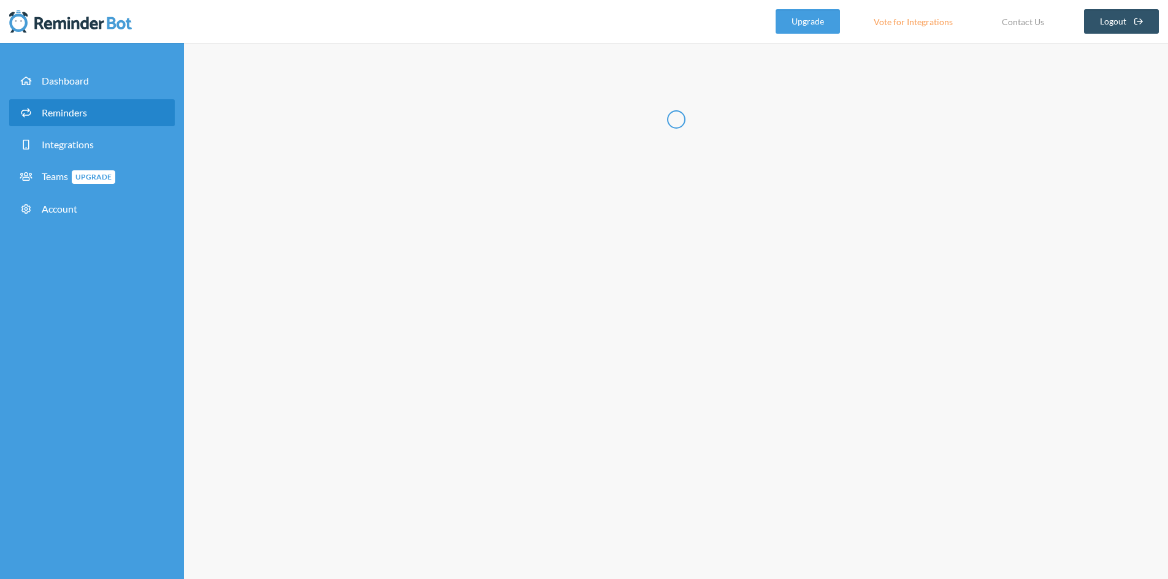
select select "15:30:00"
select select "15:45:00"
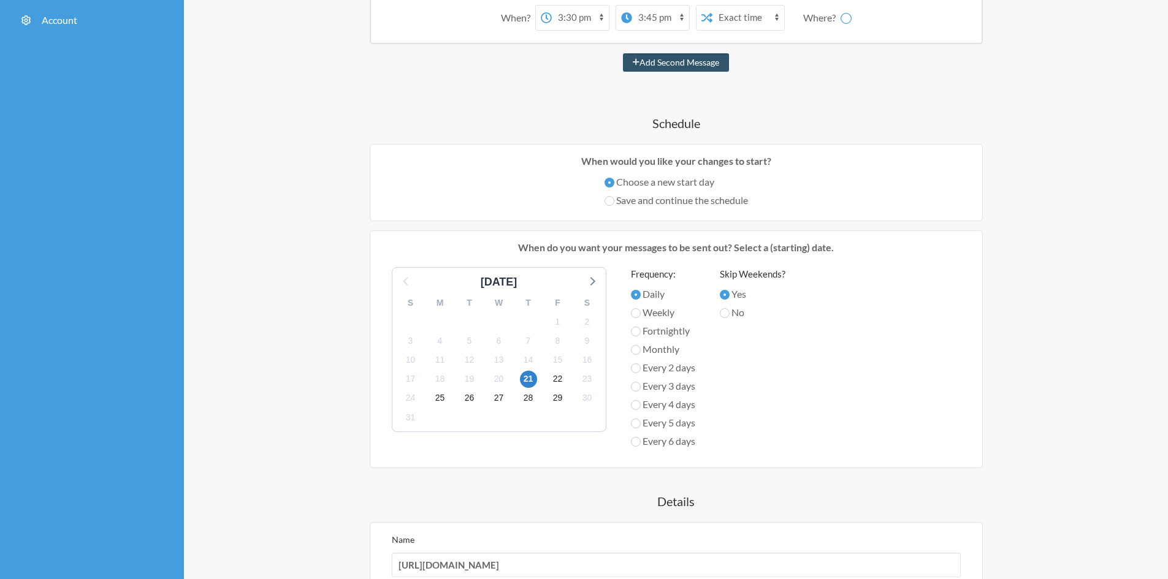
scroll to position [184, 0]
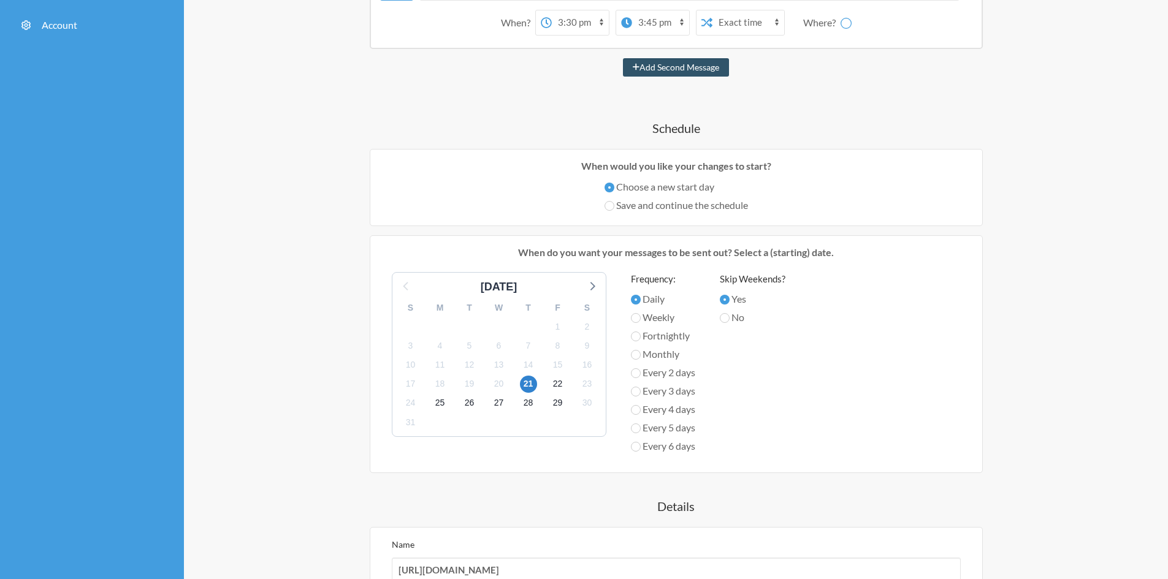
click at [581, 35] on select "12:00 am 12:15 am 12:30 am 12:45 am 1:00 am 1:15 am 1:30 am 1:45 am 2:00 am 2:1…" at bounding box center [580, 22] width 57 height 25
select select "D09BF451HM4"
select select "15:45:00"
click at [503, 35] on select "12:00 am 12:15 am 12:30 am 12:45 am 1:00 am 1:15 am 1:30 am 1:45 am 2:00 am 2:1…" at bounding box center [531, 22] width 57 height 25
click at [634, 28] on strong "day 2" at bounding box center [643, 23] width 23 height 12
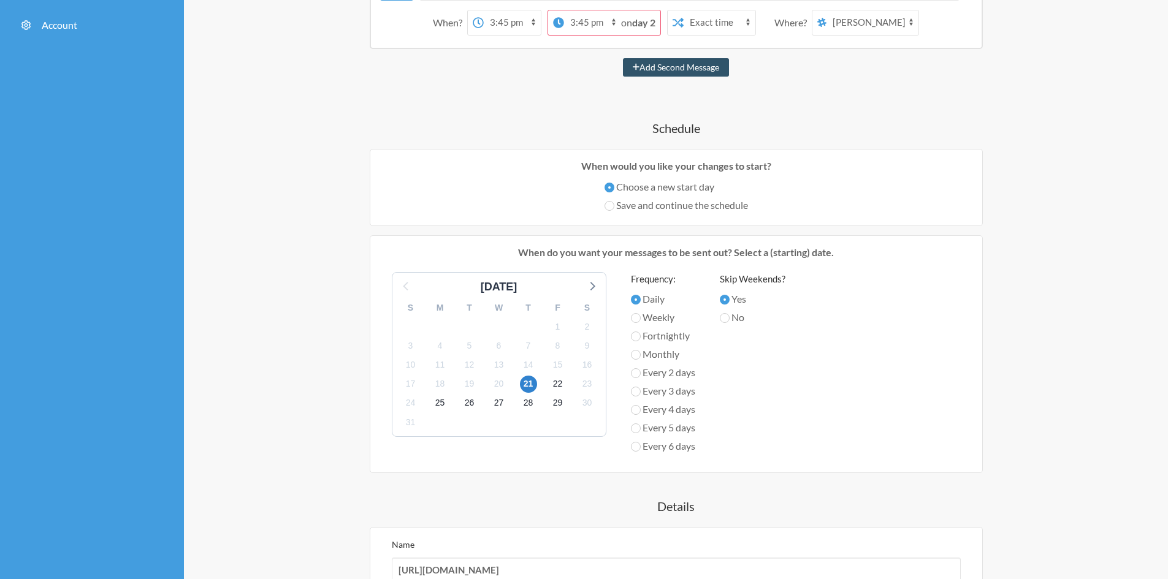
click at [644, 28] on strong "day 2" at bounding box center [643, 23] width 23 height 12
click at [603, 35] on select "12:00 am 12:15 am 12:30 am 12:45 am 1:00 am 1:15 am 1:30 am 1:45 am 2:00 am 2:1…" at bounding box center [592, 22] width 57 height 25
select select "16:00:00"
click at [582, 35] on select "12:00 am 12:15 am 12:30 am 12:45 am 1:00 am 1:15 am 1:30 am 1:45 am 2:00 am 2:1…" at bounding box center [592, 22] width 57 height 25
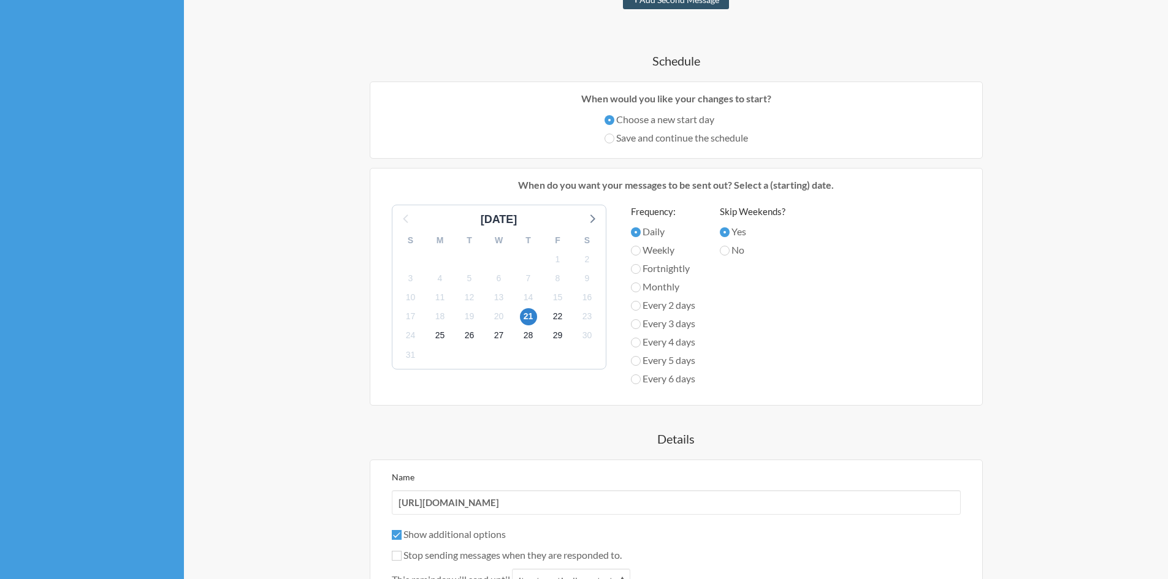
scroll to position [166, 0]
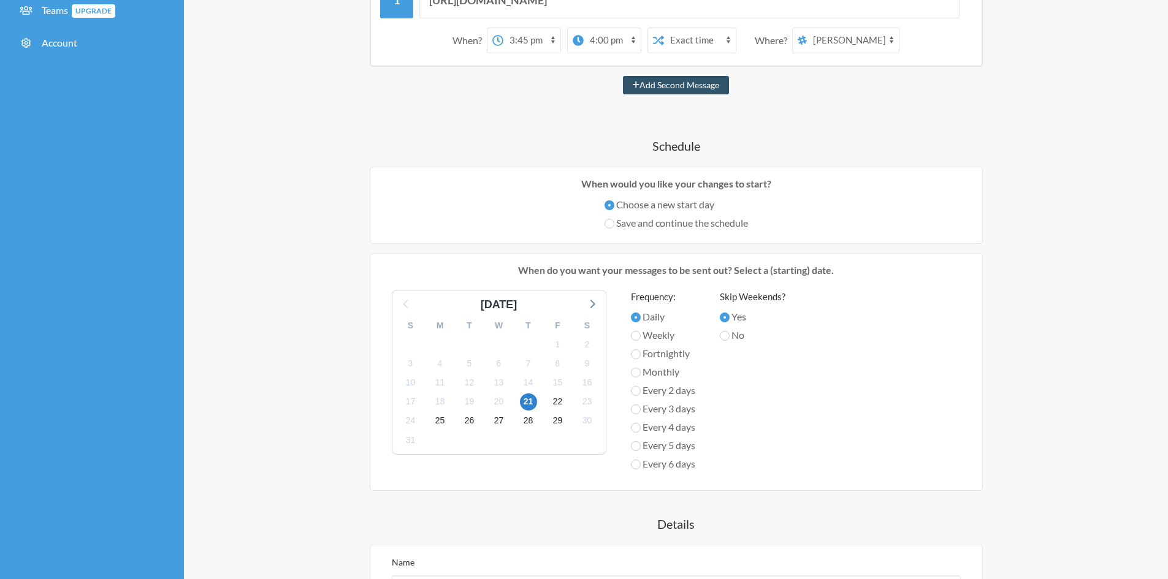
click at [651, 230] on label "Save and continue the schedule" at bounding box center [675, 223] width 143 height 15
click at [614, 229] on input "Save and continue the schedule" at bounding box center [609, 224] width 10 height 10
radio input "true"
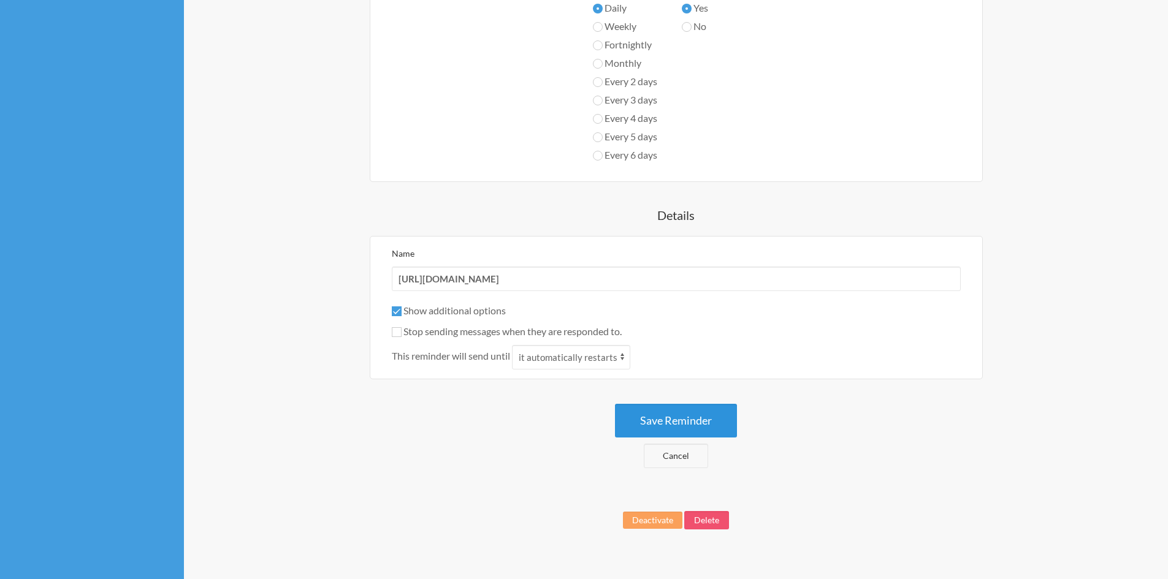
scroll to position [534, 0]
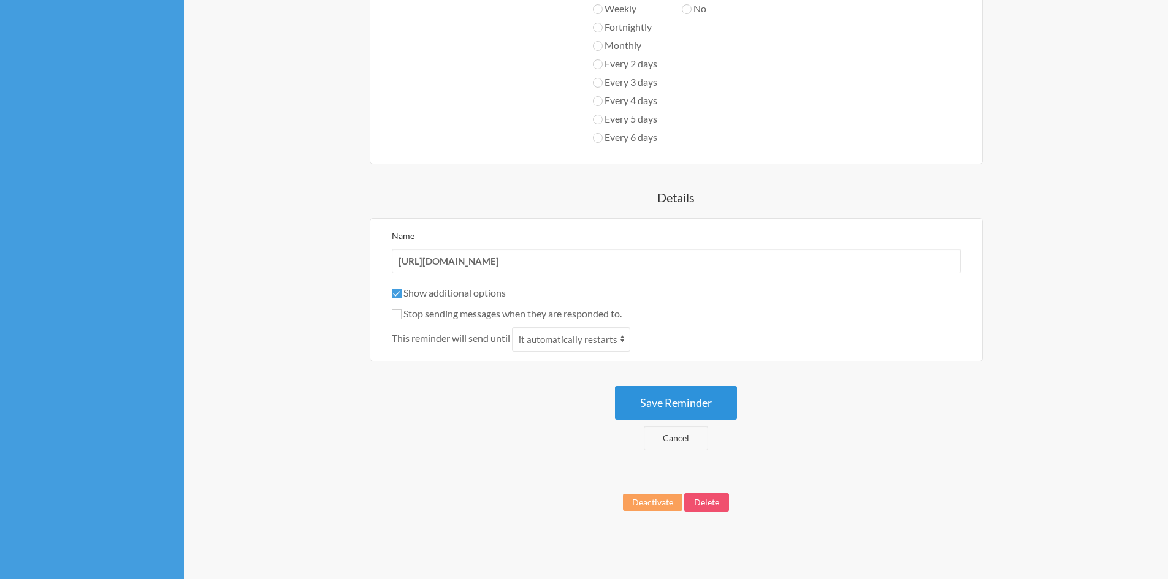
click at [674, 389] on button "Save Reminder" at bounding box center [676, 403] width 122 height 34
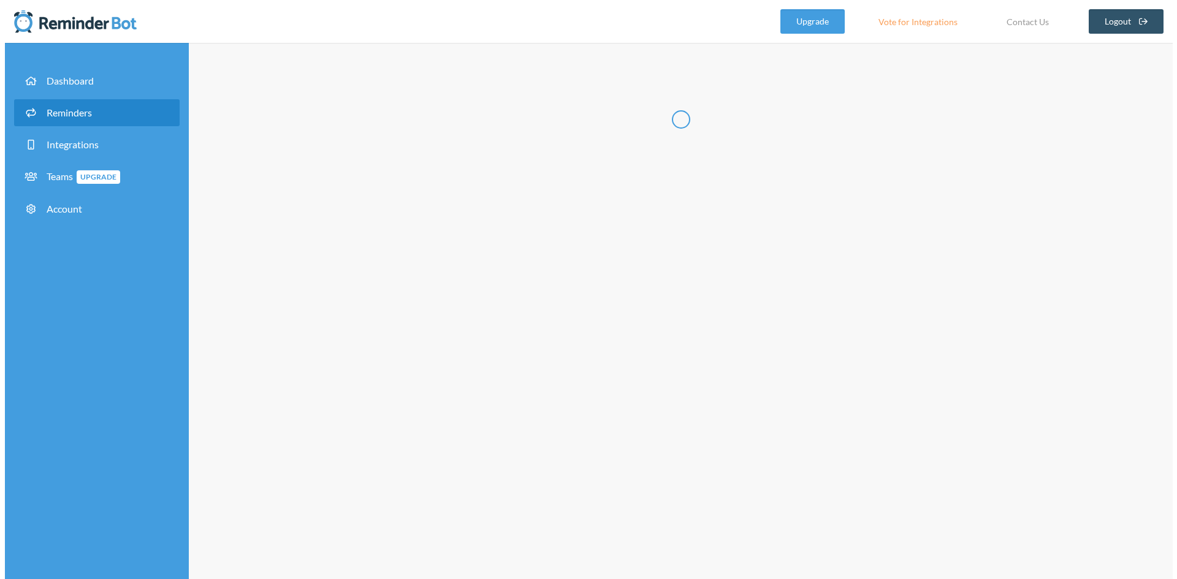
scroll to position [0, 0]
